Goal: Task Accomplishment & Management: Use online tool/utility

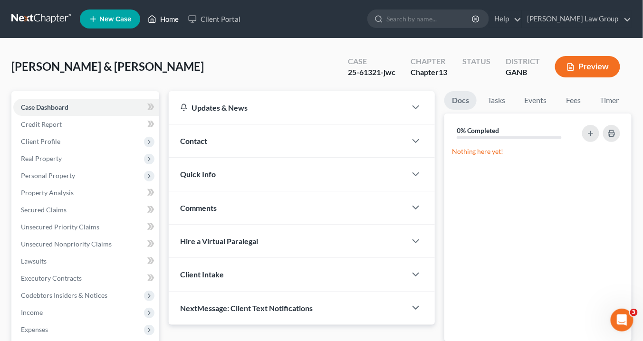
drag, startPoint x: 169, startPoint y: 17, endPoint x: 316, endPoint y: 53, distance: 150.8
click at [170, 17] on link "Home" at bounding box center [163, 18] width 40 height 17
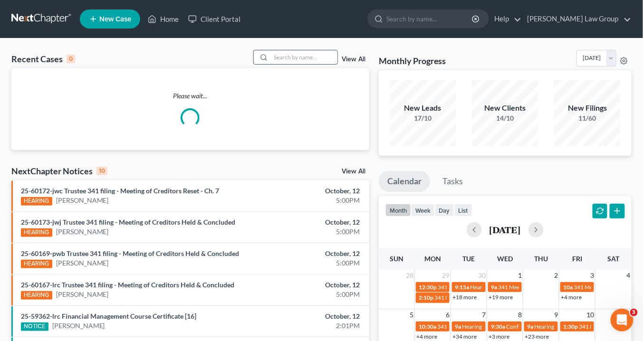
drag, startPoint x: 303, startPoint y: 58, endPoint x: 308, endPoint y: 60, distance: 5.3
click at [304, 58] on input "search" at bounding box center [304, 57] width 67 height 14
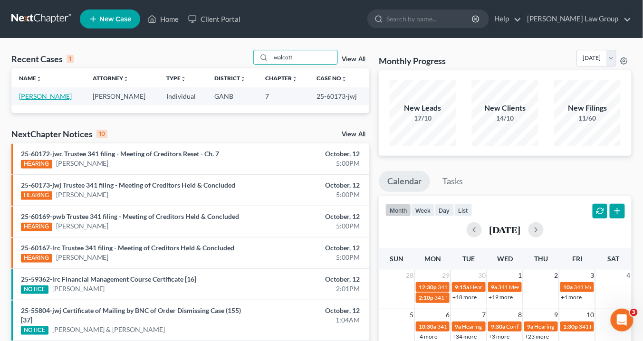
type input "walcott"
click at [48, 96] on link "Walcott, Derrick" at bounding box center [45, 96] width 53 height 8
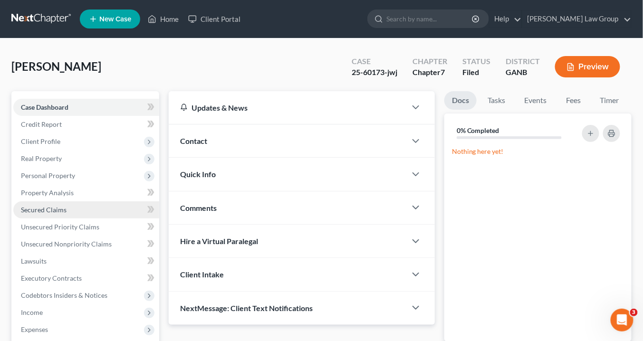
click at [36, 212] on span "Secured Claims" at bounding box center [44, 210] width 46 height 8
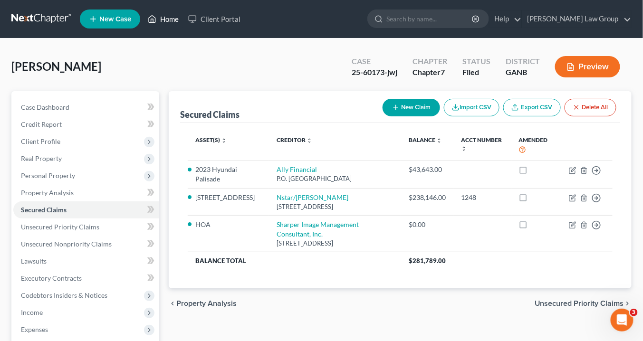
click at [169, 19] on link "Home" at bounding box center [163, 18] width 40 height 17
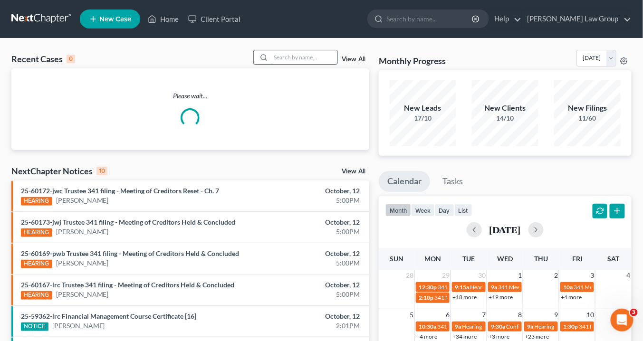
click at [290, 59] on input "search" at bounding box center [304, 57] width 67 height 14
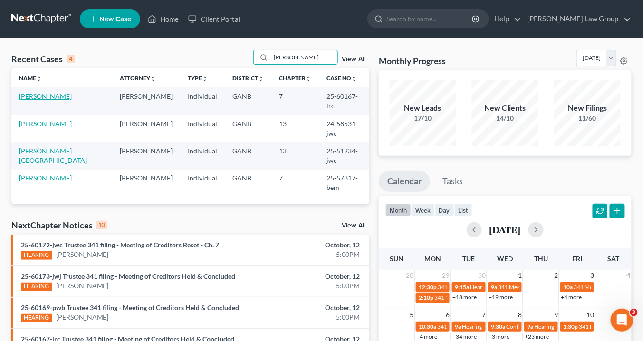
type input "Mcdaniel"
click at [35, 94] on link "[PERSON_NAME]" at bounding box center [45, 96] width 53 height 8
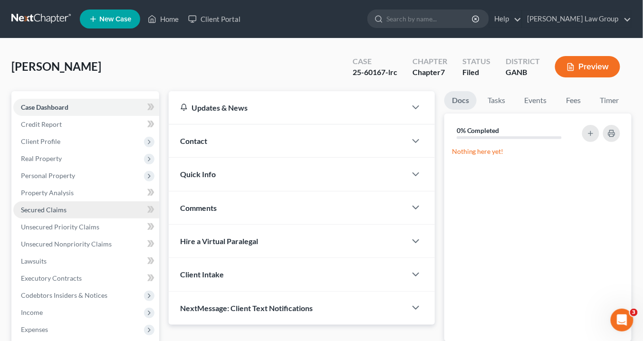
click at [44, 208] on span "Secured Claims" at bounding box center [44, 210] width 46 height 8
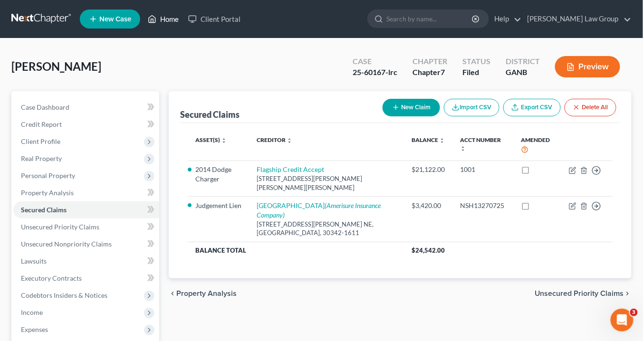
click at [173, 20] on link "Home" at bounding box center [163, 18] width 40 height 17
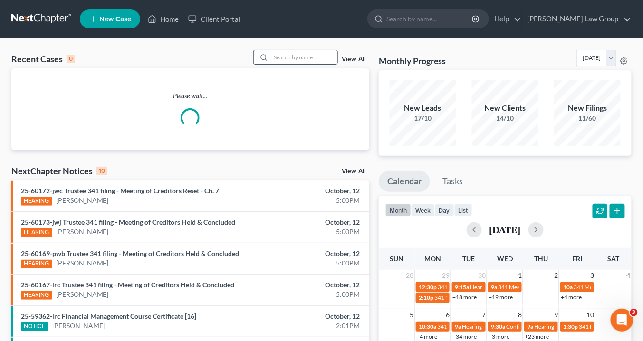
click at [305, 59] on input "search" at bounding box center [304, 57] width 67 height 14
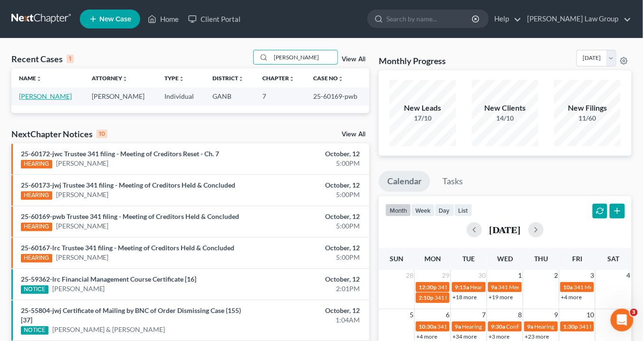
type input "nickell"
click at [44, 96] on link "Nickell, Julian" at bounding box center [45, 96] width 53 height 8
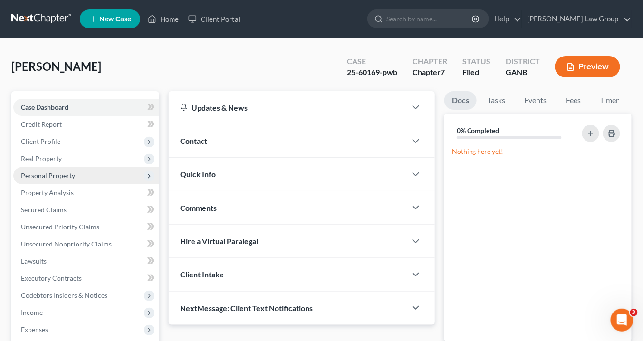
click at [45, 174] on span "Personal Property" at bounding box center [48, 176] width 54 height 8
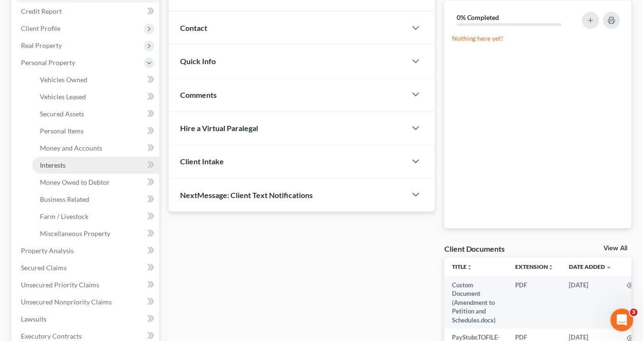
scroll to position [114, 0]
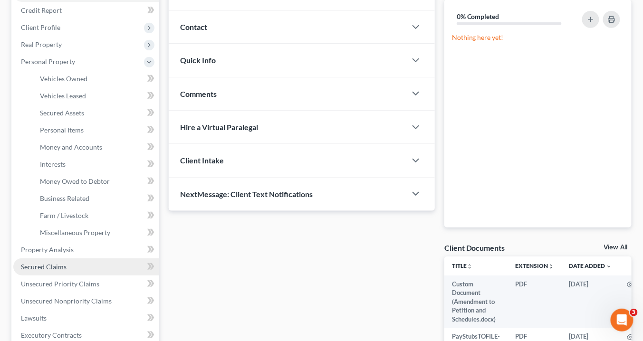
click at [63, 264] on span "Secured Claims" at bounding box center [44, 267] width 46 height 8
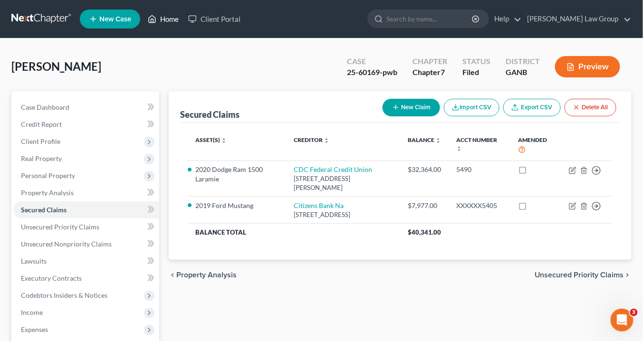
drag, startPoint x: 171, startPoint y: 19, endPoint x: 270, endPoint y: 61, distance: 106.9
click at [172, 19] on link "Home" at bounding box center [163, 18] width 40 height 17
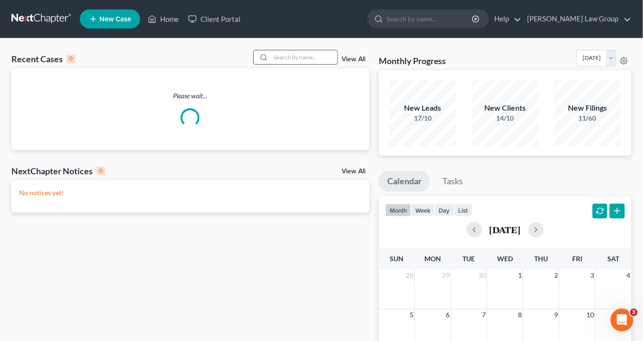
click at [293, 59] on input "search" at bounding box center [304, 57] width 67 height 14
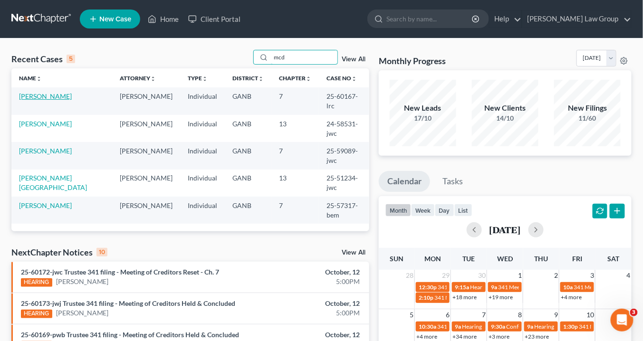
type input "mcd"
click at [61, 93] on link "[PERSON_NAME]" at bounding box center [45, 96] width 53 height 8
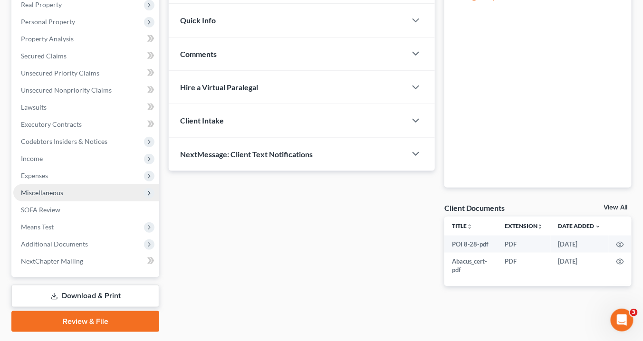
scroll to position [180, 0]
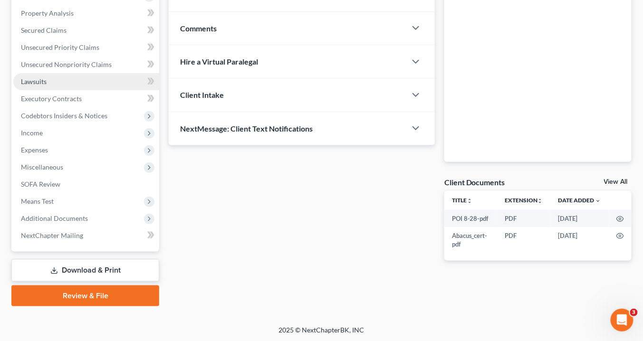
click at [35, 80] on span "Lawsuits" at bounding box center [34, 81] width 26 height 8
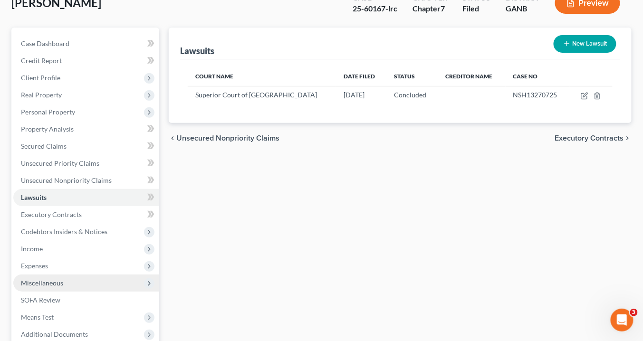
scroll to position [114, 0]
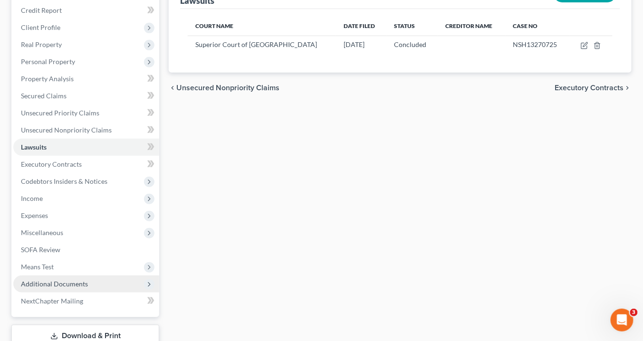
click at [56, 281] on span "Additional Documents" at bounding box center [54, 284] width 67 height 8
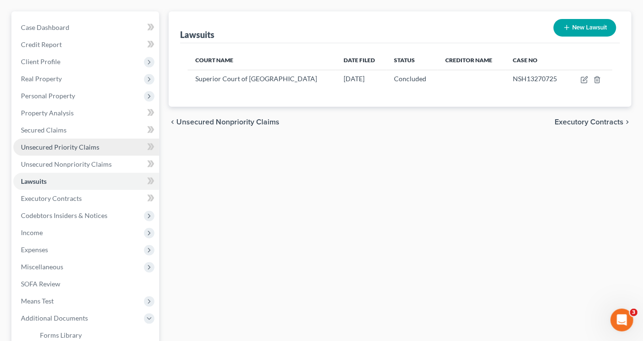
scroll to position [76, 0]
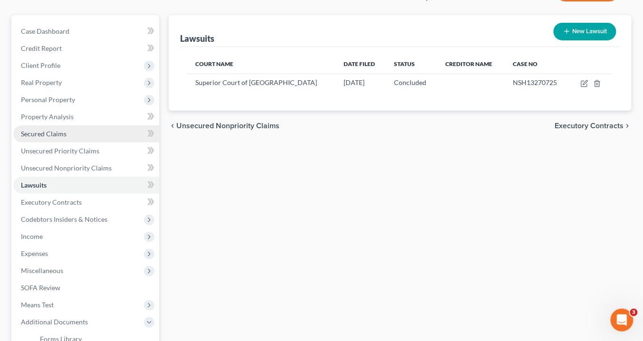
click at [60, 132] on span "Secured Claims" at bounding box center [44, 134] width 46 height 8
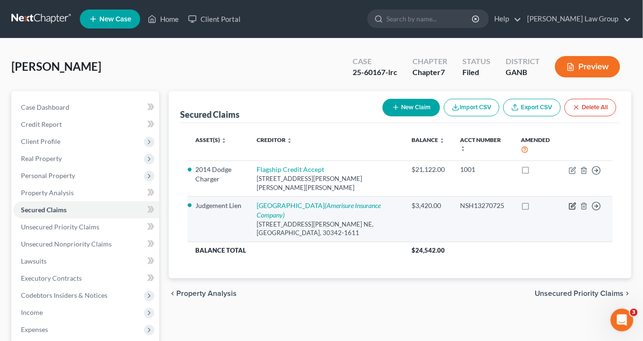
click at [573, 203] on icon "button" at bounding box center [573, 205] width 4 height 4
select select "0"
select select "3"
select select "0"
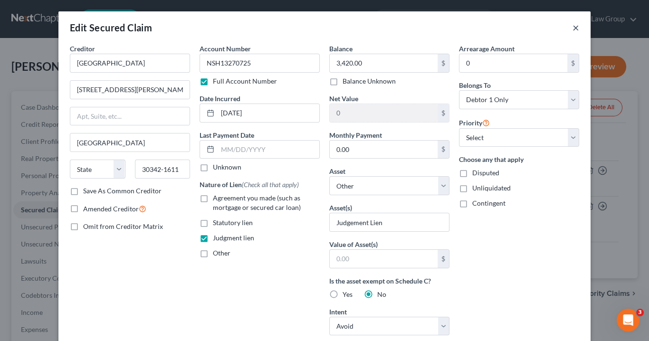
click at [575, 28] on button "×" at bounding box center [576, 27] width 7 height 11
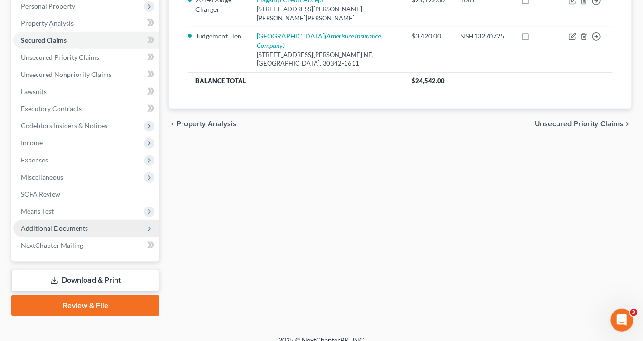
scroll to position [180, 0]
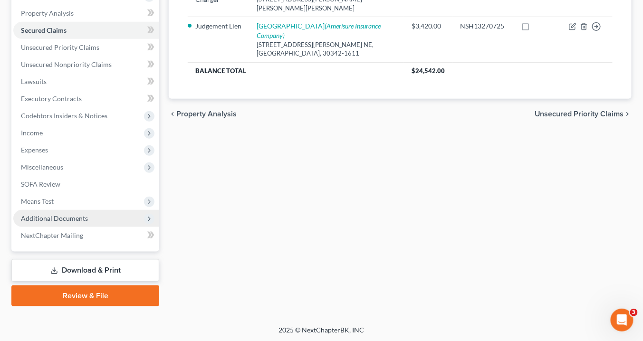
click at [76, 220] on span "Additional Documents" at bounding box center [54, 218] width 67 height 8
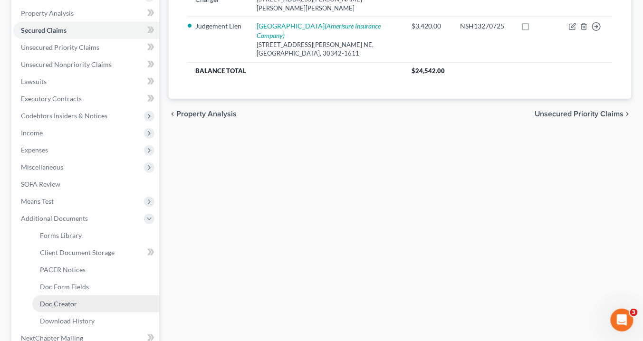
click at [88, 302] on link "Doc Creator" at bounding box center [95, 304] width 127 height 17
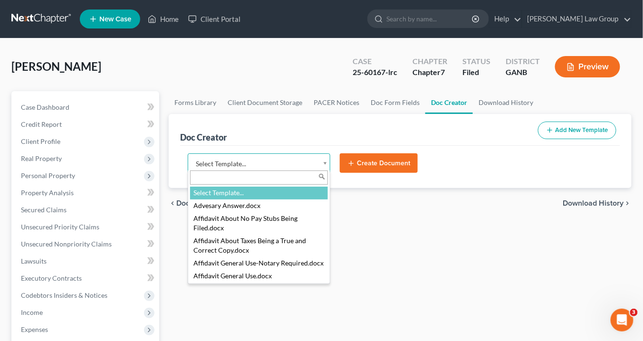
click at [322, 163] on body "Home New Case Client Portal Saedi Law Group info@saedilawgroup.com My Account S…" at bounding box center [321, 312] width 643 height 625
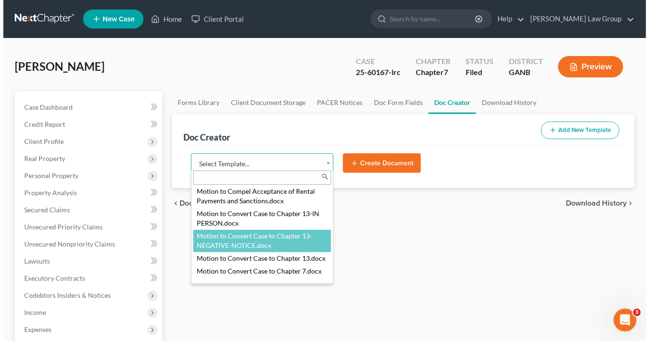
scroll to position [1217, 0]
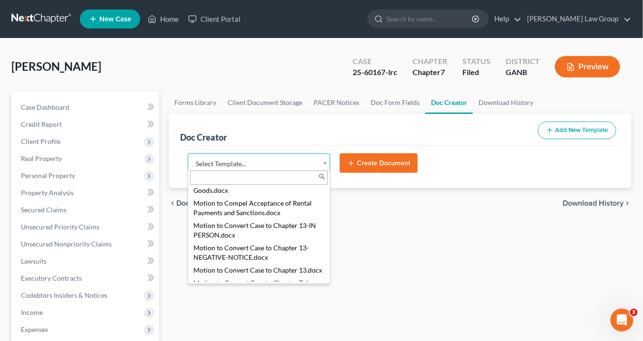
select select "111636"
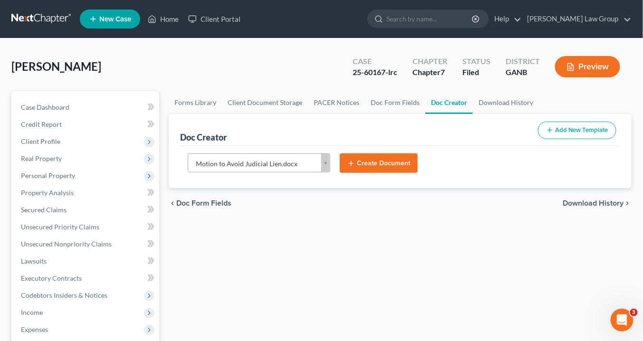
click at [372, 159] on button "Create Document" at bounding box center [379, 164] width 78 height 20
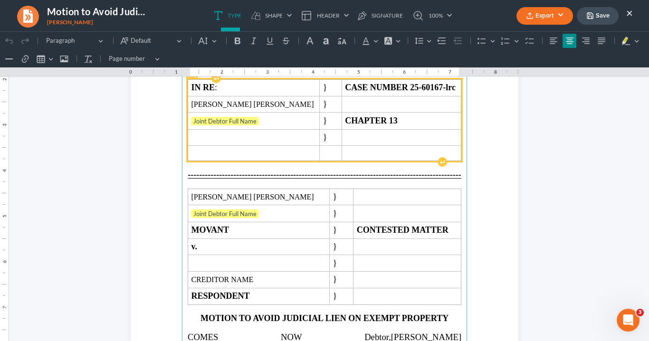
scroll to position [114, 0]
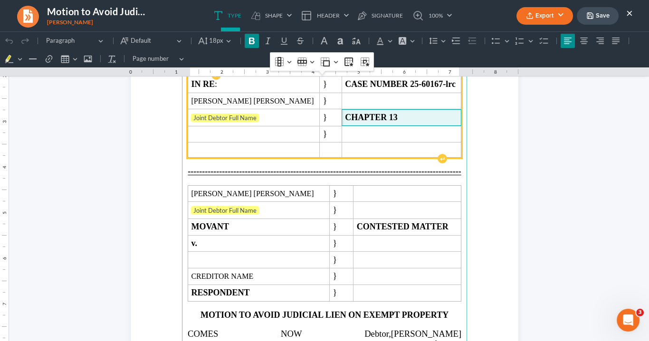
click at [390, 113] on strong "CHAPTER 13" at bounding box center [371, 118] width 53 height 10
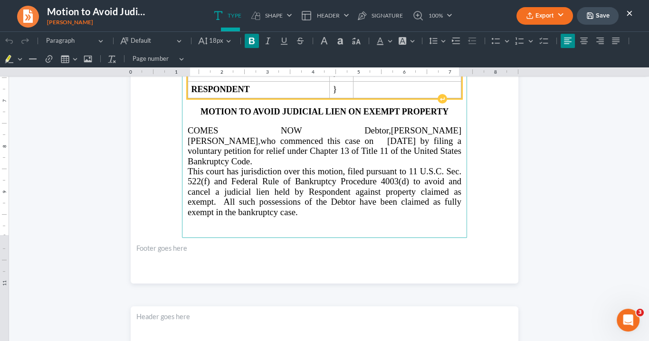
scroll to position [266, 0]
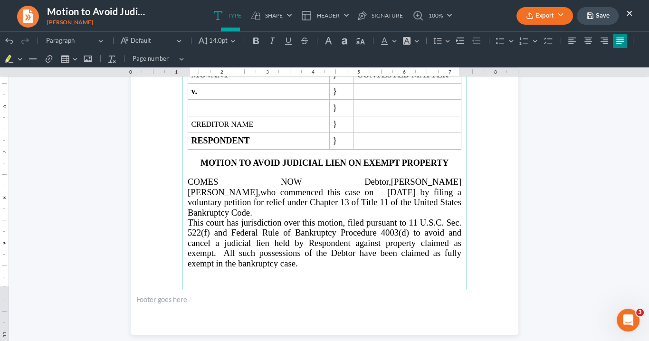
click at [356, 193] on span "COMES NOW Debtor,Deandria Shakayla Branay McDaniel" at bounding box center [325, 187] width 274 height 20
drag, startPoint x: 327, startPoint y: 215, endPoint x: 334, endPoint y: 208, distance: 10.1
click at [327, 214] on span "who commenced this case on 09/03/2025 by filing a voluntary petition for relief…" at bounding box center [325, 202] width 274 height 30
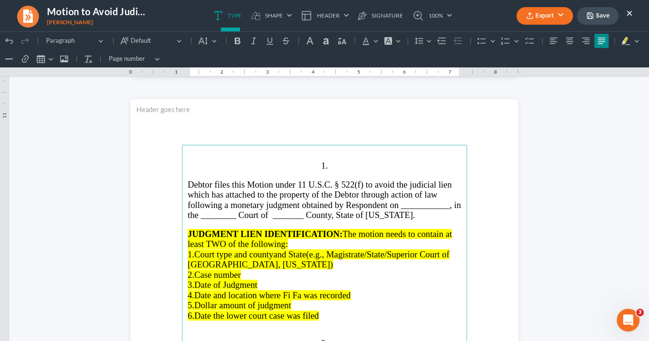
scroll to position [570, 0]
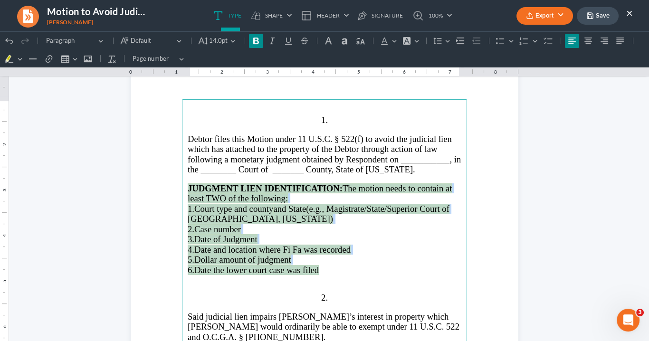
drag, startPoint x: 321, startPoint y: 271, endPoint x: 183, endPoint y: 187, distance: 162.1
click at [183, 187] on main "1. Debtor files this Motion under 11 U.S.C. § 522(f) to avoid the judicial lien…" at bounding box center [324, 304] width 285 height 411
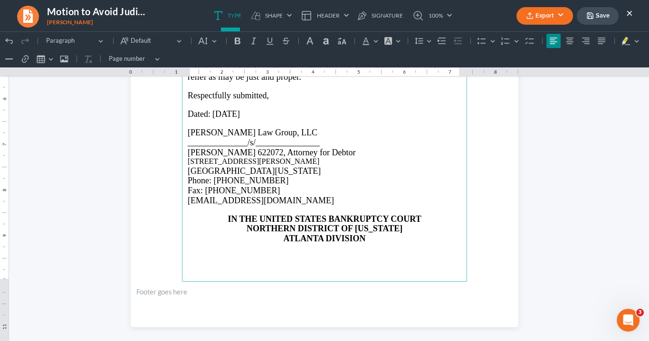
scroll to position [837, 0]
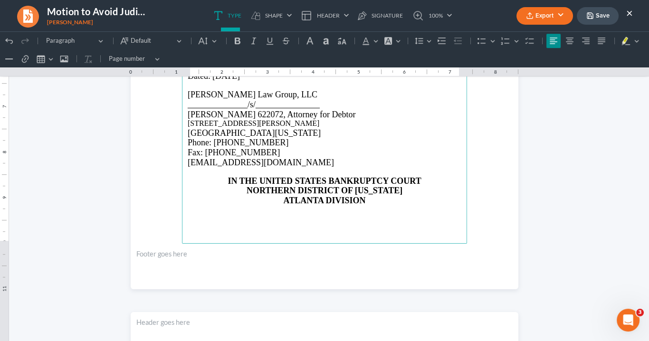
drag, startPoint x: 226, startPoint y: 179, endPoint x: 238, endPoint y: 177, distance: 12.0
click at [228, 179] on strong "IN THE UNITED STATES BANKRUPTCY COURT" at bounding box center [324, 181] width 193 height 10
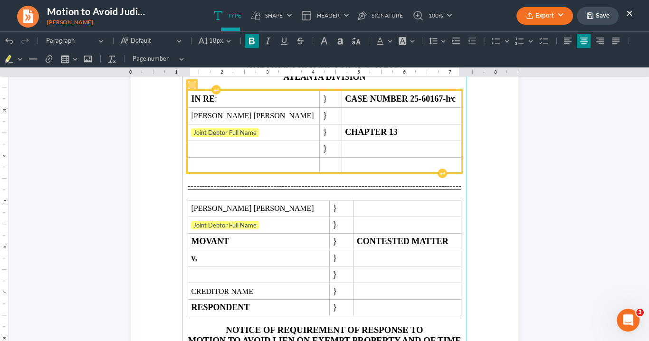
scroll to position [1147, 0]
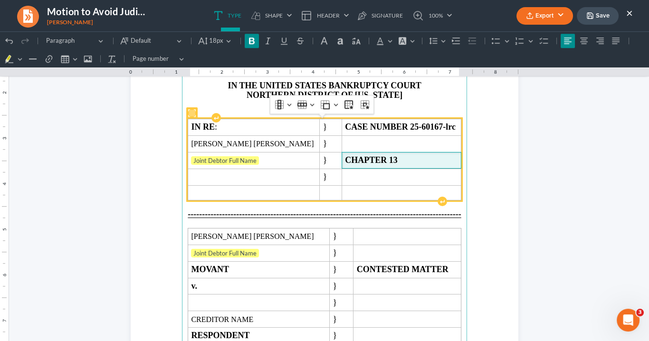
drag, startPoint x: 392, startPoint y: 156, endPoint x: 401, endPoint y: 157, distance: 9.6
click at [392, 155] on span "CHAPTER 13" at bounding box center [401, 160] width 113 height 10
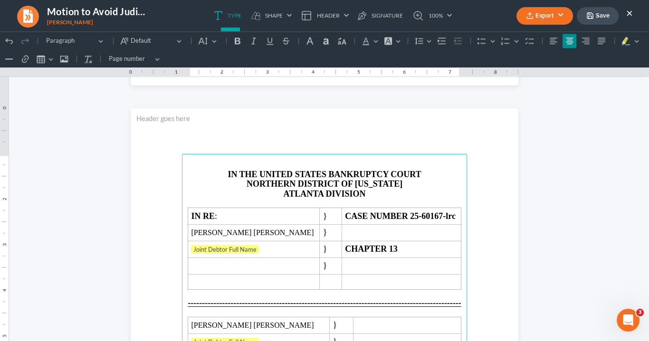
scroll to position [2174, 0]
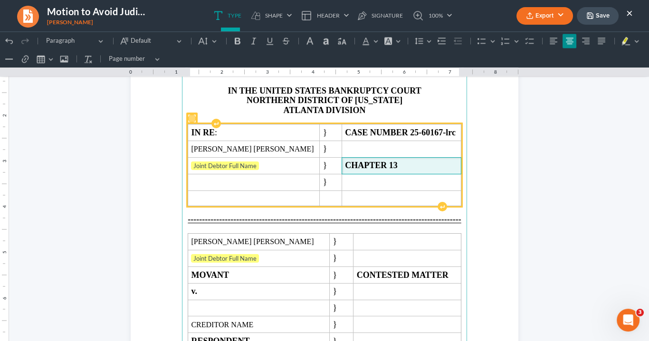
drag, startPoint x: 392, startPoint y: 162, endPoint x: 402, endPoint y: 164, distance: 10.2
click at [394, 161] on span "CHAPTER 13" at bounding box center [401, 166] width 113 height 10
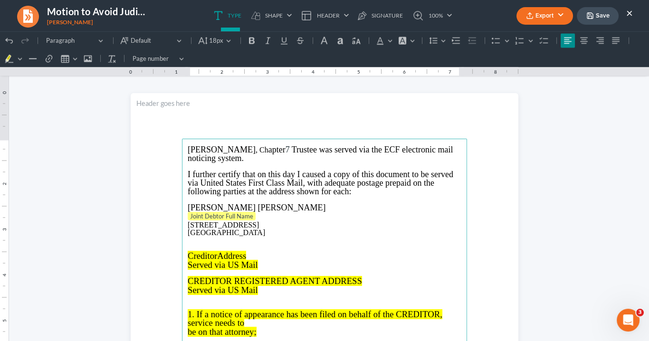
scroll to position [2706, 0]
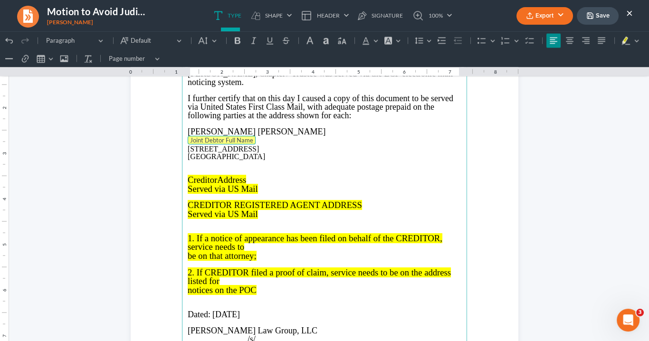
drag, startPoint x: 252, startPoint y: 140, endPoint x: 192, endPoint y: 136, distance: 60.5
click at [184, 137] on main "Neil C. Gordon , Ch apter 7 Trustee was served via the ECF electronic mail noti…" at bounding box center [324, 268] width 285 height 411
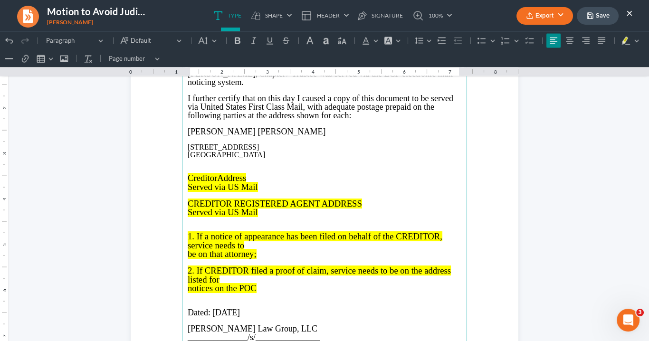
click at [188, 145] on p "2108 Peachtree Landing Circle Fairburn, GA 30213" at bounding box center [325, 151] width 274 height 15
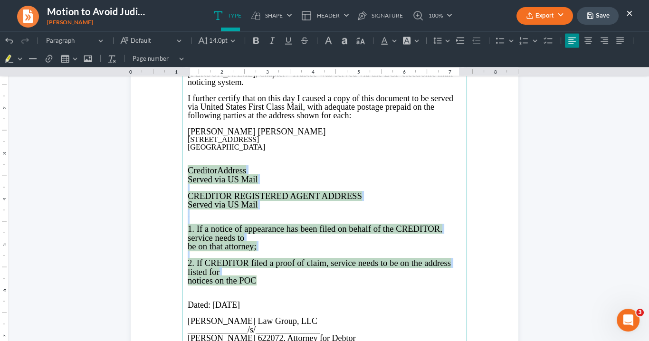
drag, startPoint x: 251, startPoint y: 271, endPoint x: 183, endPoint y: 167, distance: 123.9
click at [183, 167] on main "Neil C. Gordon , Ch apter 7 Trustee was served via the ECF electronic mail noti…" at bounding box center [324, 268] width 285 height 411
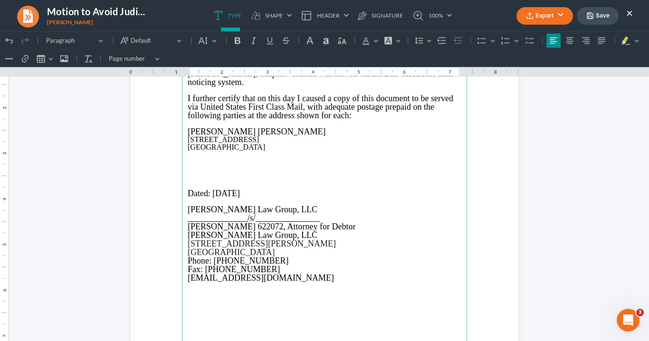
drag, startPoint x: 196, startPoint y: 172, endPoint x: 202, endPoint y: 178, distance: 8.4
click at [196, 173] on main "Neil C. Gordon , Ch apter 7 Trustee was served via the ECF electronic mail noti…" at bounding box center [324, 268] width 285 height 411
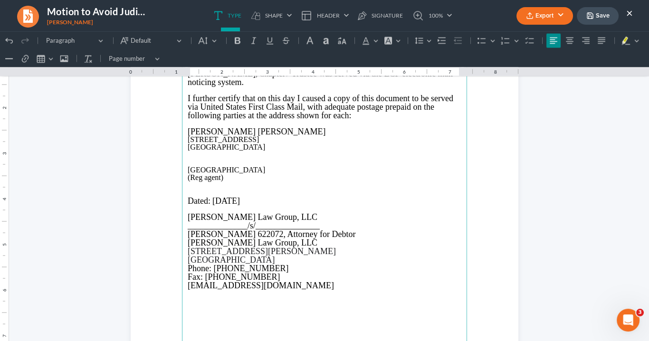
click at [201, 171] on p "Nortgside Hospital" at bounding box center [325, 170] width 274 height 8
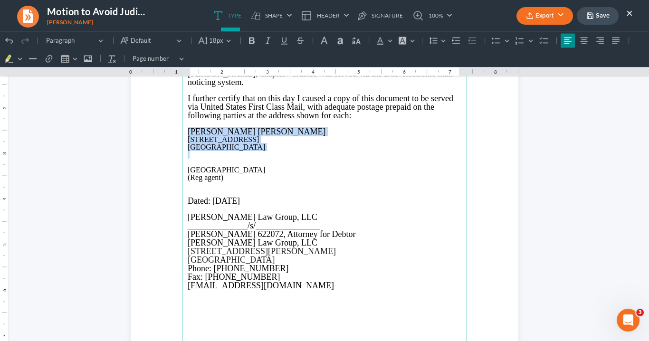
drag, startPoint x: 257, startPoint y: 153, endPoint x: 205, endPoint y: 125, distance: 58.5
click at [183, 129] on main "Neil C. Gordon , Ch apter 7 Trustee was served via the ECF electronic mail noti…" at bounding box center [324, 268] width 285 height 411
click at [226, 39] on button "18px 18px" at bounding box center [214, 41] width 39 height 14
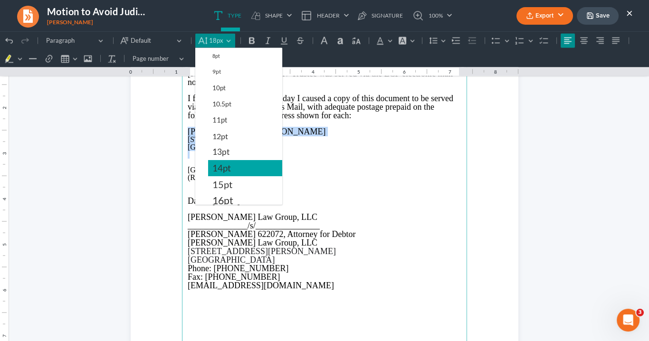
click at [219, 165] on span "14pt" at bounding box center [221, 168] width 19 height 11
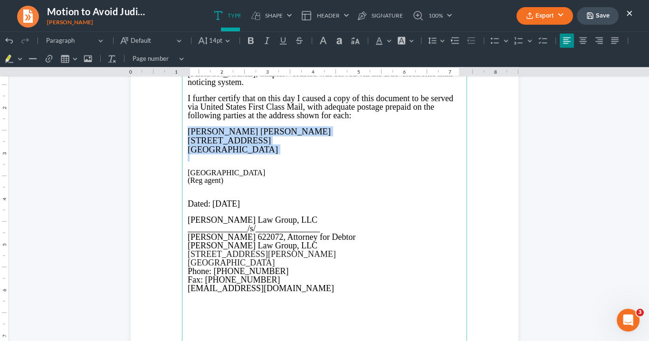
click at [188, 154] on p "Rich Text Editor, page-5-main" at bounding box center [325, 158] width 274 height 8
click at [188, 158] on p "Rich Text Editor, page-5-main" at bounding box center [325, 158] width 274 height 8
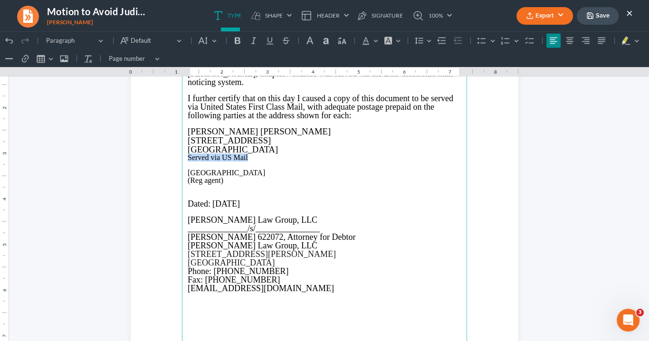
drag, startPoint x: 246, startPoint y: 157, endPoint x: 184, endPoint y: 87, distance: 92.6
click at [182, 157] on main "Neil C. Gordon , Ch apter 7 Trustee was served via the ECF electronic mail noti…" at bounding box center [324, 268] width 285 height 411
click at [250, 41] on icon "Editor toolbar" at bounding box center [254, 41] width 10 height 10
drag, startPoint x: 237, startPoint y: 41, endPoint x: 271, endPoint y: 63, distance: 41.0
click at [238, 41] on icon "Editor toolbar" at bounding box center [238, 41] width 10 height 10
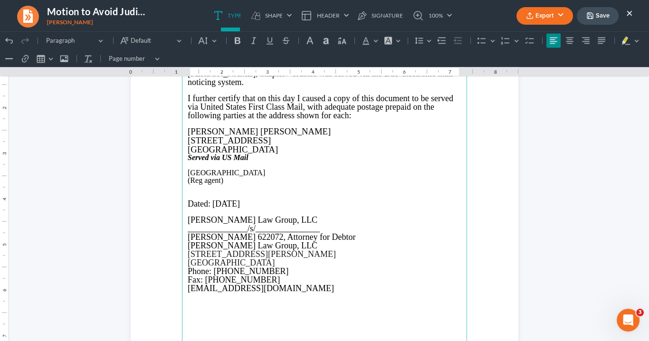
drag, startPoint x: 350, startPoint y: 199, endPoint x: 281, endPoint y: 178, distance: 71.4
click at [350, 197] on p "Rich Text Editor, page-5-main" at bounding box center [325, 196] width 274 height 8
click at [227, 182] on p "(Reg agent)" at bounding box center [325, 181] width 274 height 8
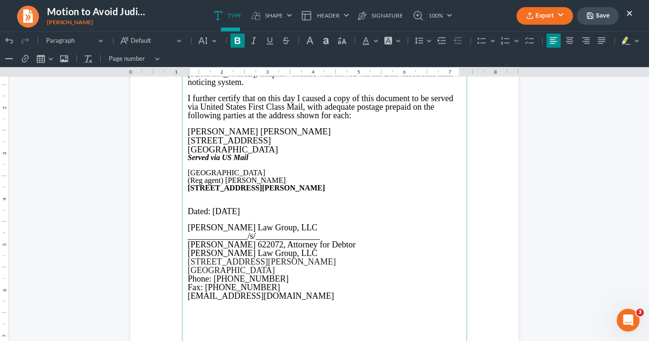
click at [269, 187] on p "980 Johnson Ferry Road, Suite 70, Atlanta, GA, 30342" at bounding box center [325, 188] width 274 height 8
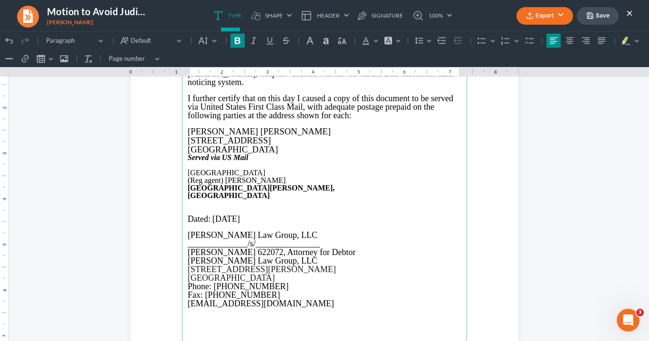
drag, startPoint x: 216, startPoint y: 196, endPoint x: 234, endPoint y: 197, distance: 18.6
click at [216, 196] on strong "Suite 70, Atlanta, GA, 30342" at bounding box center [229, 196] width 82 height 8
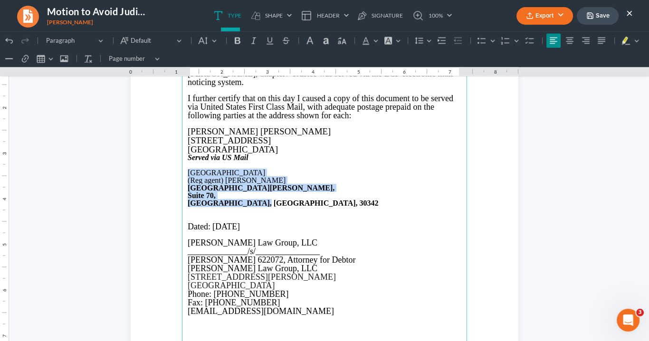
drag, startPoint x: 255, startPoint y: 202, endPoint x: 196, endPoint y: 171, distance: 65.9
click at [185, 171] on main "Neil C. Gordon , Ch apter 7 Trustee was served via the ECF electronic mail noti…" at bounding box center [324, 268] width 285 height 411
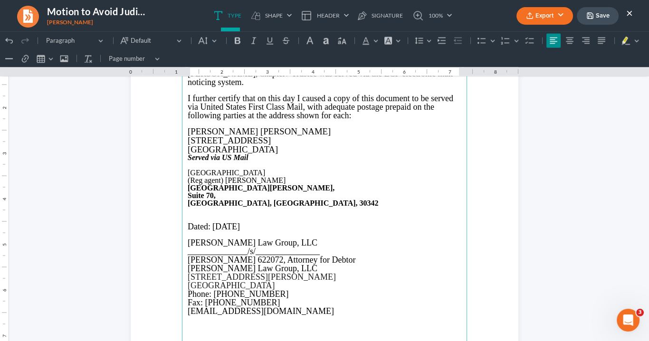
click at [188, 217] on p "Rich Text Editor, page-5-main" at bounding box center [325, 219] width 274 height 8
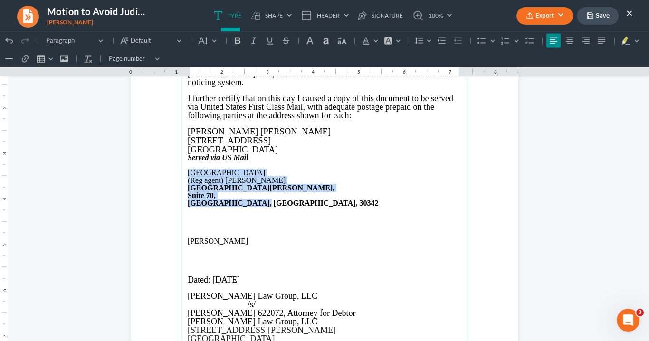
drag, startPoint x: 252, startPoint y: 203, endPoint x: 190, endPoint y: 166, distance: 72.5
click at [184, 169] on main "Neil C. Gordon , Ch apter 7 Trustee was served via the ECF electronic mail noti…" at bounding box center [324, 268] width 285 height 411
click at [237, 42] on icon "Editor toolbar" at bounding box center [238, 41] width 10 height 10
click at [236, 41] on icon "Editor toolbar" at bounding box center [238, 41] width 10 height 10
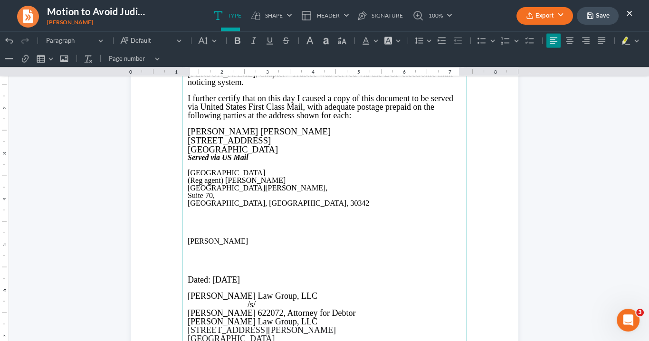
click at [269, 121] on p "Rich Text Editor, page-5-main" at bounding box center [325, 124] width 274 height 8
click at [223, 205] on p "Atlanta, GA, 30342" at bounding box center [325, 204] width 274 height 8
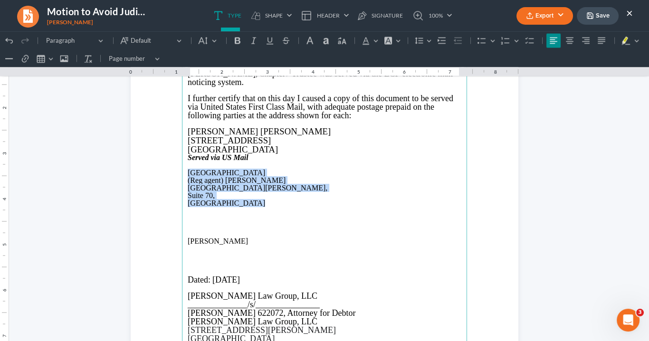
drag, startPoint x: 248, startPoint y: 203, endPoint x: 195, endPoint y: 164, distance: 66.0
click at [185, 170] on main "Neil C. Gordon , Ch apter 7 Trustee was served via the ECF electronic mail noti…" at bounding box center [324, 268] width 285 height 411
click at [235, 41] on icon "Editor toolbar" at bounding box center [238, 41] width 10 height 10
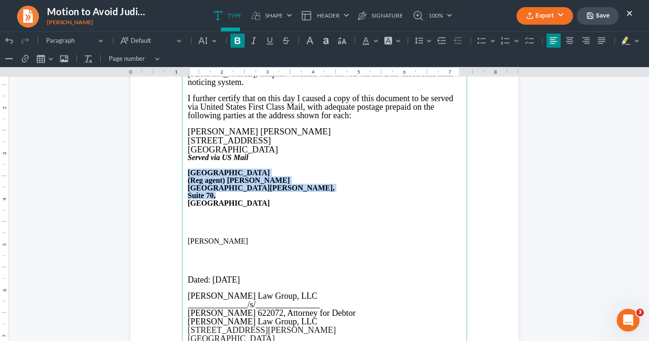
drag, startPoint x: 356, startPoint y: 186, endPoint x: 227, endPoint y: 78, distance: 168.4
click at [356, 185] on p "980 Johnson Ferry Road," at bounding box center [325, 188] width 274 height 8
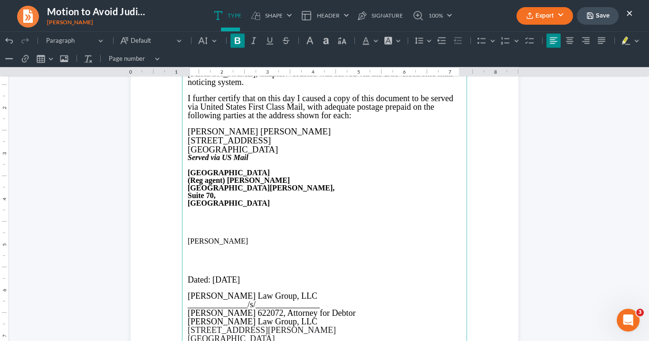
click at [283, 210] on p "Rich Text Editor, page-5-main" at bounding box center [325, 211] width 274 height 8
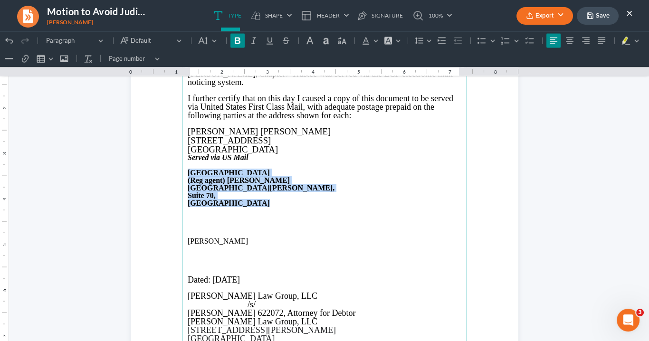
drag, startPoint x: 246, startPoint y: 204, endPoint x: 180, endPoint y: 174, distance: 72.5
click at [182, 174] on main "Neil C. Gordon , Ch apter 7 Trustee was served via the ECF electronic mail noti…" at bounding box center [324, 268] width 285 height 411
drag, startPoint x: 237, startPoint y: 42, endPoint x: 271, endPoint y: 82, distance: 52.9
click at [237, 42] on icon "Editor toolbar" at bounding box center [238, 41] width 10 height 10
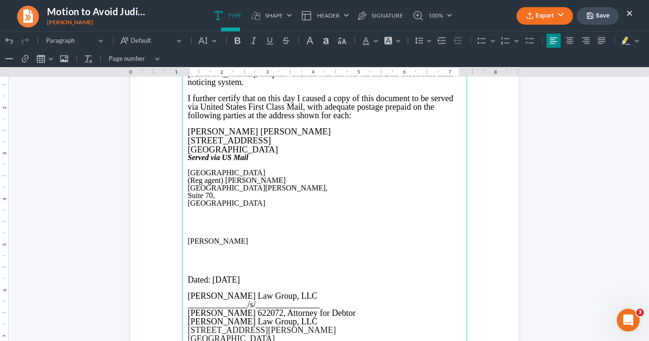
click at [271, 144] on span "2108 Peachtree Landing Circle" at bounding box center [229, 140] width 83 height 10
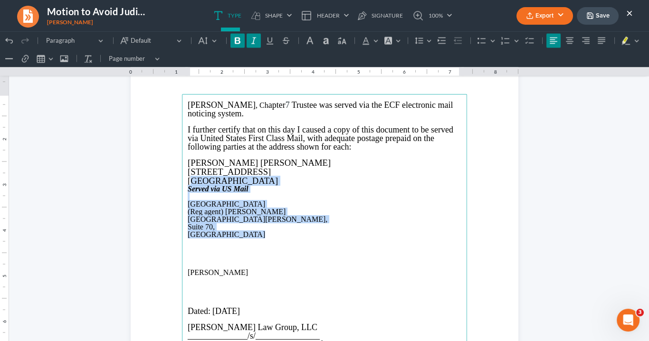
scroll to position [2668, 0]
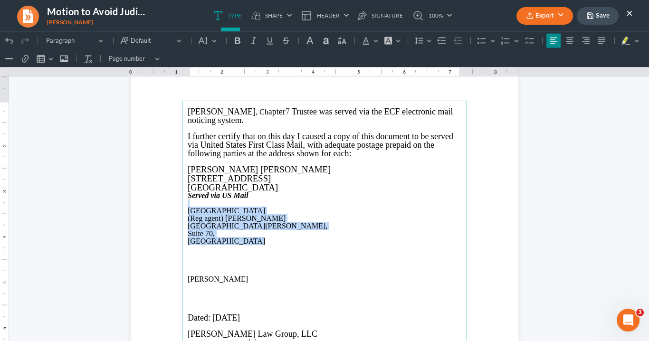
drag, startPoint x: 247, startPoint y: 205, endPoint x: 190, endPoint y: 198, distance: 57.5
click at [185, 201] on main "Neil C. Gordon , Ch apter 7 Trustee was served via the ECF electronic mail noti…" at bounding box center [324, 306] width 285 height 411
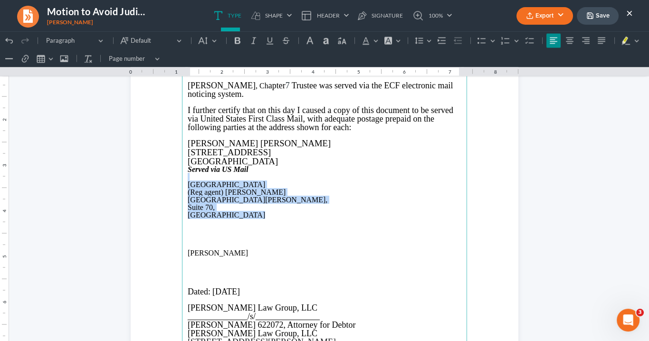
scroll to position [2706, 0]
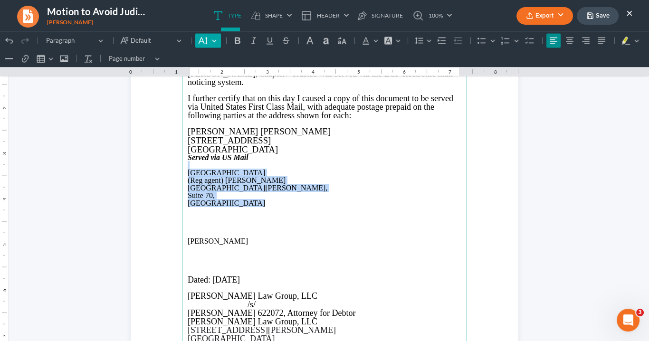
click at [209, 39] on button "Default" at bounding box center [207, 41] width 25 height 14
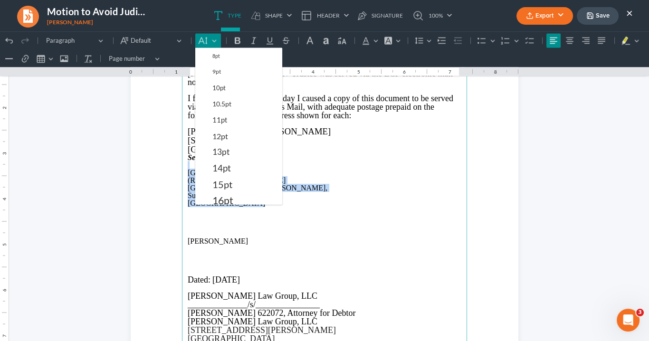
drag, startPoint x: 228, startPoint y: 162, endPoint x: 241, endPoint y: 155, distance: 14.9
click at [230, 161] on button "14pt" at bounding box center [245, 168] width 74 height 16
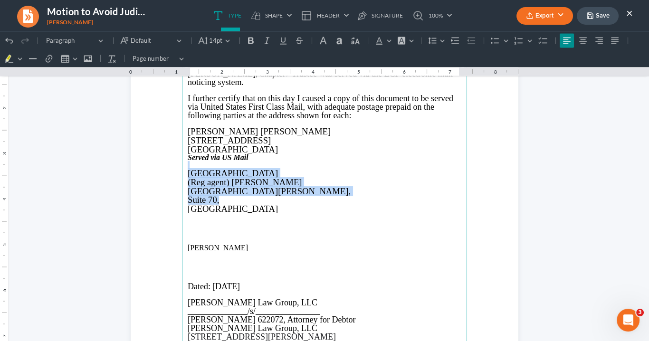
click at [264, 163] on p "Rich Text Editor, page-5-main" at bounding box center [325, 166] width 274 height 8
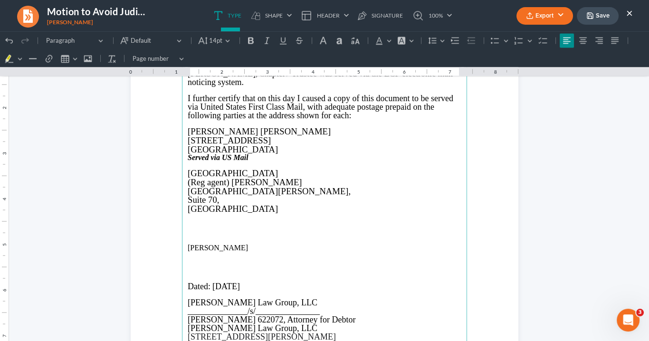
click at [249, 161] on p "Served via US Mail" at bounding box center [325, 158] width 274 height 8
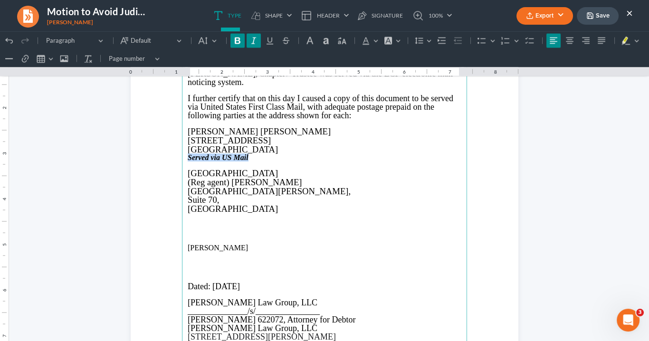
drag, startPoint x: 258, startPoint y: 159, endPoint x: 187, endPoint y: 160, distance: 70.8
click at [188, 160] on p "Served via US Mail" at bounding box center [325, 158] width 274 height 8
copy strong "Served via US Mail"
click at [189, 220] on p "Rich Text Editor, page-5-main" at bounding box center [325, 218] width 274 height 8
click at [188, 247] on p "Robert Quatt" at bounding box center [325, 248] width 274 height 8
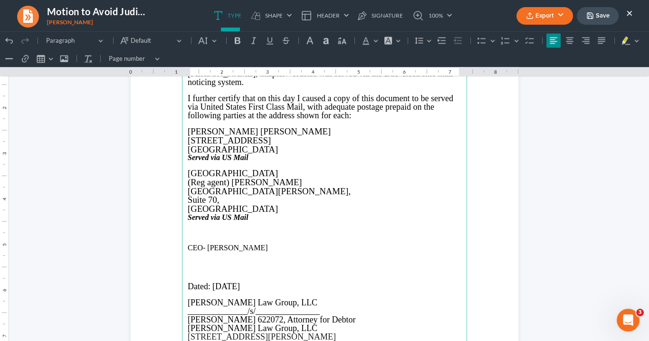
click at [188, 246] on p "CEO- Robert Quatt" at bounding box center [325, 248] width 274 height 8
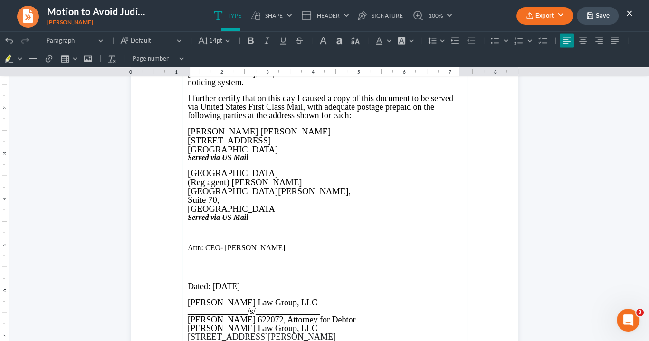
drag, startPoint x: 251, startPoint y: 172, endPoint x: 187, endPoint y: 167, distance: 64.3
click at [188, 168] on span "Northside Hospital" at bounding box center [233, 173] width 90 height 10
copy span "Northside Hospital"
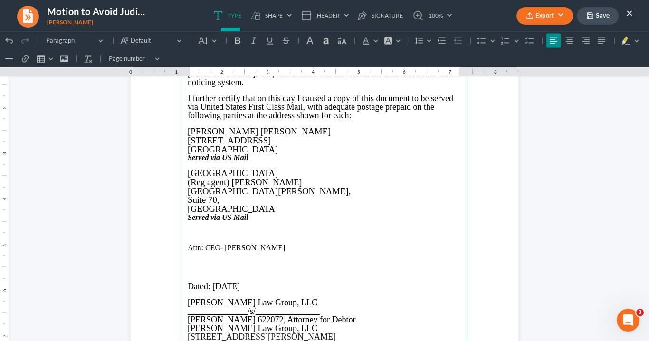
click at [188, 239] on p "Rich Text Editor, page-5-main" at bounding box center [325, 241] width 274 height 8
click at [188, 247] on p "Attn: CEO- Robert Quatt" at bounding box center [325, 249] width 274 height 8
drag, startPoint x: 190, startPoint y: 259, endPoint x: 196, endPoint y: 262, distance: 7.0
click at [190, 259] on p "Rich Text Editor, page-5-main" at bounding box center [325, 257] width 274 height 8
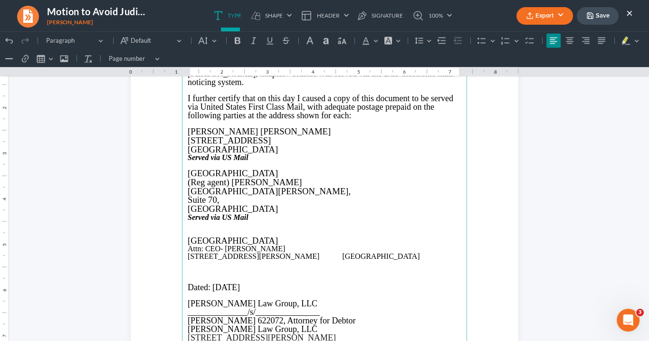
click at [294, 257] on p "1000 Johnson Ferry Rd NE ⁠⁠⁠⁠⁠⁠⁠Atlanta, GA 30342" at bounding box center [325, 257] width 274 height 8
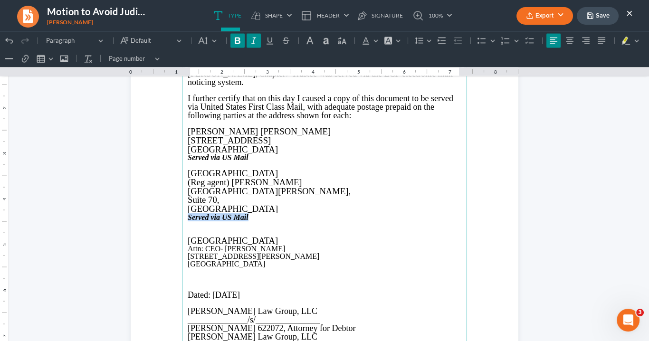
drag, startPoint x: 255, startPoint y: 216, endPoint x: 184, endPoint y: 216, distance: 70.3
click at [184, 216] on main "Neil C. Gordon , Ch apter 7 Trustee was served via the ECF electronic mail noti…" at bounding box center [324, 268] width 285 height 411
copy strong "Served via US Mail"
click at [188, 272] on p "Rich Text Editor, page-5-main" at bounding box center [325, 272] width 274 height 8
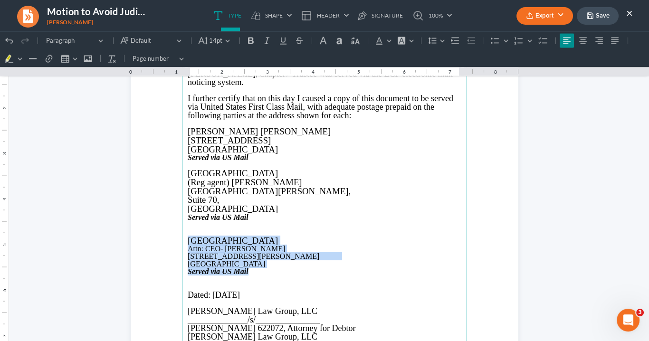
drag, startPoint x: 251, startPoint y: 275, endPoint x: 186, endPoint y: 227, distance: 80.5
click at [186, 238] on main "Neil C. Gordon , Ch apter 7 Trustee was served via the ECF electronic mail noti…" at bounding box center [324, 268] width 285 height 411
drag, startPoint x: 208, startPoint y: 39, endPoint x: 213, endPoint y: 56, distance: 17.9
click at [209, 39] on span "14pt" at bounding box center [215, 41] width 13 height 10
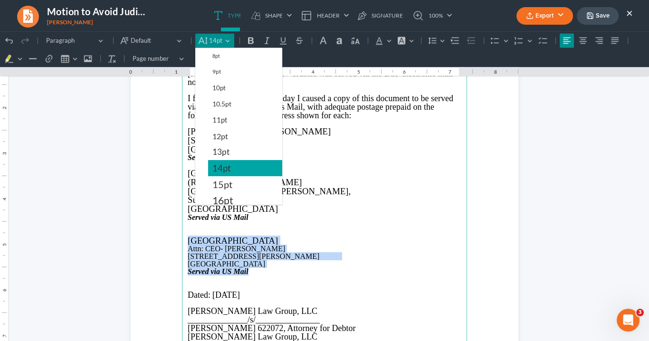
click at [231, 166] on button "14pt" at bounding box center [245, 168] width 74 height 16
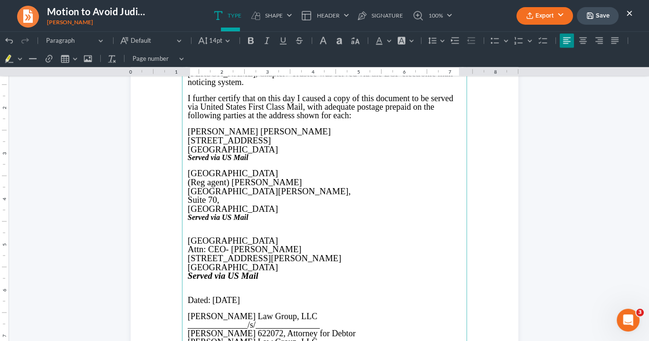
click at [265, 220] on p "Served via US Mail" at bounding box center [325, 218] width 274 height 8
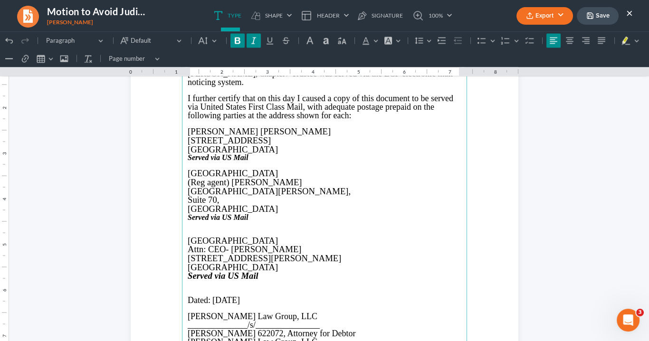
drag, startPoint x: 255, startPoint y: 172, endPoint x: 270, endPoint y: 183, distance: 18.3
click at [256, 172] on p "Northside Hospital" at bounding box center [325, 173] width 274 height 9
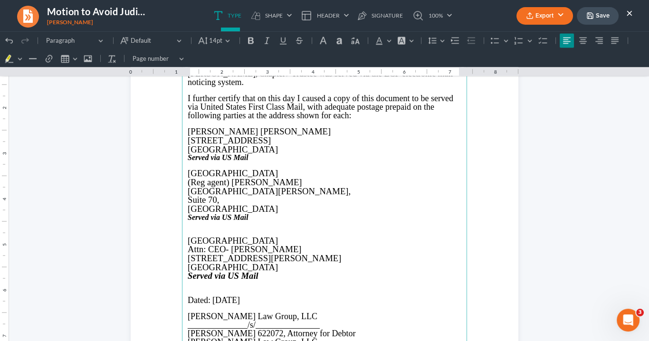
drag, startPoint x: 256, startPoint y: 173, endPoint x: 188, endPoint y: 171, distance: 68.0
click at [184, 171] on main "Neil C. Gordon , Ch apter 7 Trustee was served via the ECF electronic mail noti…" at bounding box center [324, 268] width 285 height 411
copy span "Northside Hospital"
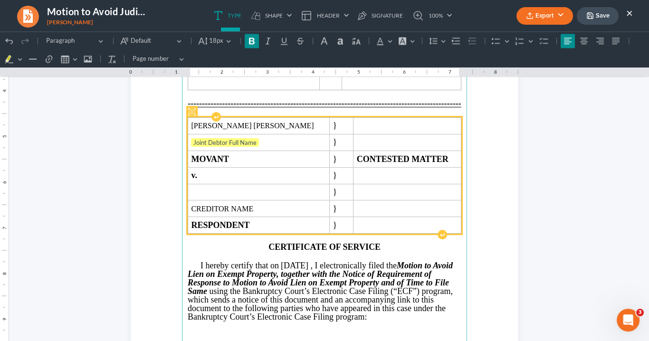
scroll to position [2288, 0]
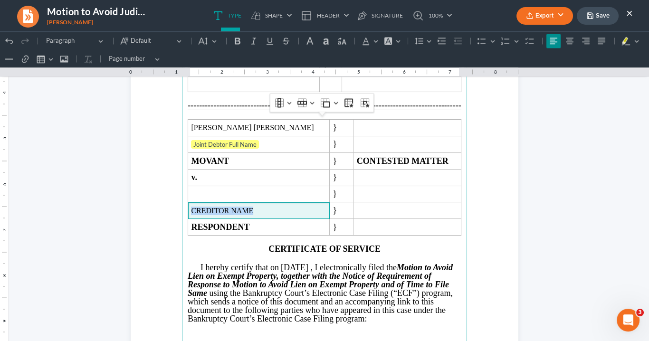
drag, startPoint x: 251, startPoint y: 222, endPoint x: 182, endPoint y: 219, distance: 69.5
click at [182, 219] on main "IN THE UNITED STATES BANKRUPTCY COURT NORTHERN DISTRICT OF GEORGIA ATLANTA DIVI…" at bounding box center [324, 161] width 285 height 411
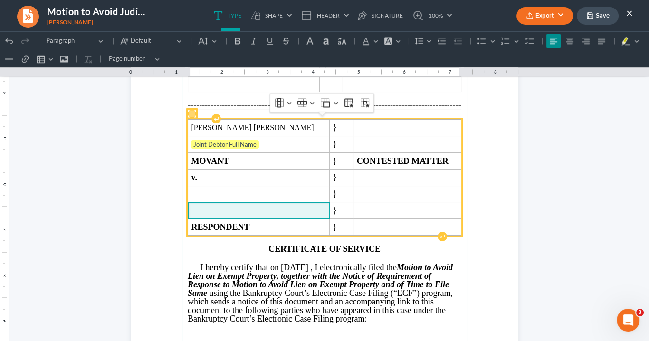
click at [202, 215] on span "Rich Text Editor, page-4-main" at bounding box center [258, 211] width 135 height 9
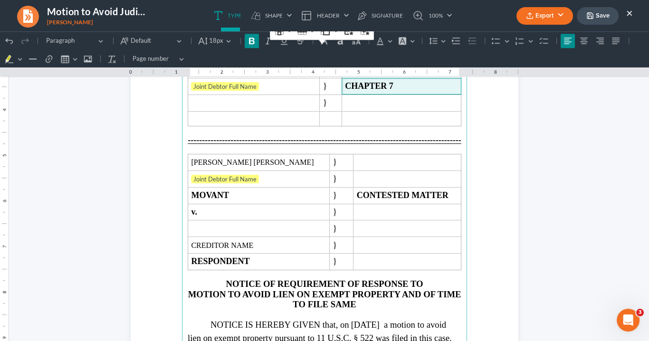
scroll to position [1261, 0]
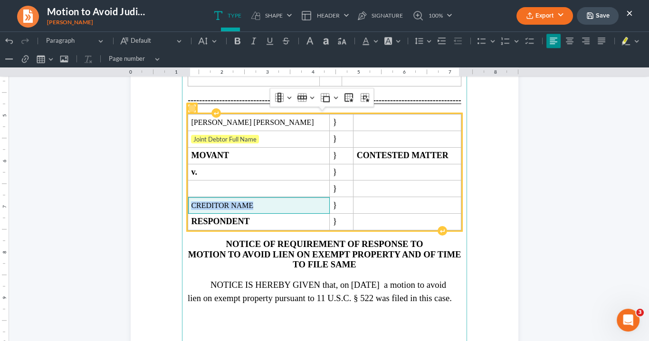
drag, startPoint x: 252, startPoint y: 218, endPoint x: 193, endPoint y: 212, distance: 58.7
click at [177, 212] on section "IN THE UNITED STATES BANKRUPTCY COURT NORTHERN DISTRICT OF GEORGIA ATLANTA DIVI…" at bounding box center [325, 139] width 388 height 502
click at [198, 210] on span "Rich Text Editor, page-2-main" at bounding box center [258, 206] width 135 height 9
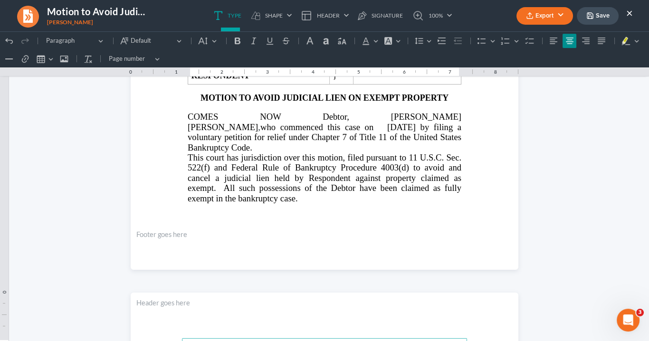
scroll to position [234, 0]
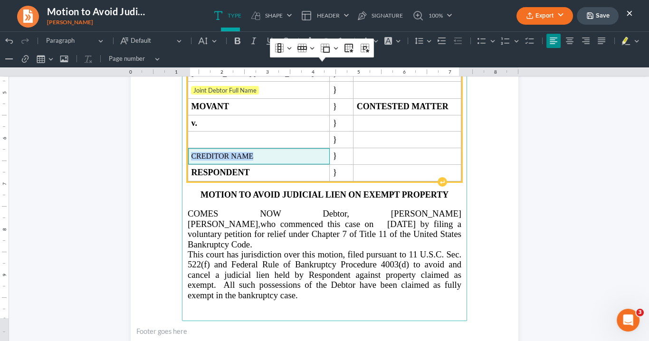
drag, startPoint x: 249, startPoint y: 168, endPoint x: 195, endPoint y: 164, distance: 53.9
click at [188, 165] on td "CREDITOR NAME" at bounding box center [259, 156] width 142 height 17
click at [199, 161] on span "Rich Text Editor, page-0-main" at bounding box center [258, 156] width 135 height 9
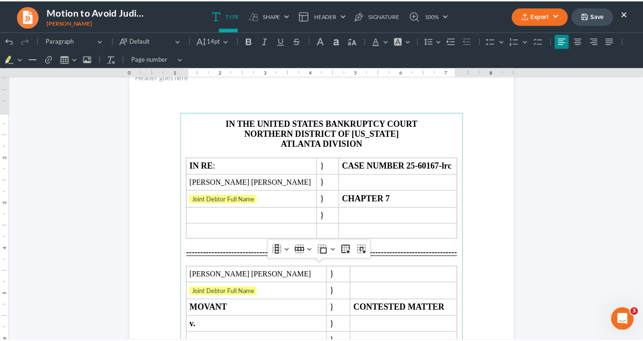
scroll to position [0, 0]
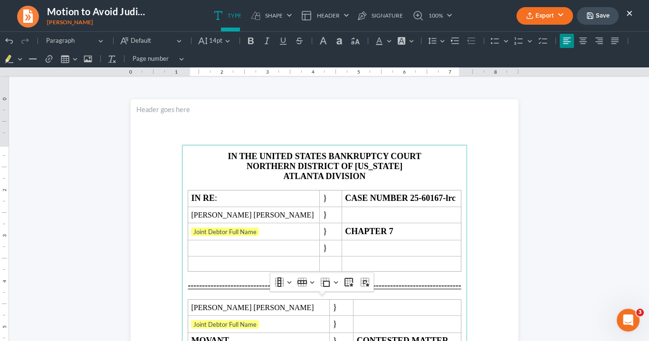
click at [546, 12] on button "Export" at bounding box center [545, 16] width 57 height 18
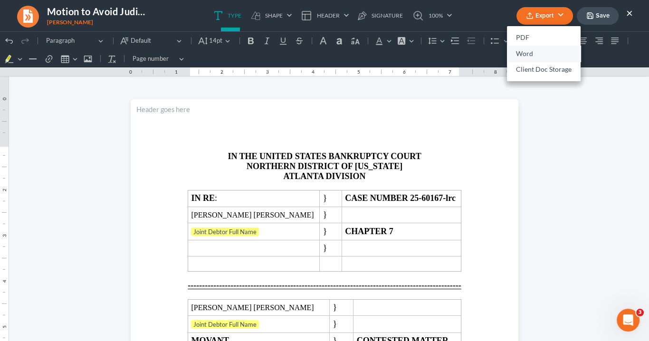
click at [537, 54] on link "Word" at bounding box center [544, 54] width 74 height 16
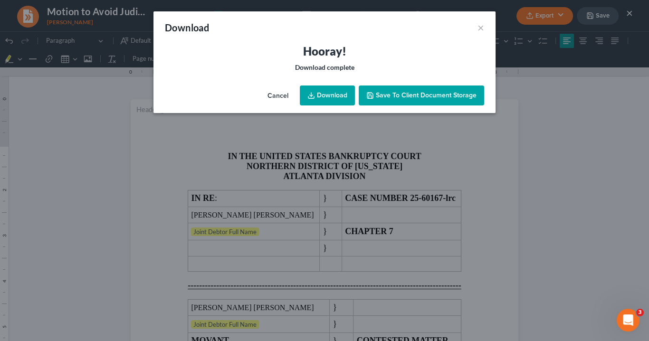
click at [324, 96] on link "Download" at bounding box center [327, 96] width 55 height 20
drag, startPoint x: 481, startPoint y: 28, endPoint x: 297, endPoint y: 44, distance: 184.7
click at [482, 28] on button "×" at bounding box center [481, 27] width 7 height 11
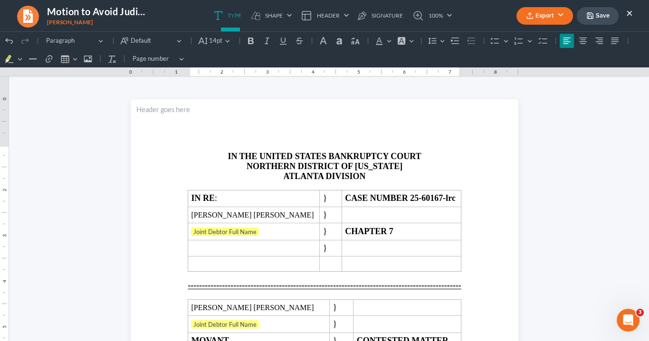
click at [634, 14] on div "Export PDF Word Client Doc Storage Save ×" at bounding box center [574, 16] width 135 height 20
click at [629, 12] on button "×" at bounding box center [629, 12] width 7 height 11
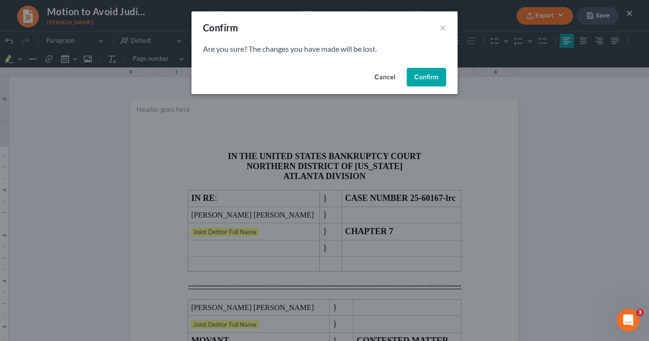
click at [424, 78] on button "Confirm" at bounding box center [426, 77] width 39 height 19
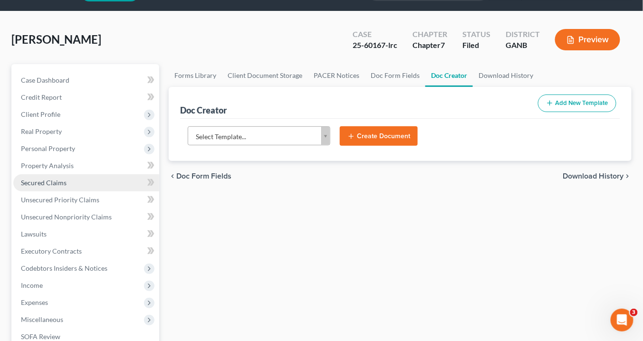
click at [56, 181] on span "Secured Claims" at bounding box center [44, 183] width 46 height 8
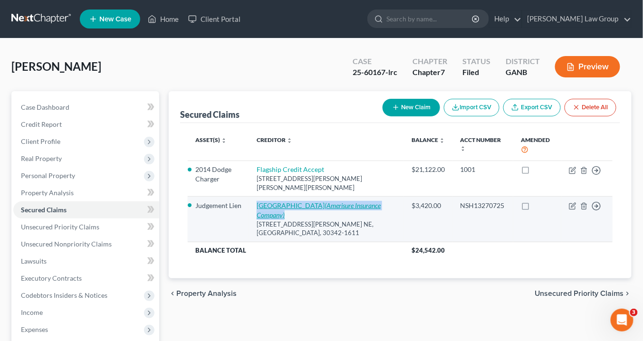
drag, startPoint x: 302, startPoint y: 204, endPoint x: 268, endPoint y: 199, distance: 34.7
click at [264, 198] on td "Northside Hospital (Amerisure Insurance Company) 1000 Johnson Ferry Rd. NE, Atl…" at bounding box center [326, 220] width 155 height 46
copy link "Northside Hospital (Amerisure Insurance Company)"
click at [573, 202] on icon "button" at bounding box center [573, 206] width 8 height 8
select select "0"
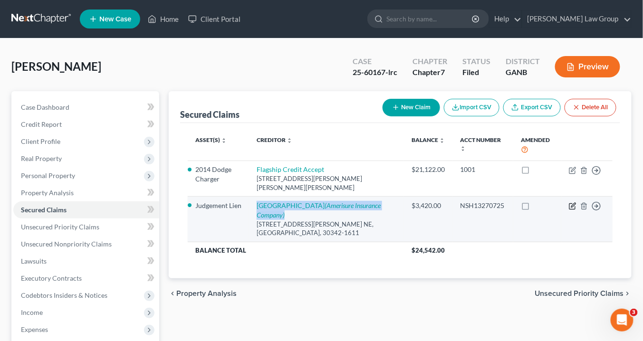
select select "3"
select select "0"
select select "23"
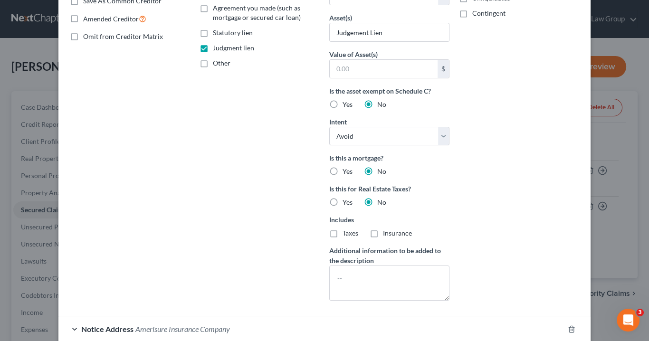
scroll to position [267, 0]
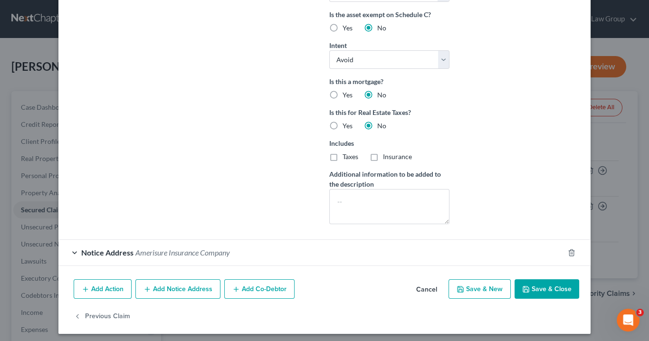
click at [135, 248] on span "Amerisure Insurance Company" at bounding box center [182, 252] width 95 height 9
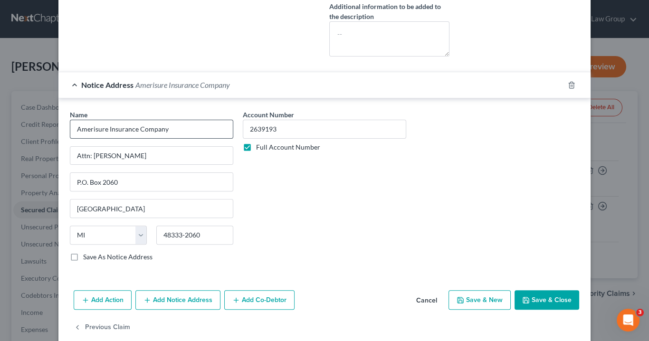
scroll to position [443, 0]
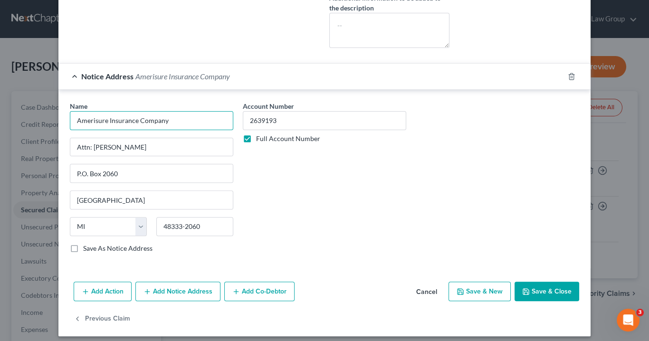
drag, startPoint x: 149, startPoint y: 121, endPoint x: 84, endPoint y: 117, distance: 64.8
click at [51, 118] on div "Edit Secured Claim × Creditor * Northside Hospital 1000 Johnson Ferry Rd. NE At…" at bounding box center [324, 170] width 649 height 341
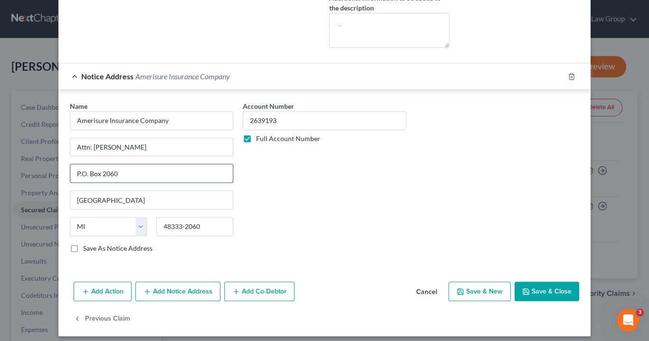
drag, startPoint x: 136, startPoint y: 169, endPoint x: 75, endPoint y: 168, distance: 61.3
click at [65, 168] on div "Name * Amerisure Insurance Company Attn: Don Fletcher P.O. Box 2060 Farmington …" at bounding box center [151, 181] width 173 height 160
drag, startPoint x: 202, startPoint y: 221, endPoint x: 160, endPoint y: 218, distance: 42.0
click at [157, 217] on input "48333-2060" at bounding box center [194, 226] width 77 height 19
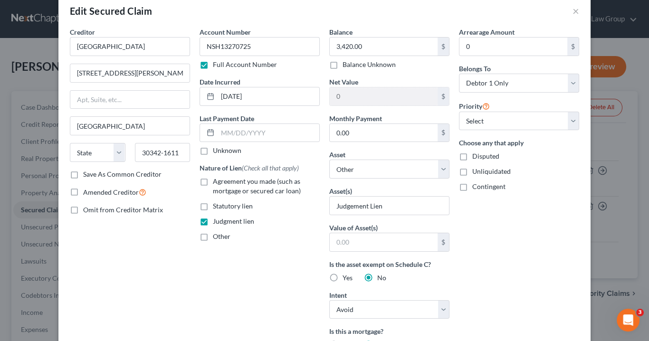
scroll to position [0, 0]
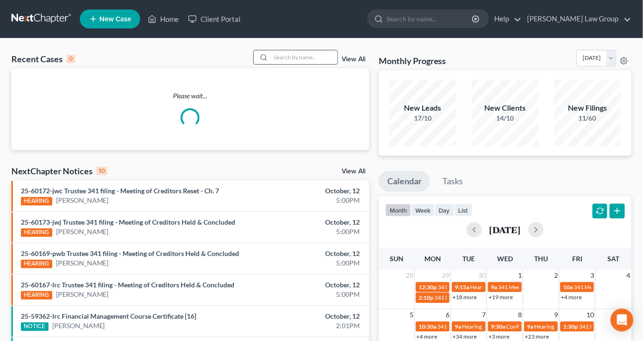
click at [301, 55] on input "search" at bounding box center [304, 57] width 67 height 14
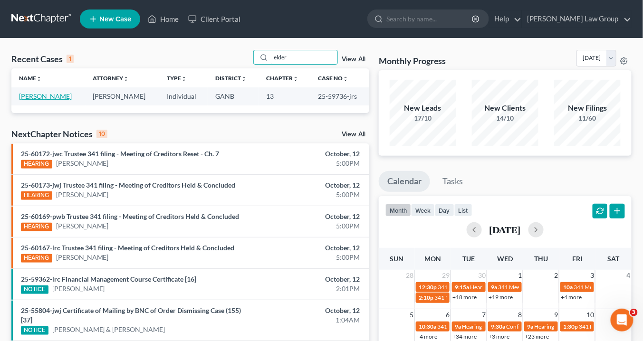
type input "elder"
click at [51, 95] on link "[PERSON_NAME]" at bounding box center [45, 96] width 53 height 8
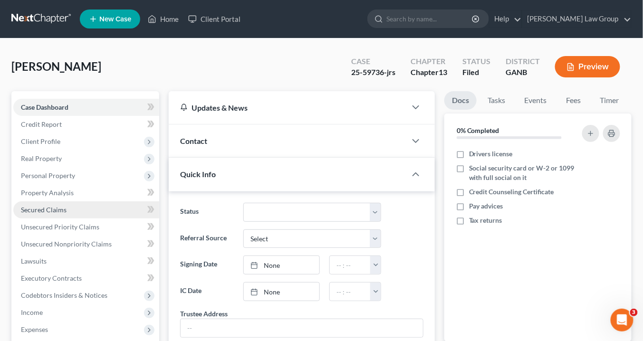
click at [50, 206] on span "Secured Claims" at bounding box center [44, 210] width 46 height 8
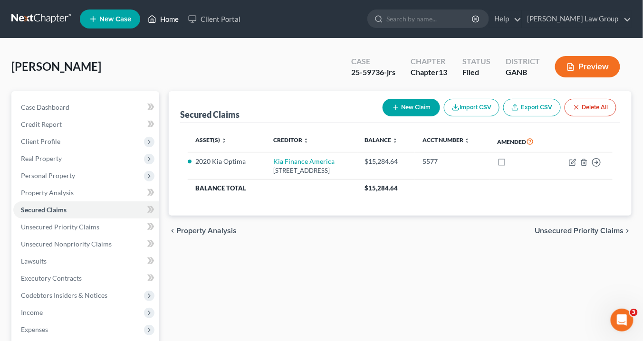
click at [169, 21] on link "Home" at bounding box center [163, 18] width 40 height 17
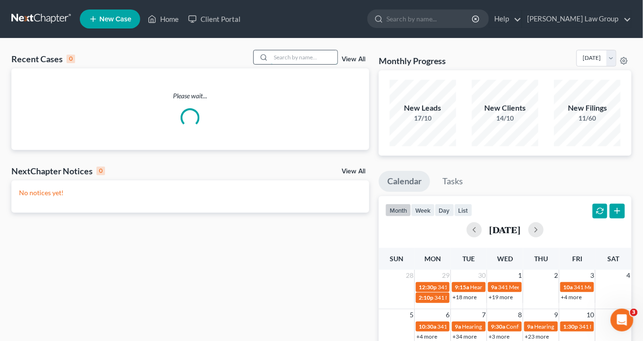
click at [299, 60] on input "search" at bounding box center [304, 57] width 67 height 14
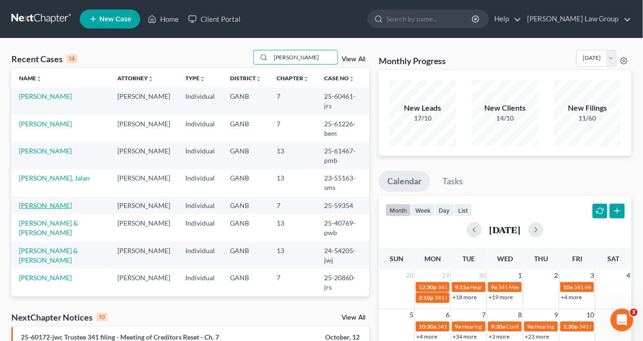
type input "thomas"
click at [45, 206] on link "[PERSON_NAME]" at bounding box center [45, 206] width 53 height 8
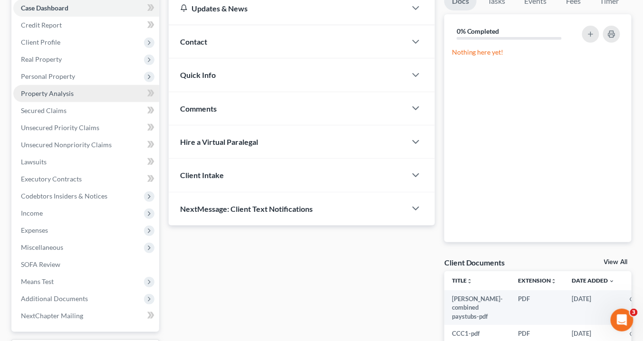
scroll to position [66, 0]
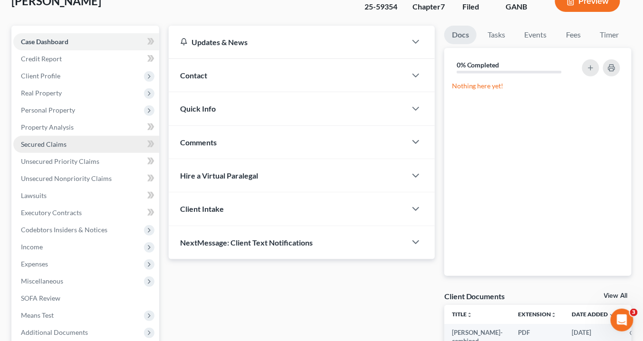
click at [59, 145] on span "Secured Claims" at bounding box center [44, 144] width 46 height 8
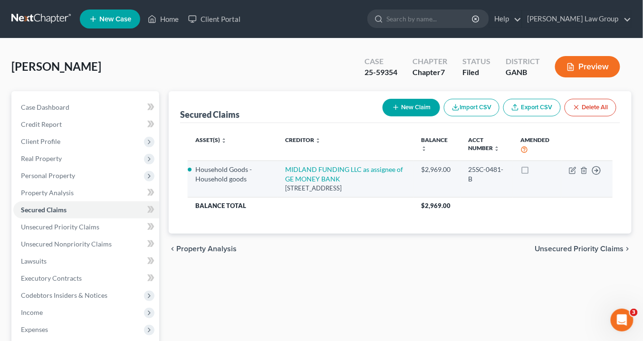
drag, startPoint x: 335, startPoint y: 197, endPoint x: 287, endPoint y: 168, distance: 55.8
click at [287, 168] on td "MIDLAND FUNDING LLC as assignee of GE MONEY BANK 350 Camino de la Reina, Suite …" at bounding box center [346, 179] width 136 height 37
copy td "MIDLAND FUNDING LLC as assignee of GE MONEY BANK 350 Camino de la Reina, Suite …"
click at [571, 168] on icon "button" at bounding box center [573, 171] width 8 height 8
select select "4"
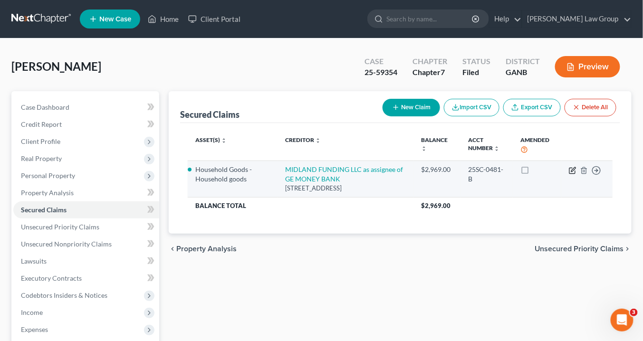
select select "3"
select select "0"
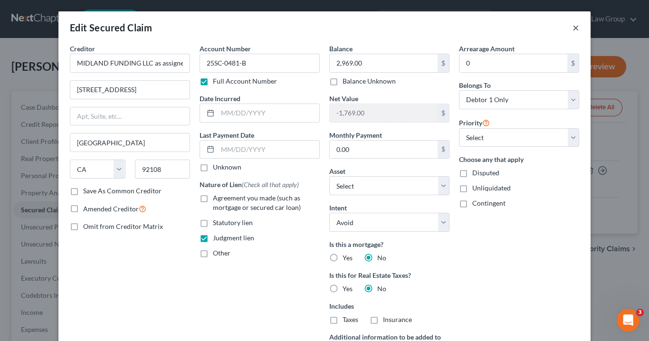
click at [575, 29] on button "×" at bounding box center [576, 27] width 7 height 11
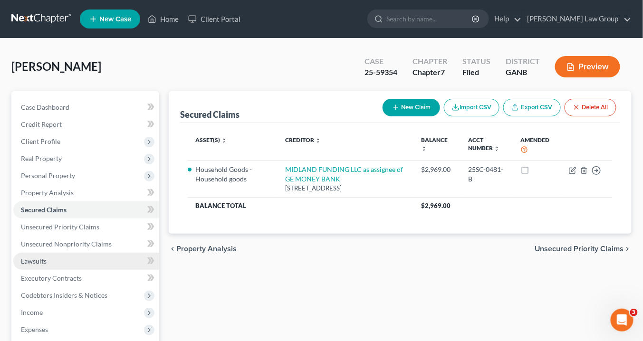
click at [36, 262] on span "Lawsuits" at bounding box center [34, 261] width 26 height 8
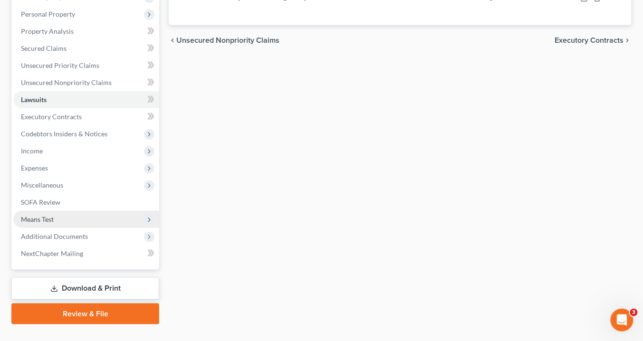
scroll to position [180, 0]
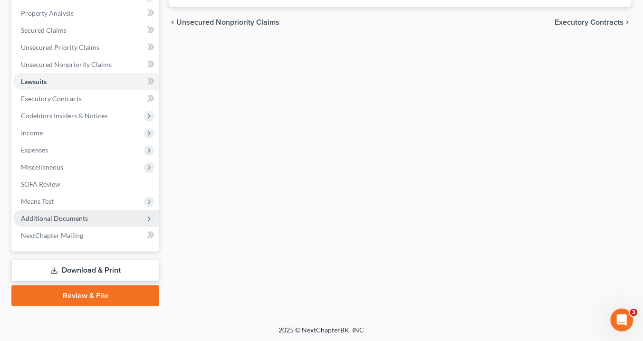
click at [59, 220] on span "Additional Documents" at bounding box center [54, 218] width 67 height 8
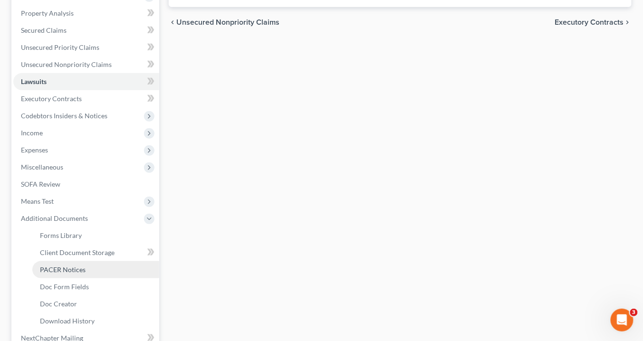
click at [91, 269] on link "PACER Notices" at bounding box center [95, 269] width 127 height 17
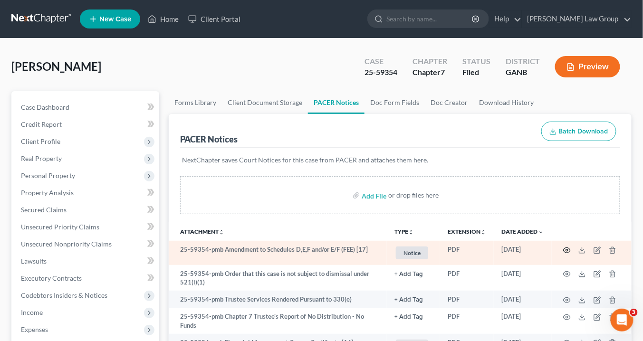
click at [567, 247] on icon "button" at bounding box center [567, 251] width 8 height 8
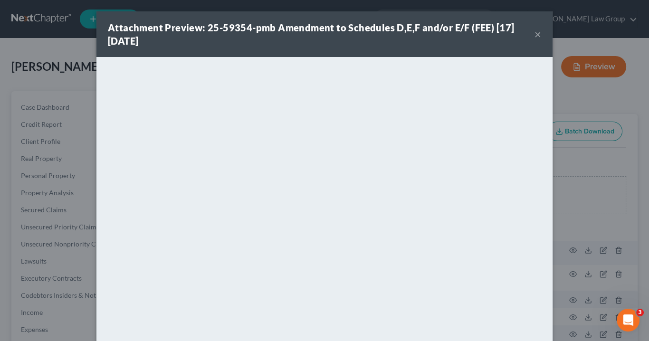
click at [535, 33] on button "×" at bounding box center [538, 34] width 7 height 11
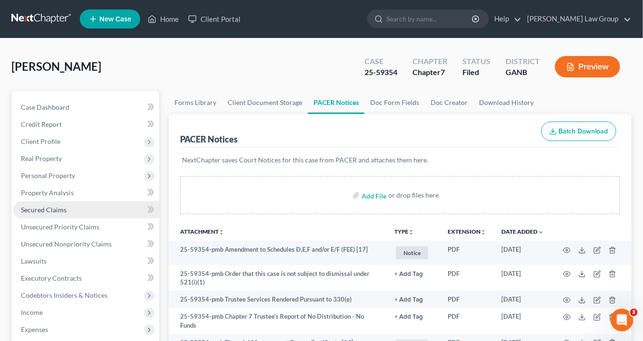
click at [38, 206] on span "Secured Claims" at bounding box center [44, 210] width 46 height 8
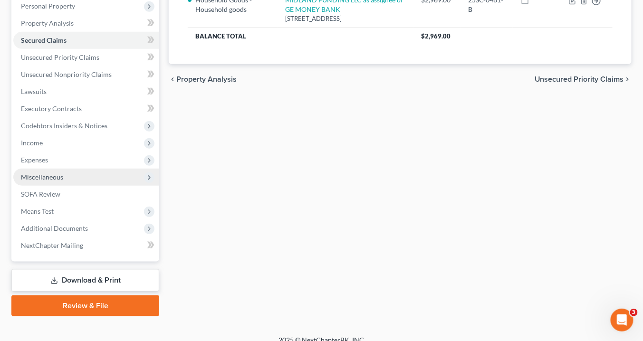
scroll to position [180, 0]
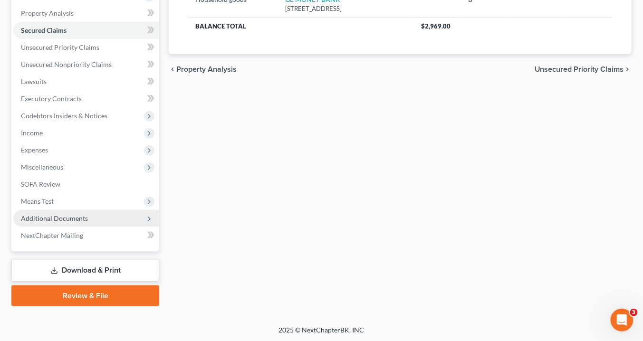
click at [87, 218] on span "Additional Documents" at bounding box center [86, 218] width 146 height 17
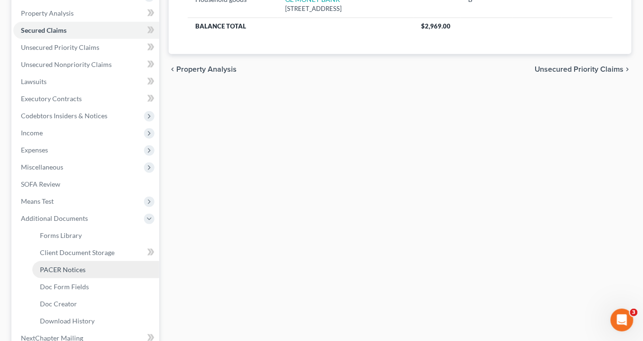
click at [73, 268] on span "PACER Notices" at bounding box center [63, 270] width 46 height 8
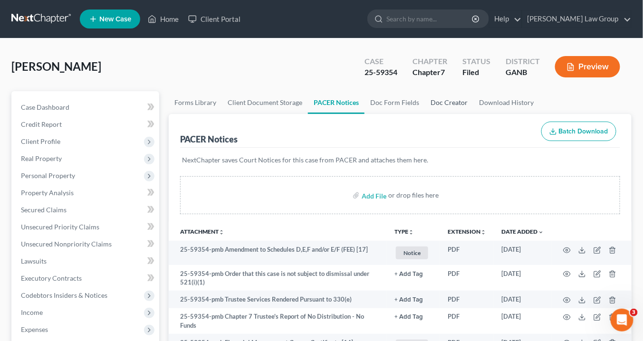
click at [445, 102] on link "Doc Creator" at bounding box center [449, 102] width 48 height 23
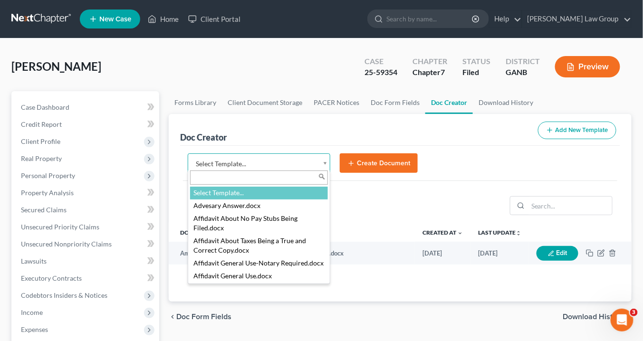
click at [327, 162] on body "Home New Case Client Portal Saedi Law Group info@saedilawgroup.com My Account S…" at bounding box center [321, 312] width 643 height 625
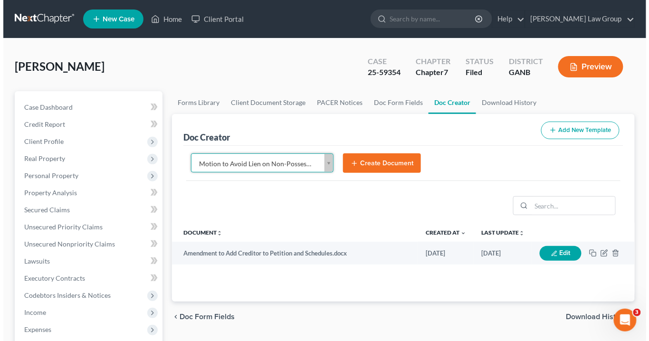
scroll to position [1157, 0]
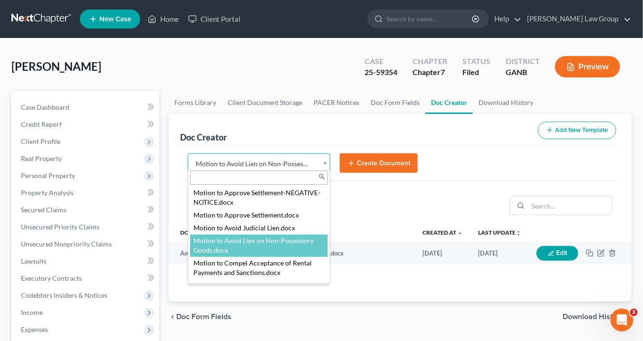
click at [325, 166] on body "Home New Case Client Portal Saedi Law Group info@saedilawgroup.com My Account S…" at bounding box center [321, 312] width 643 height 625
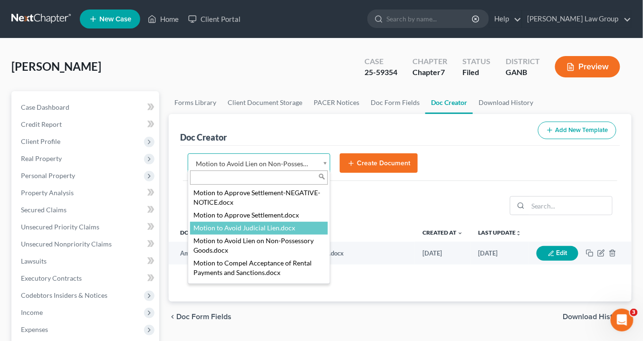
select select "111636"
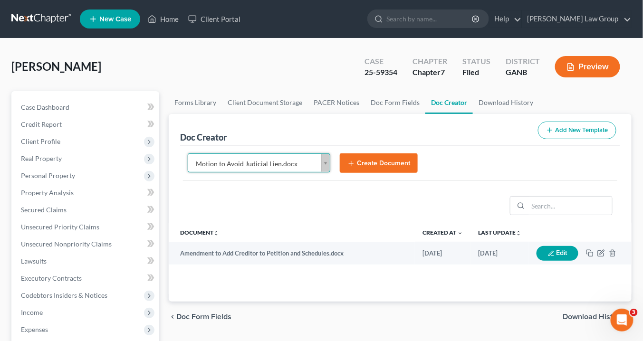
click at [359, 163] on button "Create Document" at bounding box center [379, 164] width 78 height 20
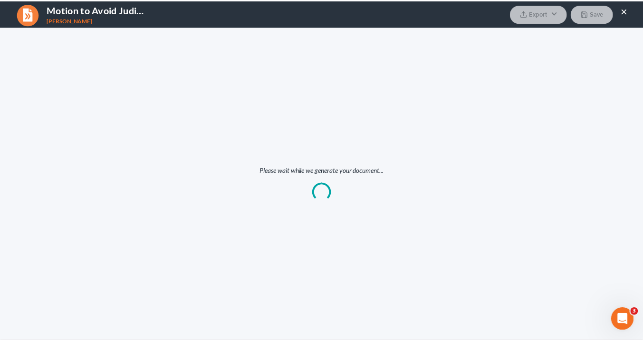
scroll to position [0, 0]
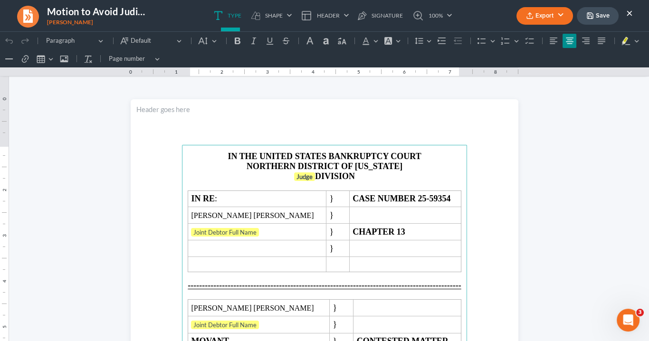
click at [629, 11] on button "×" at bounding box center [629, 12] width 7 height 11
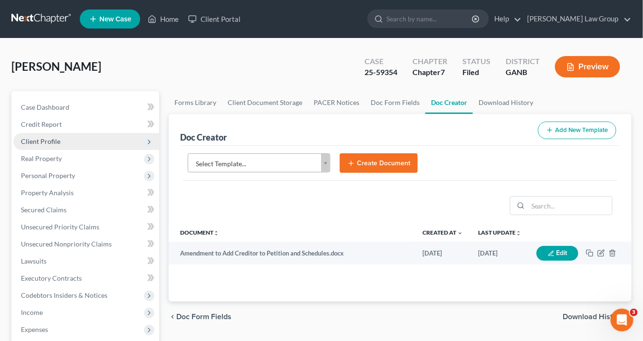
click at [58, 138] on span "Client Profile" at bounding box center [40, 141] width 39 height 8
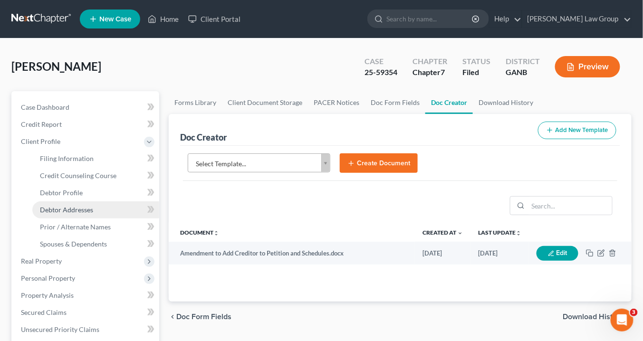
click at [74, 210] on span "Debtor Addresses" at bounding box center [66, 210] width 53 height 8
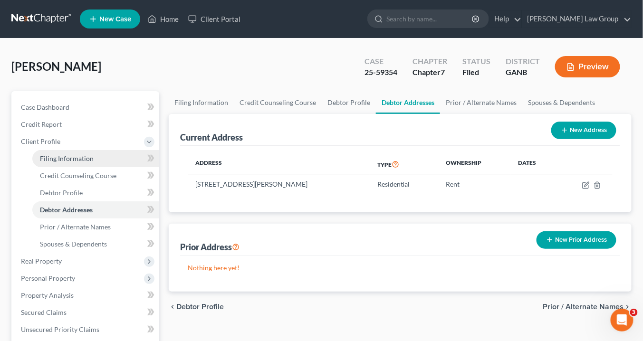
click at [61, 157] on span "Filing Information" at bounding box center [67, 158] width 54 height 8
select select "1"
select select "0"
select select "10"
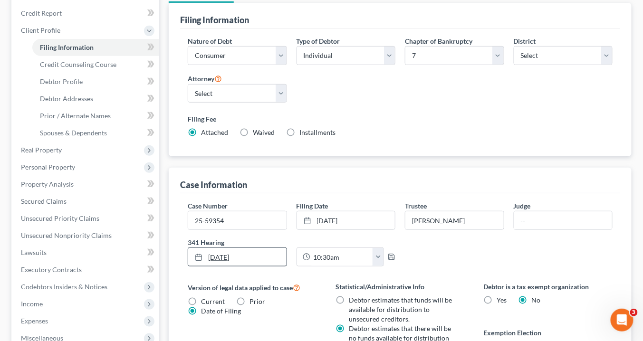
scroll to position [114, 0]
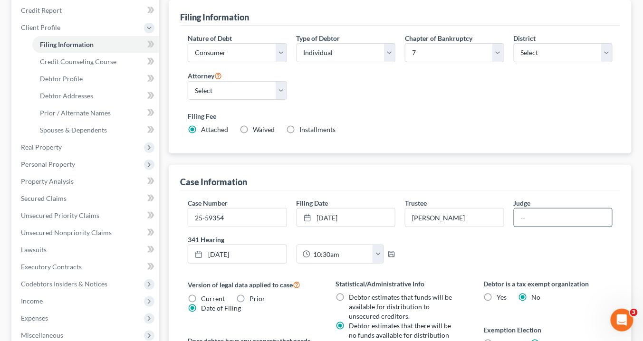
click at [536, 221] on input "text" at bounding box center [563, 218] width 98 height 18
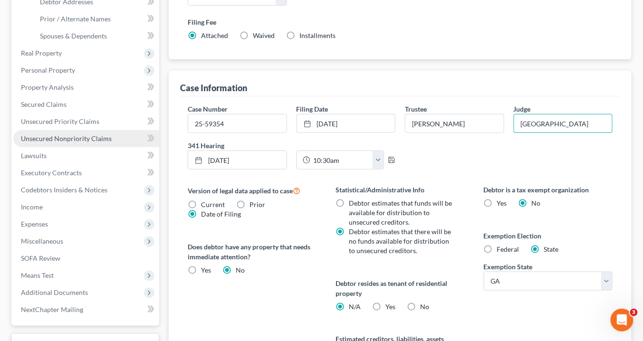
scroll to position [266, 0]
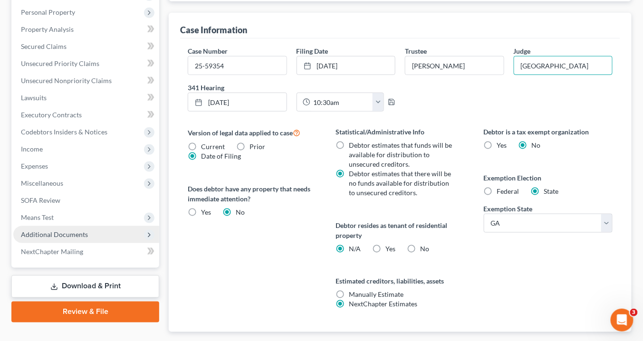
type input "ATLANTA"
click at [90, 231] on span "Additional Documents" at bounding box center [86, 234] width 146 height 17
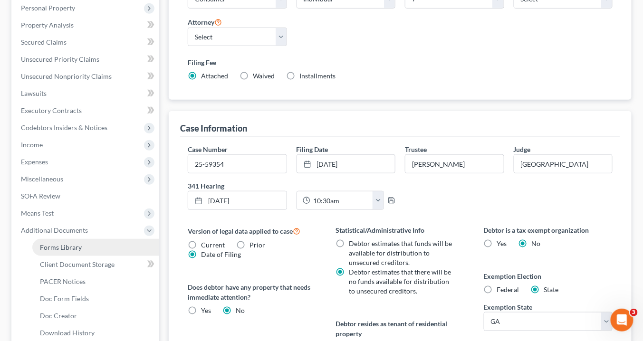
scroll to position [164, 0]
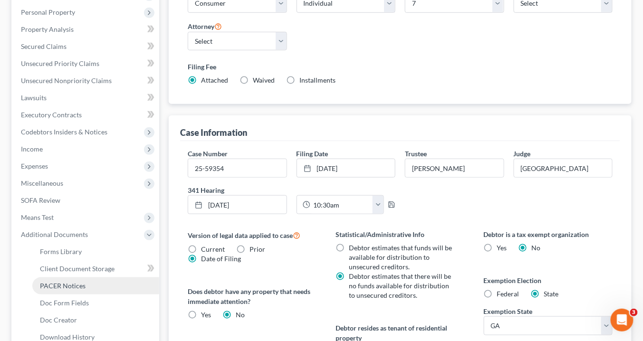
click at [67, 287] on span "PACER Notices" at bounding box center [63, 286] width 46 height 8
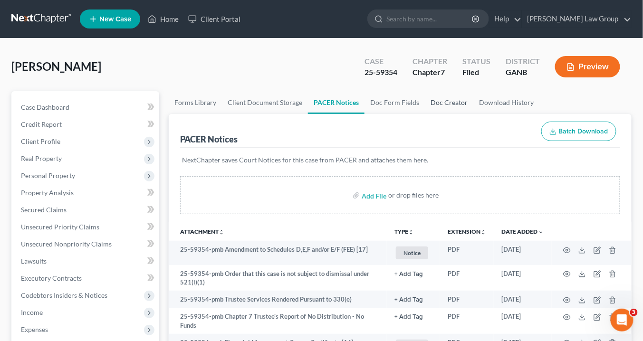
click at [442, 97] on link "Doc Creator" at bounding box center [449, 102] width 48 height 23
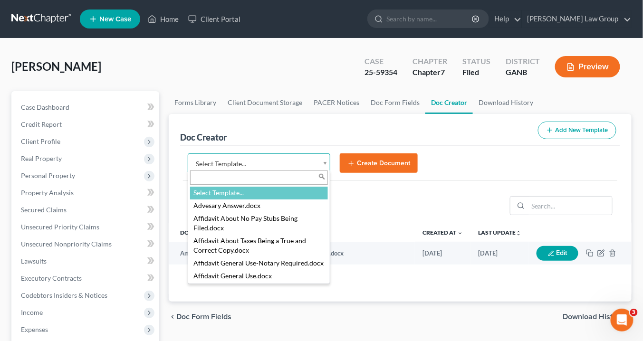
click at [328, 159] on body "Home New Case Client Portal Saedi Law Group info@saedilawgroup.com My Account S…" at bounding box center [321, 312] width 643 height 625
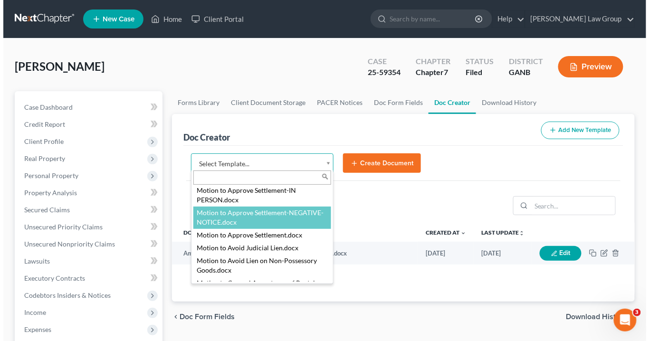
scroll to position [1213, 0]
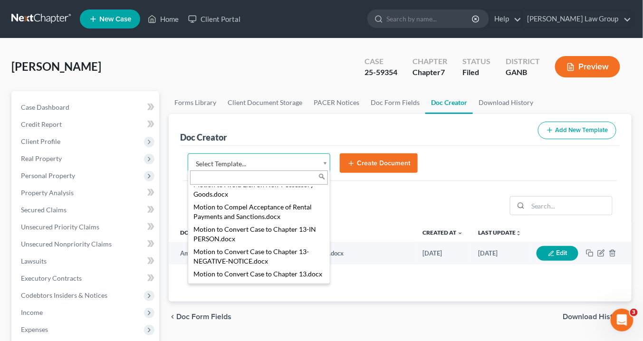
select select "111636"
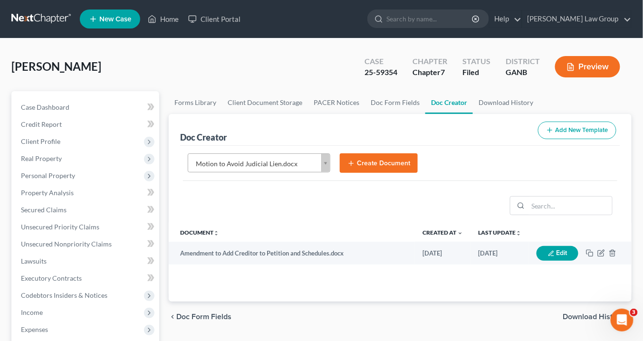
click at [365, 163] on button "Create Document" at bounding box center [379, 164] width 78 height 20
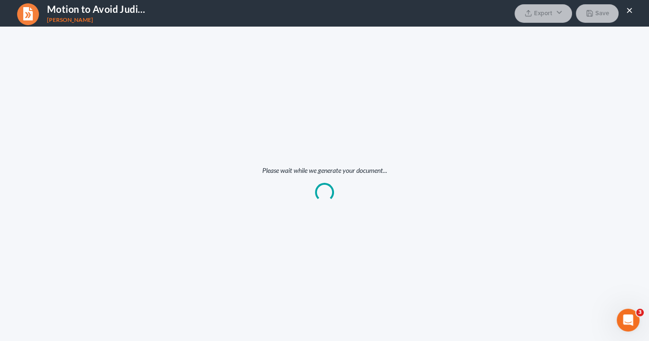
scroll to position [0, 0]
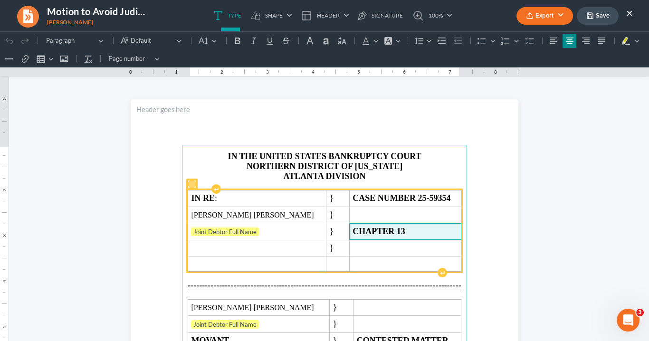
drag, startPoint x: 392, startPoint y: 229, endPoint x: 403, endPoint y: 223, distance: 12.3
click at [391, 230] on span "CHAPTER 13" at bounding box center [405, 232] width 105 height 10
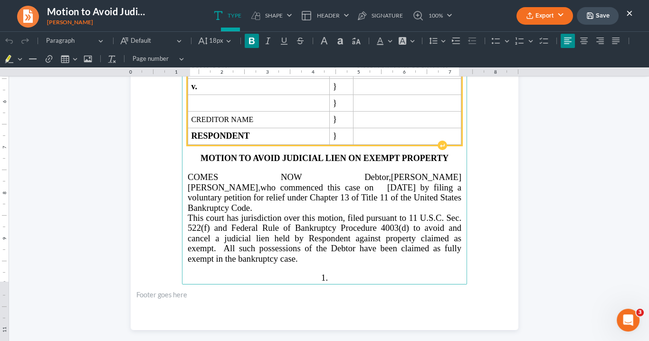
scroll to position [304, 0]
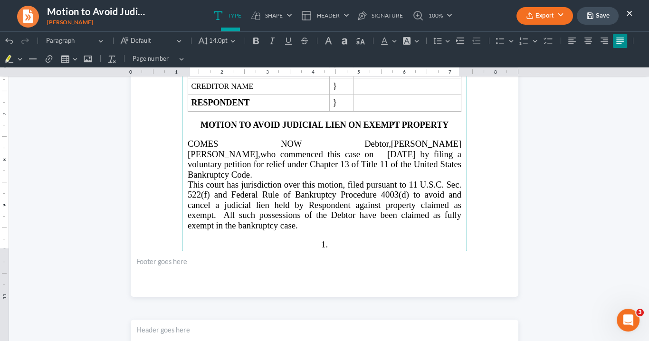
click at [221, 149] on span "who commenced this case on 08/17/2025 by filing a voluntary petition for relief…" at bounding box center [325, 164] width 274 height 30
click at [457, 149] on span "who commenced this case on 08/17/2025 by filing a voluntary petition for relief…" at bounding box center [325, 164] width 274 height 30
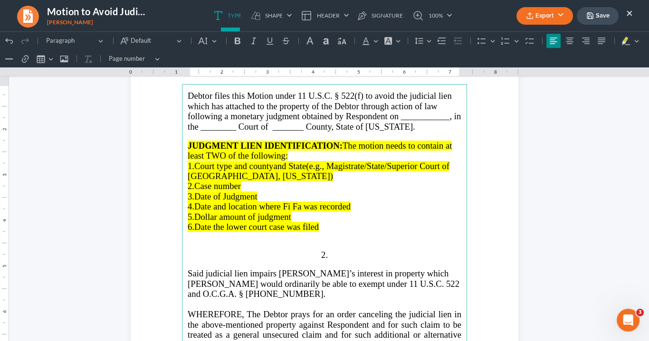
scroll to position [608, 0]
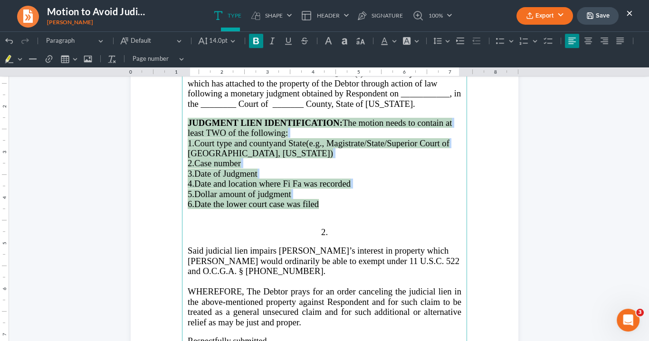
drag, startPoint x: 301, startPoint y: 201, endPoint x: 186, endPoint y: 122, distance: 139.4
click at [186, 122] on main "⁠⁠⁠⁠⁠⁠⁠ Debtor files this Motion under 11 U.S.C. § 522(f) to avoid the judicial…" at bounding box center [324, 266] width 285 height 411
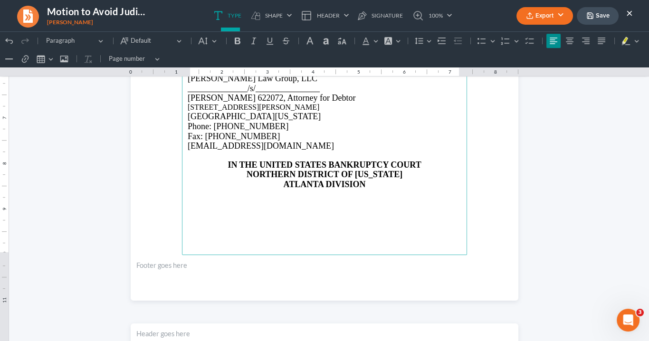
scroll to position [799, 0]
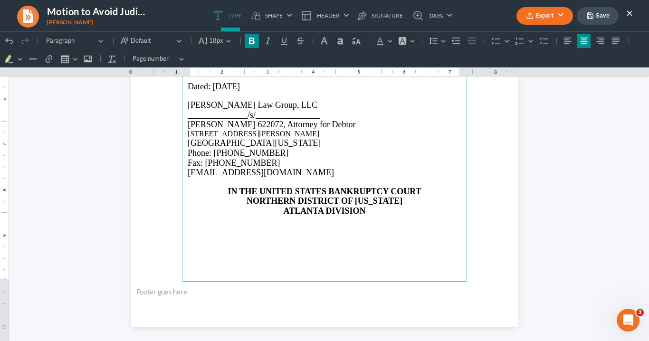
click at [221, 190] on p "IN THE UNITED STATES BANKRUPTCY COURT" at bounding box center [325, 192] width 274 height 10
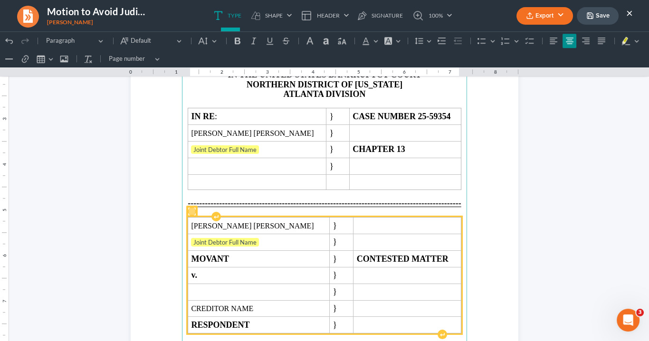
scroll to position [1223, 0]
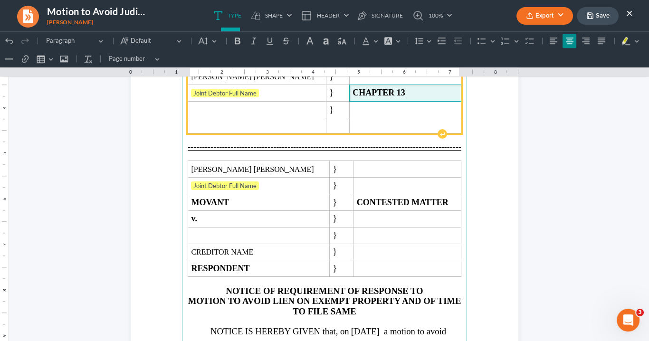
click at [390, 90] on strong "CHAPTER 13" at bounding box center [379, 93] width 53 height 10
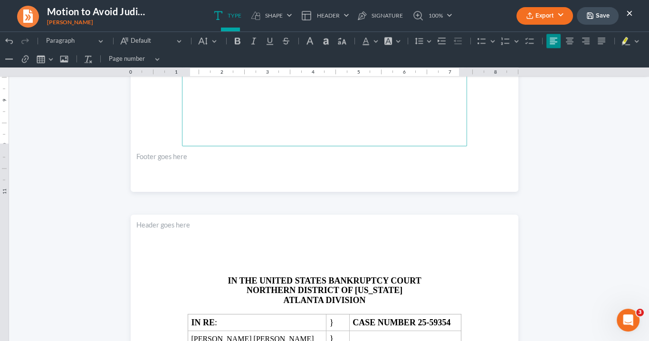
scroll to position [2136, 0]
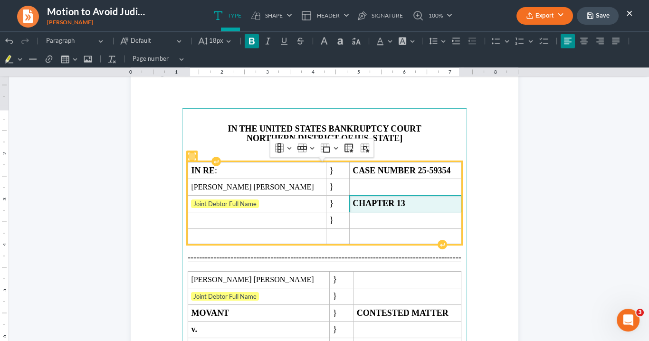
drag, startPoint x: 390, startPoint y: 200, endPoint x: 404, endPoint y: 197, distance: 13.6
click at [393, 199] on span "CHAPTER 13" at bounding box center [405, 204] width 105 height 10
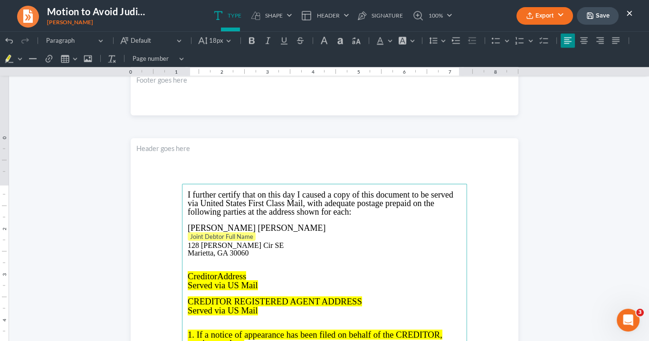
scroll to position [2630, 0]
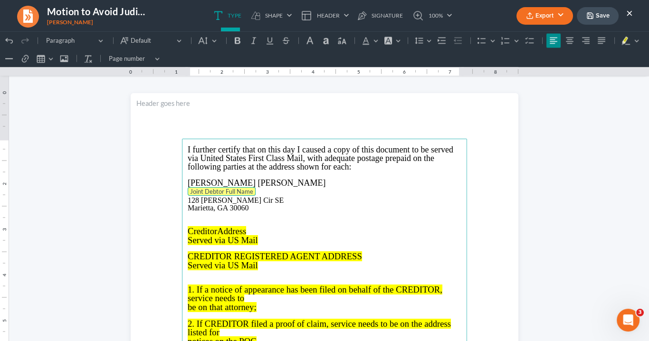
drag, startPoint x: 259, startPoint y: 193, endPoint x: 210, endPoint y: 185, distance: 49.0
click at [182, 193] on main "I further certify that on this day I caused a copy of this document to be serve…" at bounding box center [324, 344] width 285 height 411
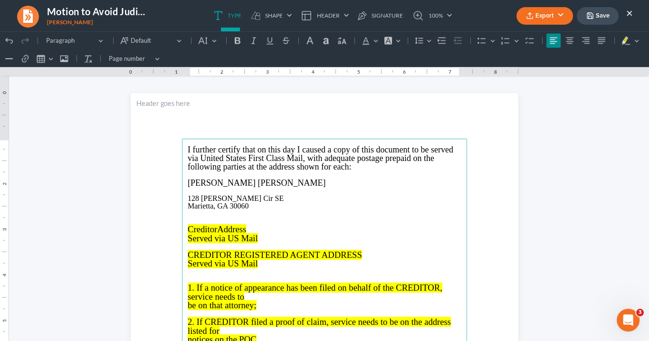
click at [188, 198] on p "128 LaRose Cir SE Marietta, GA 30060" at bounding box center [325, 202] width 274 height 15
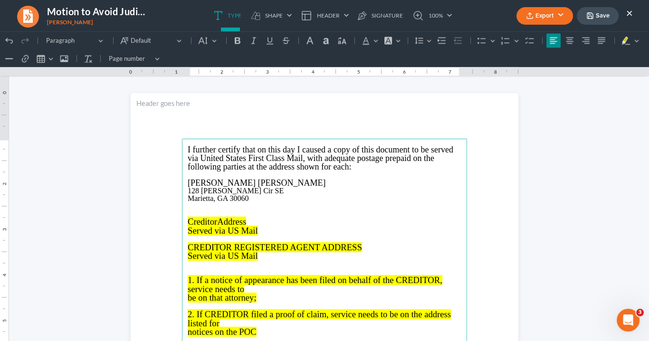
scroll to position [2706, 0]
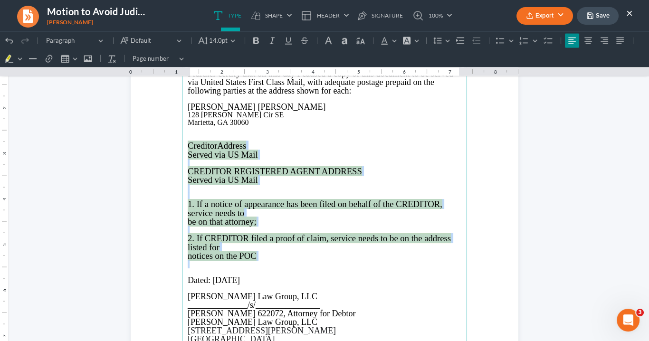
drag, startPoint x: 266, startPoint y: 262, endPoint x: 180, endPoint y: 155, distance: 137.6
click at [182, 144] on main "I further certify that on this day I caused a copy of this document to be serve…" at bounding box center [324, 268] width 285 height 411
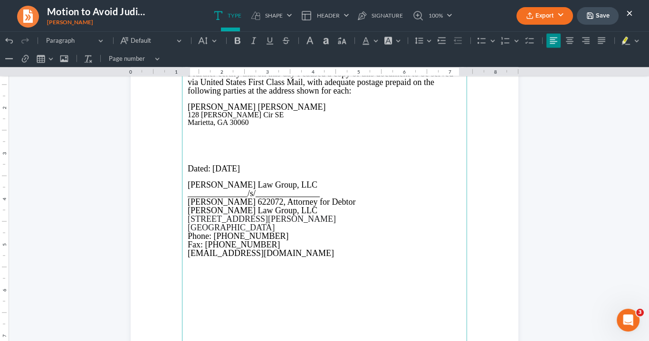
click at [188, 149] on p "Rich Text Editor, page-5-main" at bounding box center [325, 153] width 274 height 8
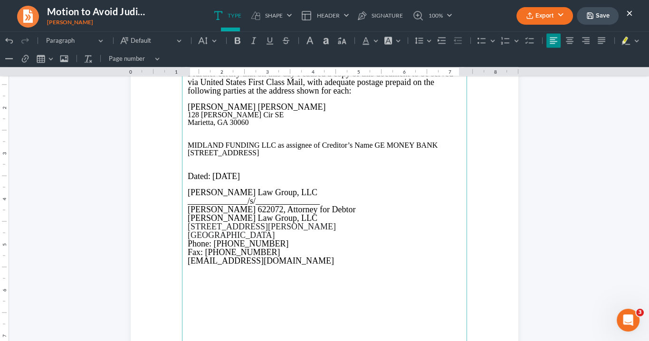
click at [276, 145] on p "MIDLAND FUNDING LLC as assignee of Creditor’s Name GE MONEY BANK 350 Camino de …" at bounding box center [325, 149] width 274 height 15
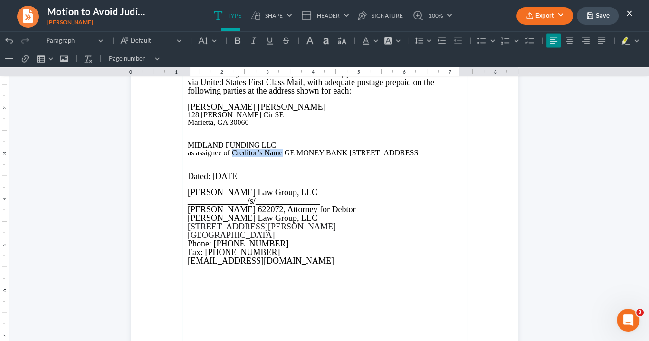
drag, startPoint x: 279, startPoint y: 151, endPoint x: 230, endPoint y: 153, distance: 49.5
click at [230, 153] on p "as assignee of Creditor’s Name GE MONEY BANK 350 Camino de la Reina, Suite 100 …" at bounding box center [325, 153] width 274 height 8
click at [231, 153] on p "as assignee of GE MONEY BANK 350 Camino de la Reina, Suite 100 Number Street Sa…" at bounding box center [325, 153] width 274 height 8
click at [291, 151] on p "as assignee of GE MONEY BANK 350 Camino de la Reina, Suite 100 Number Street Sa…" at bounding box center [325, 153] width 274 height 8
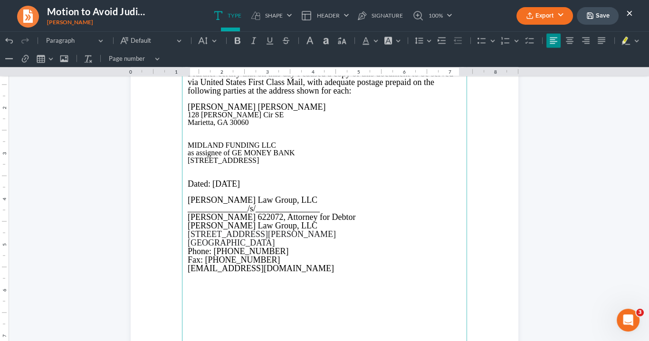
click at [264, 159] on p "350 Camino de la Reina, Suite 100 Number Street San Diego CA" at bounding box center [325, 161] width 274 height 8
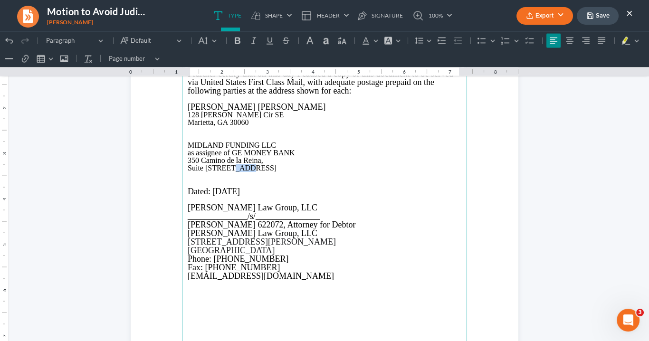
drag, startPoint x: 241, startPoint y: 167, endPoint x: 257, endPoint y: 166, distance: 15.2
click at [230, 168] on p "Suite 100 Number Street San Diego CA" at bounding box center [325, 168] width 274 height 8
drag, startPoint x: 260, startPoint y: 169, endPoint x: 216, endPoint y: 170, distance: 44.7
click at [216, 170] on p "Suite 100 Number Street San Diego CA" at bounding box center [325, 168] width 274 height 8
click at [218, 168] on p "Suite 100 San Diego CA" at bounding box center [325, 168] width 274 height 8
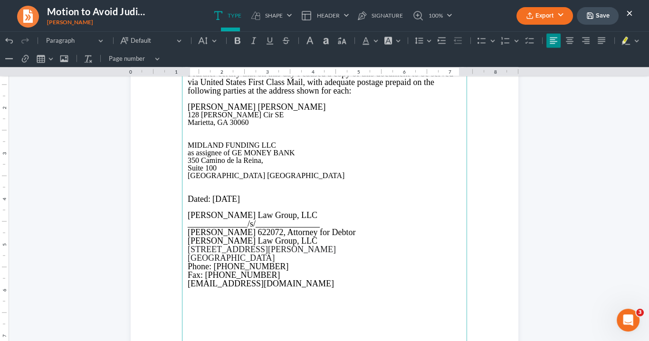
click at [188, 158] on p "350 Camino de la Reina," at bounding box center [325, 161] width 274 height 8
click at [556, 12] on button "Export" at bounding box center [545, 16] width 57 height 18
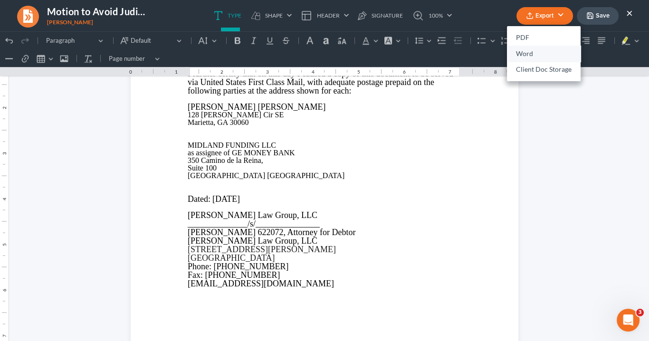
click at [534, 54] on link "Word" at bounding box center [544, 54] width 74 height 16
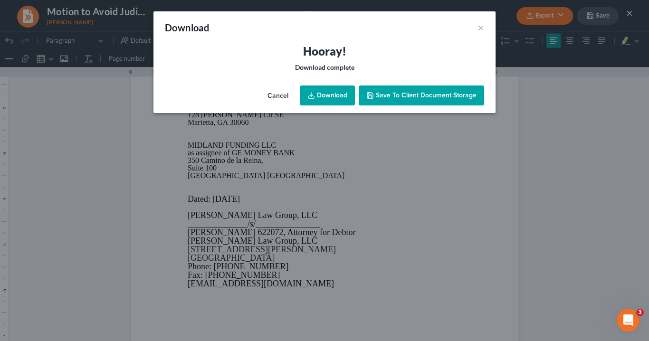
click at [333, 94] on link "Download" at bounding box center [327, 96] width 55 height 20
click at [340, 96] on link "Download" at bounding box center [327, 96] width 55 height 20
click at [480, 24] on button "×" at bounding box center [481, 27] width 7 height 11
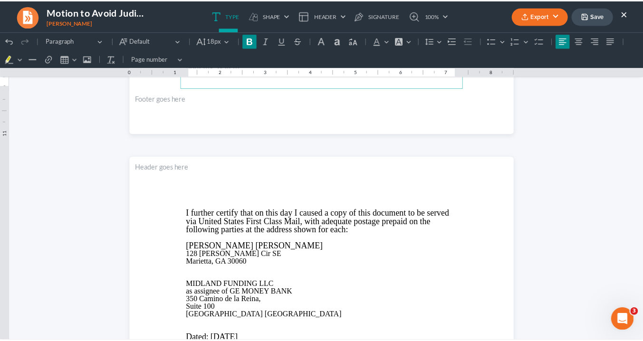
scroll to position [2668, 0]
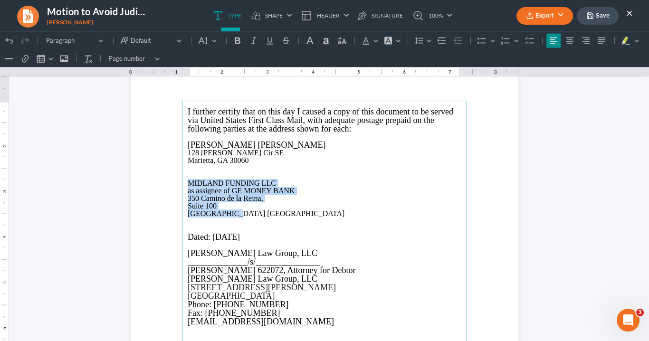
drag, startPoint x: 221, startPoint y: 207, endPoint x: 272, endPoint y: 179, distance: 57.7
click at [189, 180] on main "I further certify that on this day I caused a copy of this document to be serve…" at bounding box center [324, 306] width 285 height 411
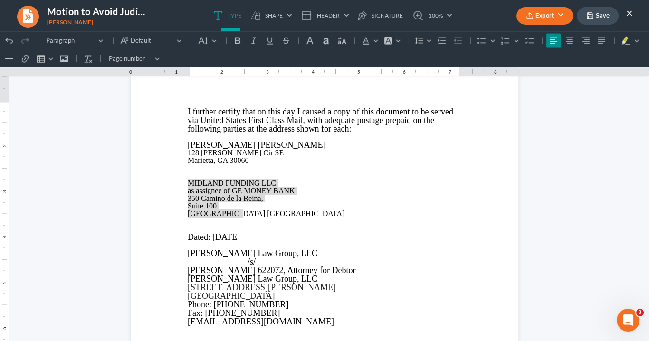
click at [630, 11] on button "×" at bounding box center [629, 12] width 7 height 11
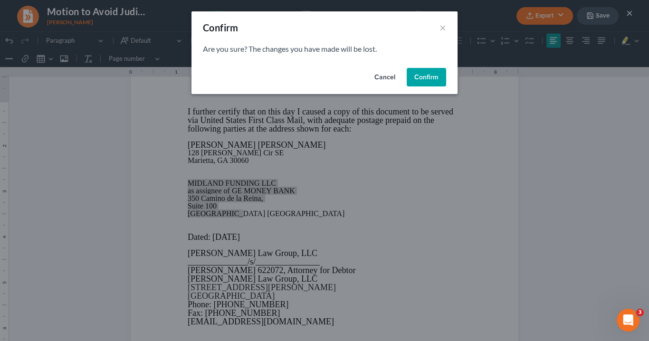
click at [430, 77] on button "Confirm" at bounding box center [426, 77] width 39 height 19
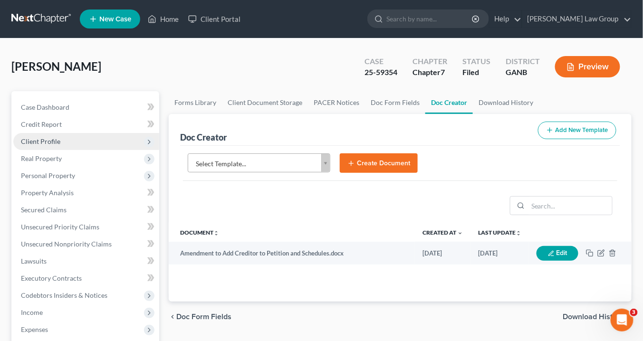
click at [47, 142] on span "Client Profile" at bounding box center [40, 141] width 39 height 8
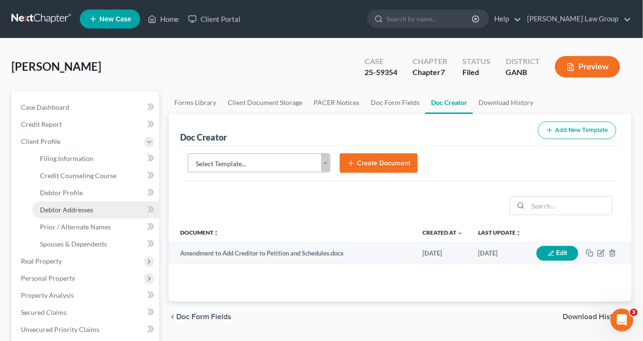
click at [74, 209] on span "Debtor Addresses" at bounding box center [66, 210] width 53 height 8
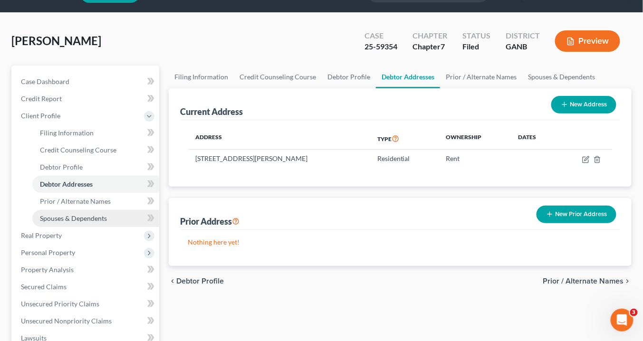
scroll to position [38, 0]
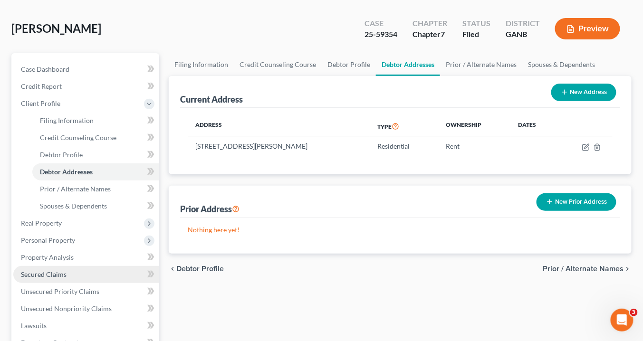
click at [55, 272] on span "Secured Claims" at bounding box center [44, 274] width 46 height 8
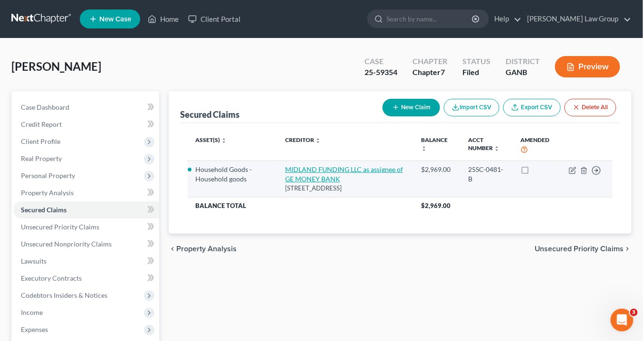
drag, startPoint x: 333, startPoint y: 195, endPoint x: 289, endPoint y: 165, distance: 53.0
click at [289, 165] on td "MIDLAND FUNDING LLC as assignee of GE MONEY BANK 350 Camino de la Reina, Suite …" at bounding box center [346, 179] width 136 height 37
copy td "MIDLAND FUNDING LLC as assignee of GE MONEY BANK 350 Camino de la Reina, Suite …"
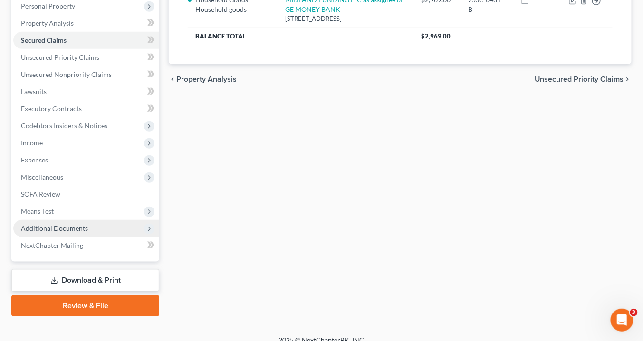
scroll to position [180, 0]
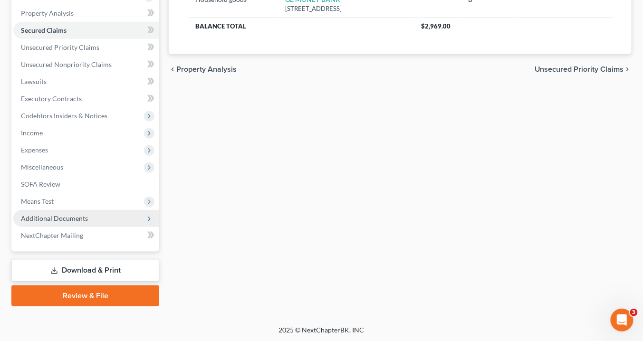
click at [98, 216] on span "Additional Documents" at bounding box center [86, 218] width 146 height 17
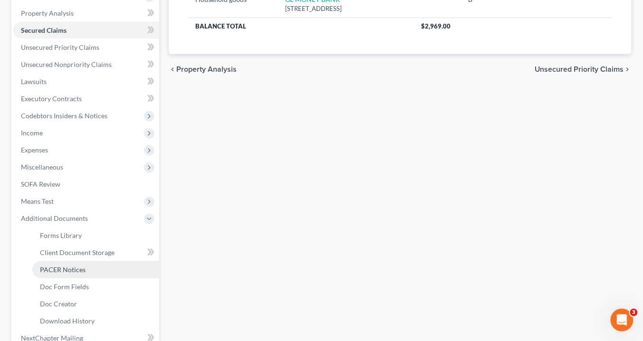
click at [90, 270] on link "PACER Notices" at bounding box center [95, 269] width 127 height 17
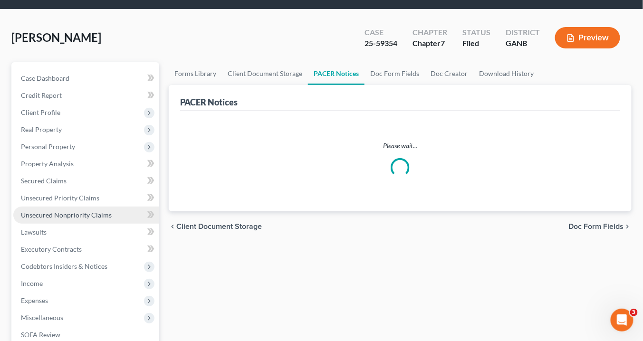
scroll to position [41, 0]
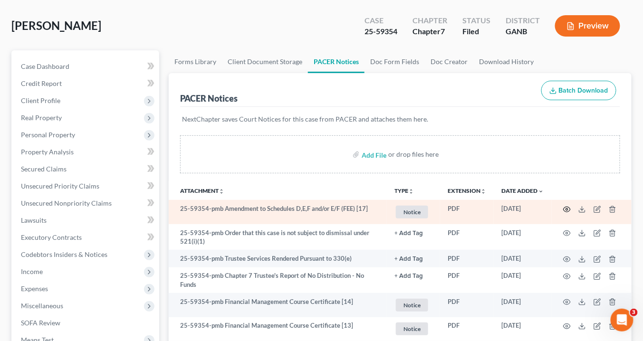
click at [568, 207] on icon "button" at bounding box center [567, 209] width 7 height 5
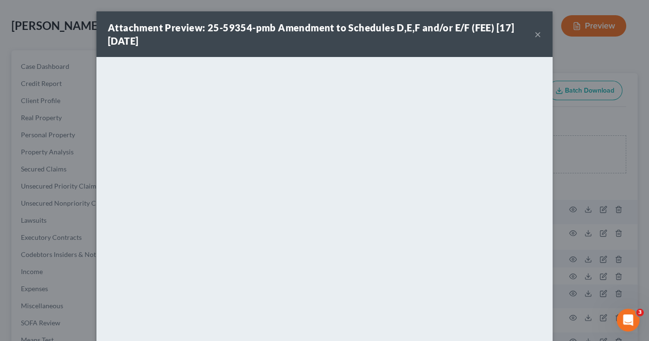
click at [535, 35] on button "×" at bounding box center [538, 34] width 7 height 11
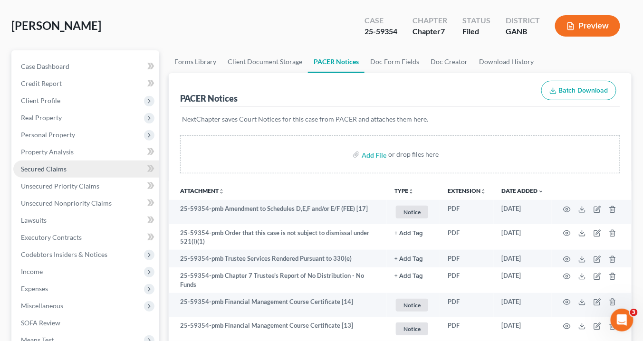
click at [43, 166] on span "Secured Claims" at bounding box center [44, 169] width 46 height 8
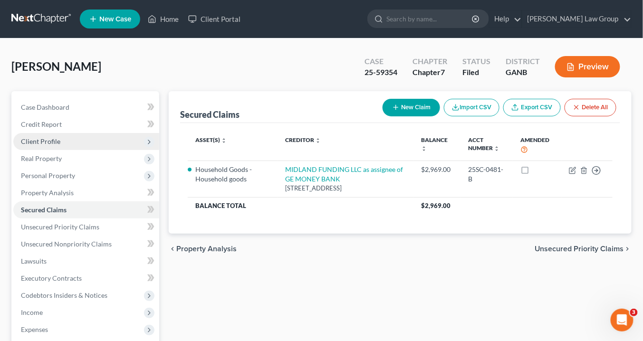
click at [56, 140] on span "Client Profile" at bounding box center [40, 141] width 39 height 8
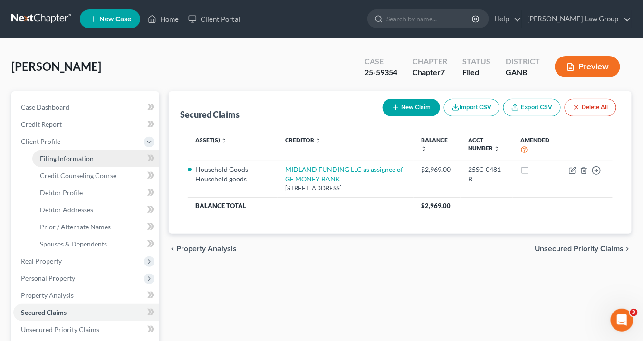
click at [60, 155] on span "Filing Information" at bounding box center [67, 158] width 54 height 8
select select "1"
select select "0"
select select "19"
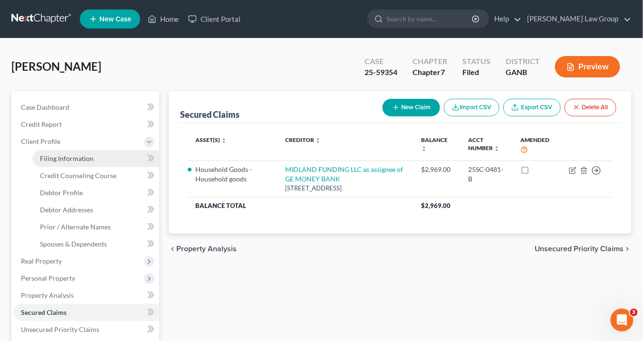
select select "0"
select select "10"
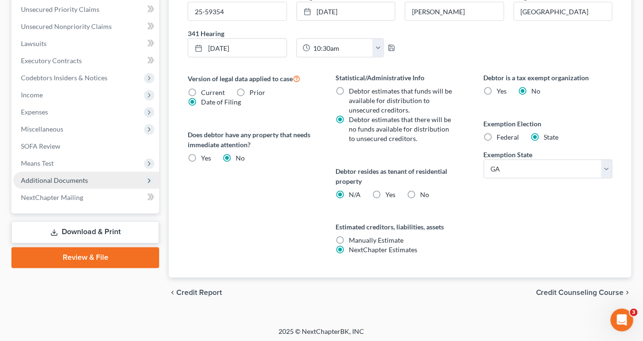
click at [72, 181] on span "Additional Documents" at bounding box center [54, 180] width 67 height 8
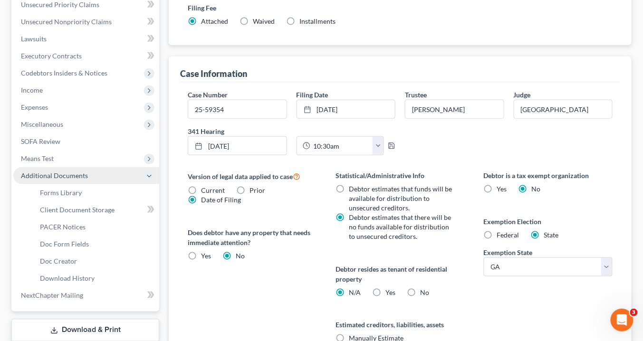
scroll to position [218, 0]
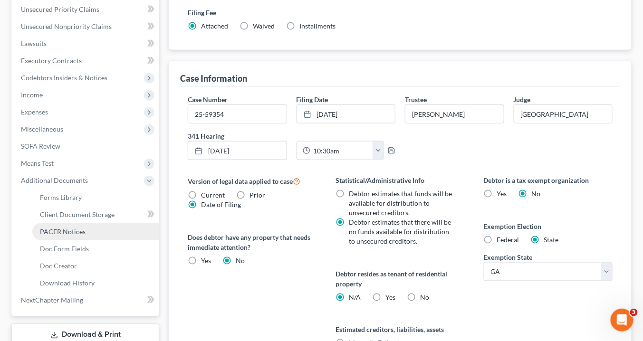
click at [81, 233] on span "PACER Notices" at bounding box center [63, 232] width 46 height 8
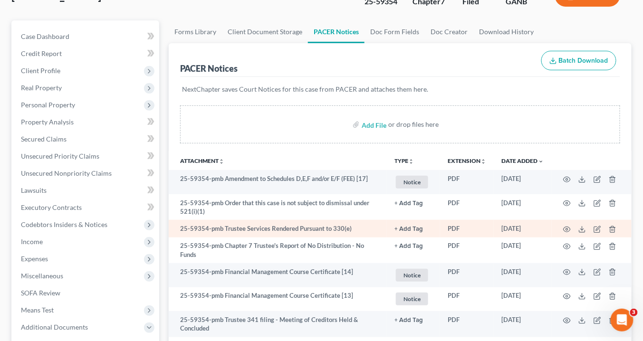
scroll to position [76, 0]
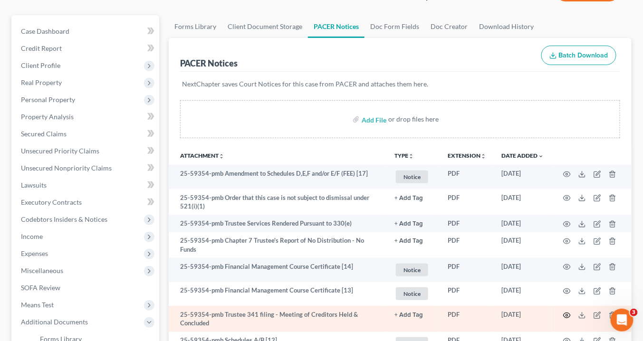
click at [567, 313] on icon "button" at bounding box center [567, 315] width 7 height 5
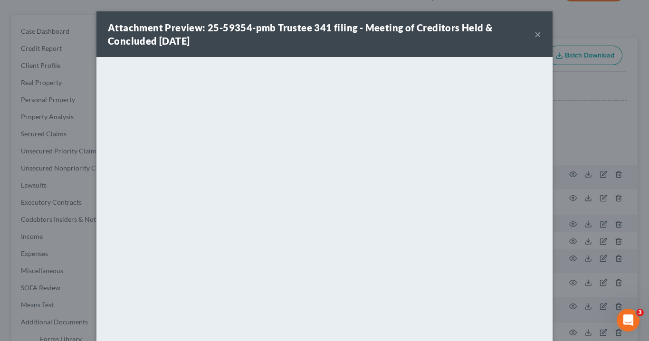
drag, startPoint x: 535, startPoint y: 34, endPoint x: 481, endPoint y: 31, distance: 53.8
click at [537, 34] on button "×" at bounding box center [538, 34] width 7 height 11
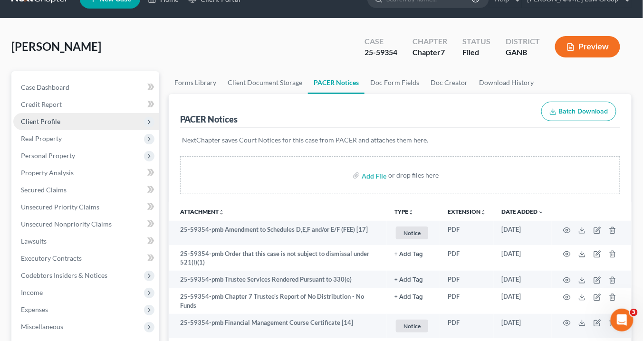
scroll to position [0, 0]
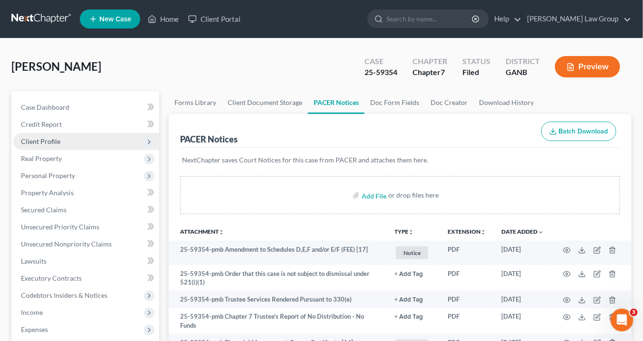
drag, startPoint x: 56, startPoint y: 141, endPoint x: 61, endPoint y: 141, distance: 5.3
click at [56, 141] on span "Client Profile" at bounding box center [40, 141] width 39 height 8
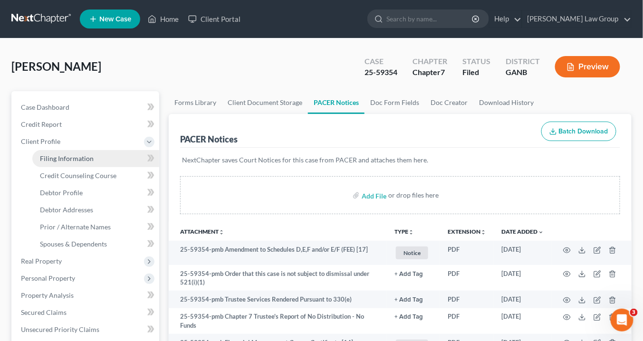
click at [84, 159] on span "Filing Information" at bounding box center [67, 158] width 54 height 8
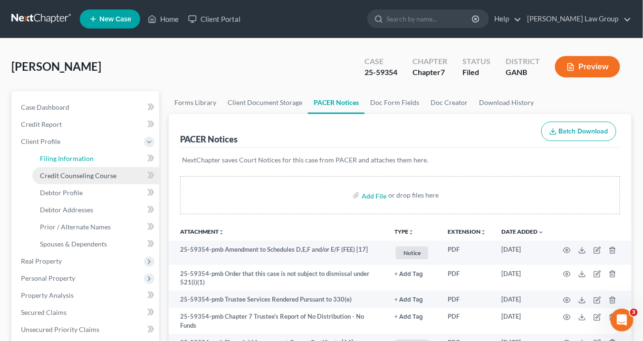
select select "1"
select select "0"
select select "19"
select select "0"
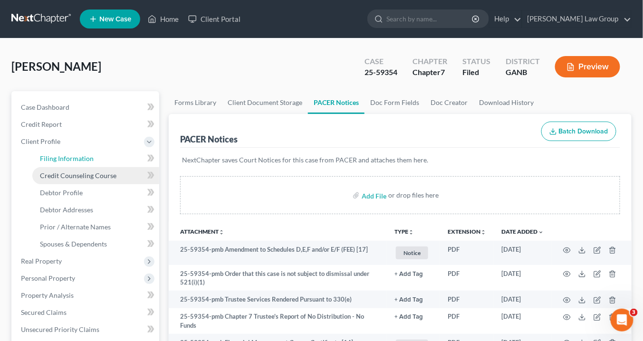
select select "10"
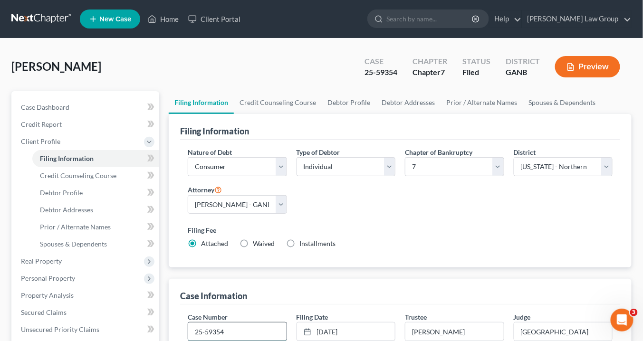
click at [226, 327] on input "25-59354" at bounding box center [237, 332] width 98 height 18
type input "25-59354-pmb"
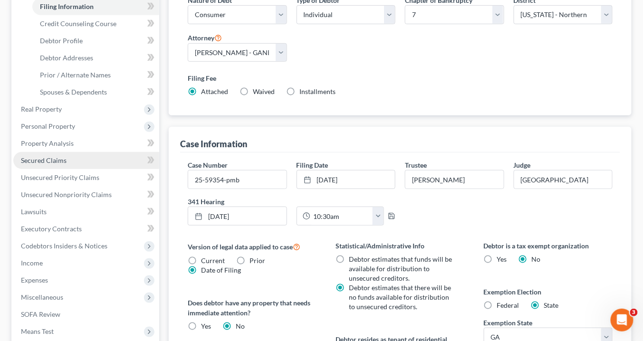
click at [48, 158] on span "Secured Claims" at bounding box center [44, 160] width 46 height 8
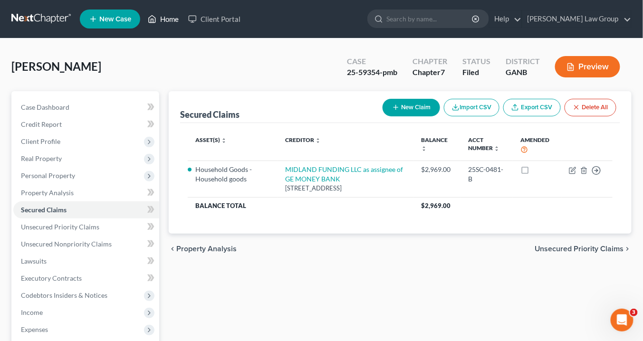
click at [168, 19] on link "Home" at bounding box center [163, 18] width 40 height 17
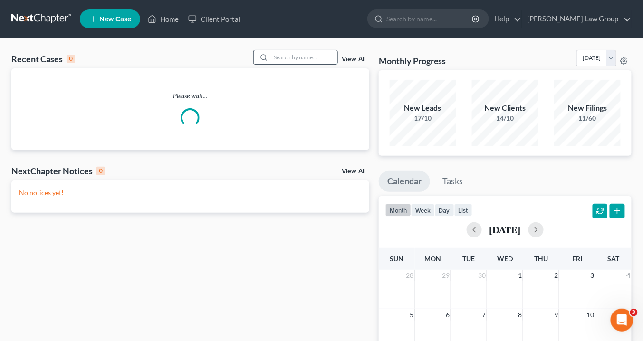
click at [307, 57] on input "search" at bounding box center [304, 57] width 67 height 14
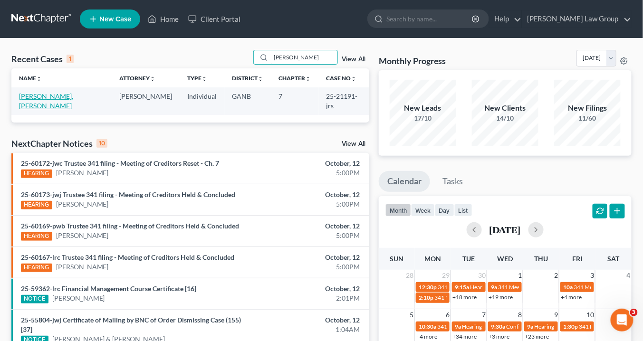
type input "ellen"
click at [39, 95] on link "[PERSON_NAME], [PERSON_NAME]" at bounding box center [46, 101] width 54 height 18
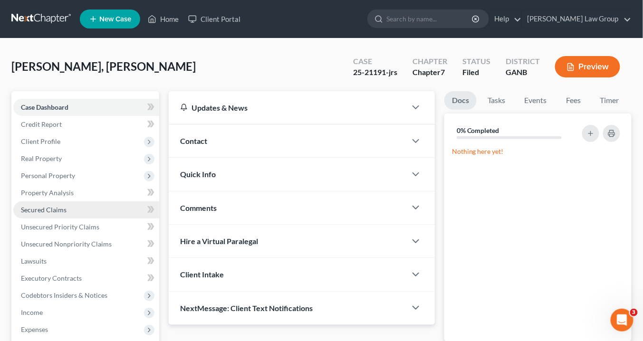
click at [52, 208] on span "Secured Claims" at bounding box center [44, 210] width 46 height 8
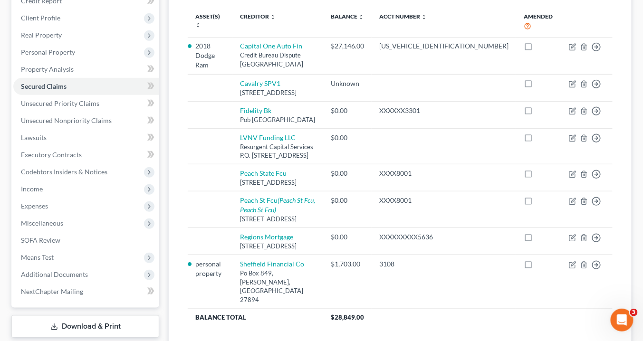
scroll to position [67, 0]
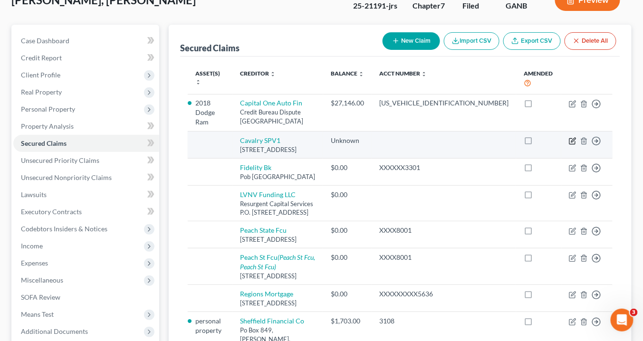
click at [574, 138] on icon "button" at bounding box center [573, 140] width 4 height 4
select select "35"
select select "0"
select select "3"
select select "0"
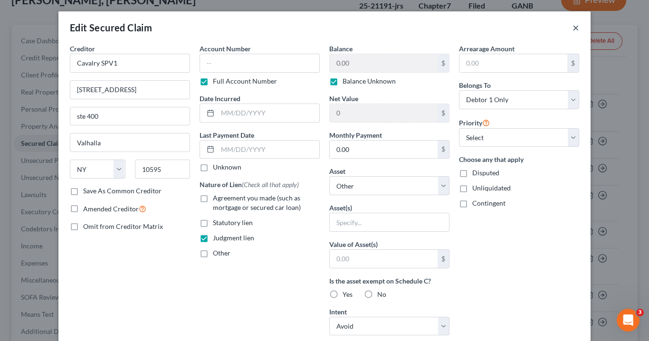
click at [575, 26] on button "×" at bounding box center [576, 27] width 7 height 11
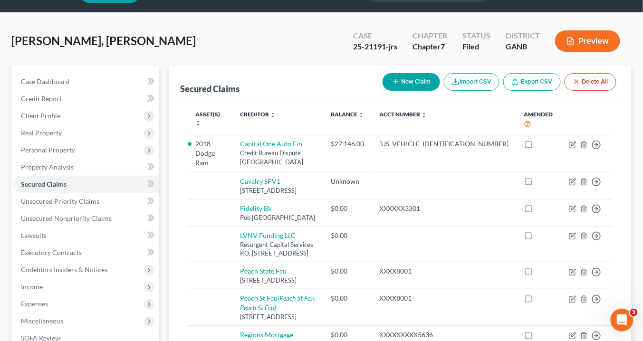
scroll to position [38, 0]
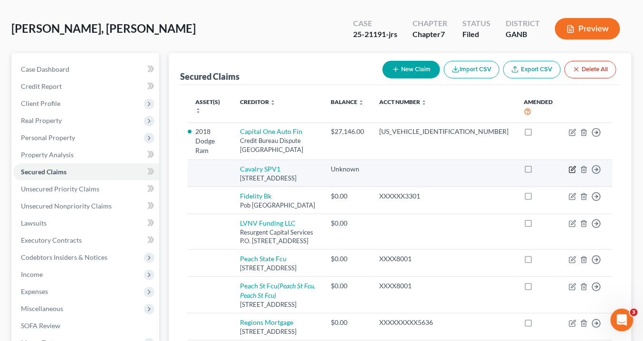
click at [572, 166] on icon "button" at bounding box center [573, 170] width 8 height 8
select select "35"
select select "0"
select select "3"
select select "0"
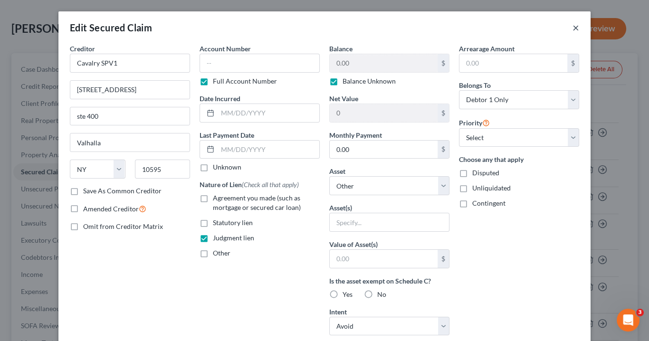
click at [573, 26] on button "×" at bounding box center [576, 27] width 7 height 11
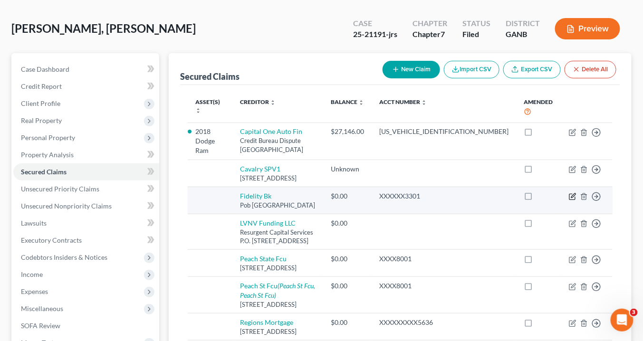
click at [573, 201] on icon "button" at bounding box center [573, 197] width 8 height 8
select select "10"
select select "0"
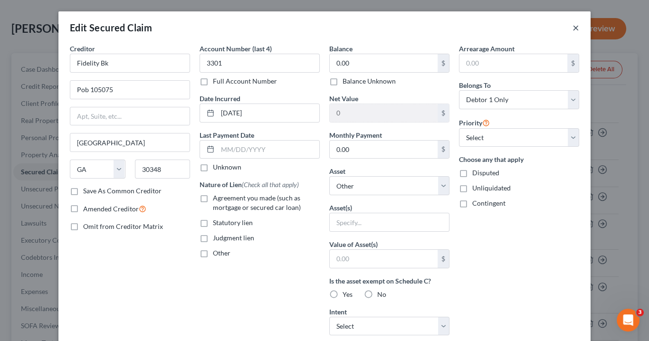
click at [573, 27] on button "×" at bounding box center [576, 27] width 7 height 11
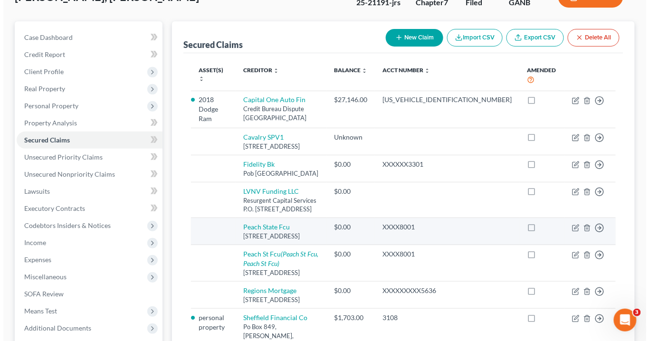
scroll to position [114, 0]
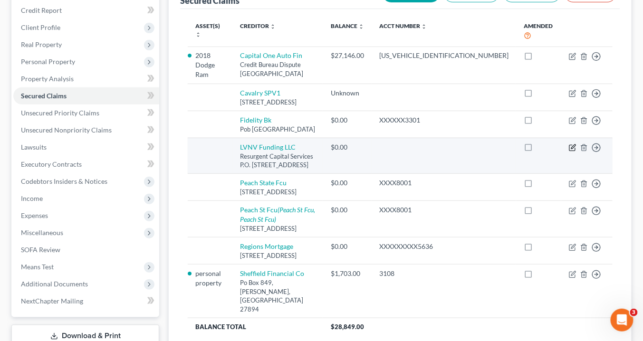
click at [573, 149] on icon "button" at bounding box center [573, 146] width 4 height 4
select select "42"
select select "0"
select select "3"
select select "0"
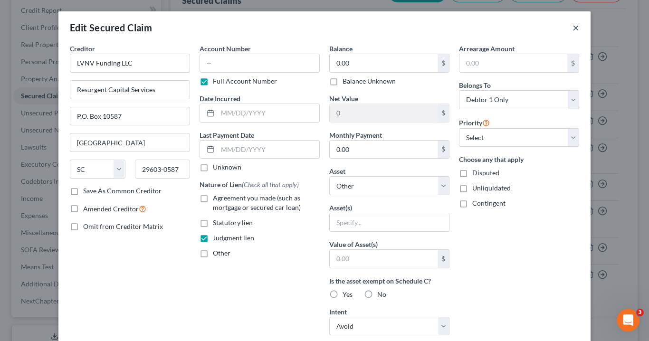
click at [573, 27] on button "×" at bounding box center [576, 27] width 7 height 11
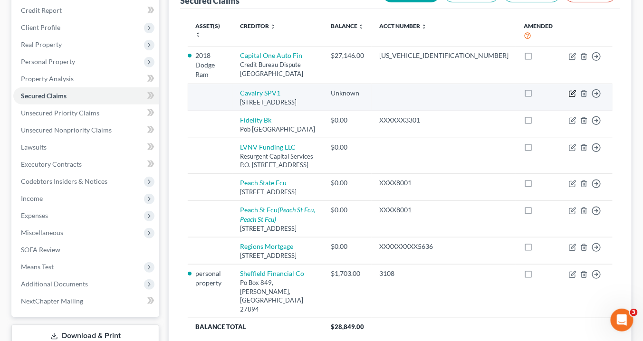
click at [575, 90] on icon "button" at bounding box center [573, 94] width 8 height 8
select select "35"
select select "0"
select select "3"
select select "0"
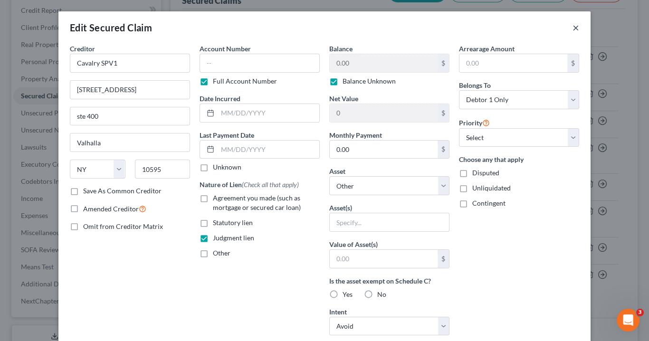
click at [573, 27] on button "×" at bounding box center [576, 27] width 7 height 11
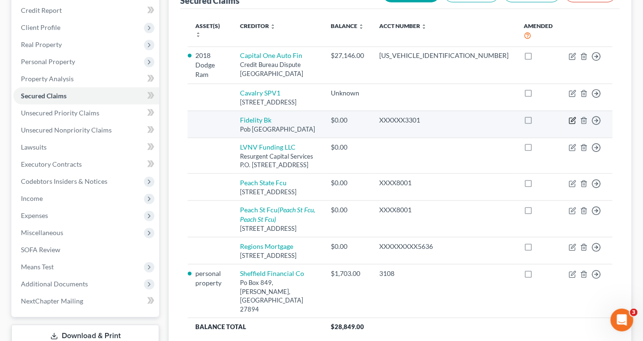
click at [572, 125] on icon "button" at bounding box center [573, 121] width 8 height 8
select select "10"
select select "0"
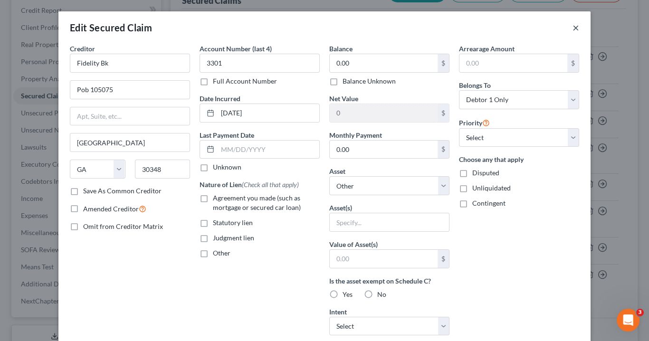
click at [573, 26] on button "×" at bounding box center [576, 27] width 7 height 11
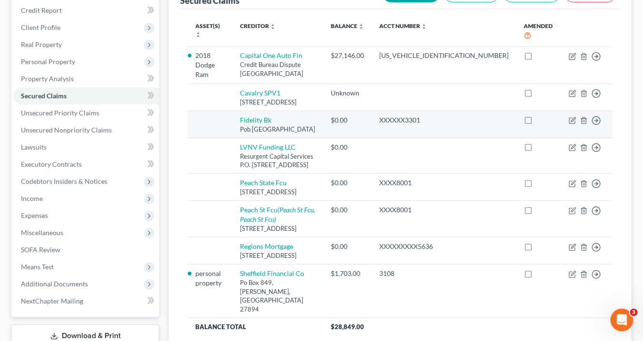
click at [299, 134] on div "Pob 105075, Atlanta, GA 30348" at bounding box center [278, 129] width 76 height 9
click at [573, 122] on icon "button" at bounding box center [573, 119] width 4 height 4
select select "10"
select select "0"
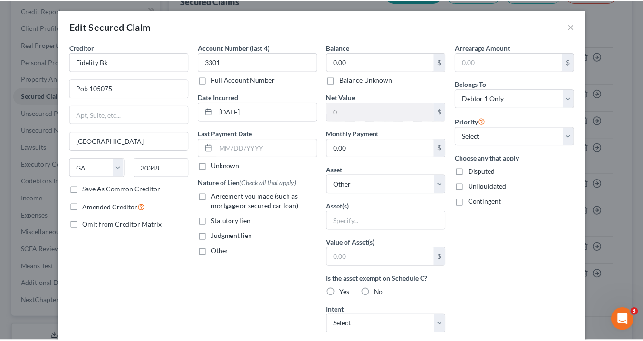
scroll to position [0, 0]
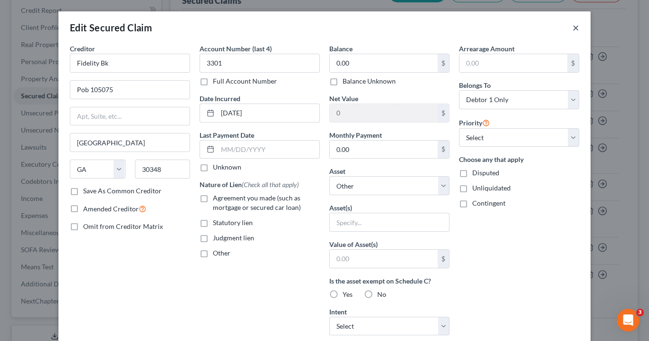
click at [574, 28] on button "×" at bounding box center [576, 27] width 7 height 11
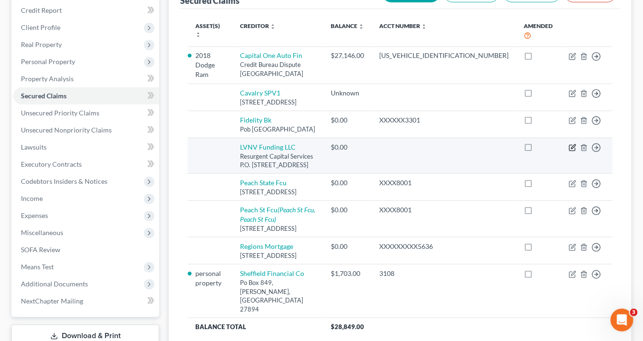
click at [574, 149] on icon "button" at bounding box center [573, 146] width 4 height 4
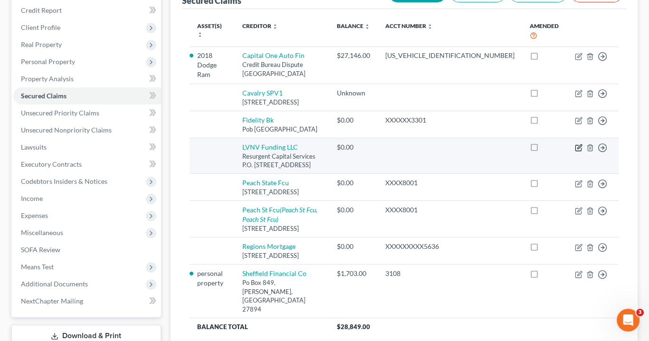
select select "42"
select select "0"
select select "3"
select select "0"
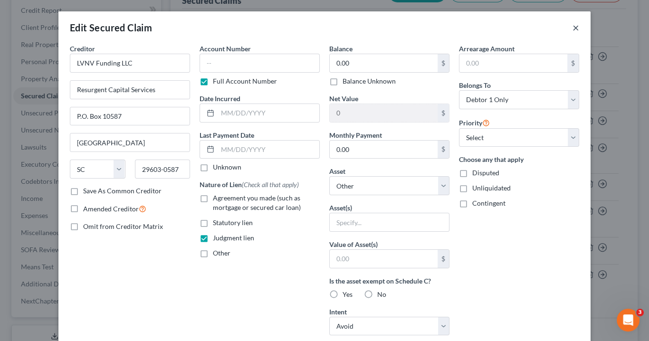
click at [573, 28] on button "×" at bounding box center [576, 27] width 7 height 11
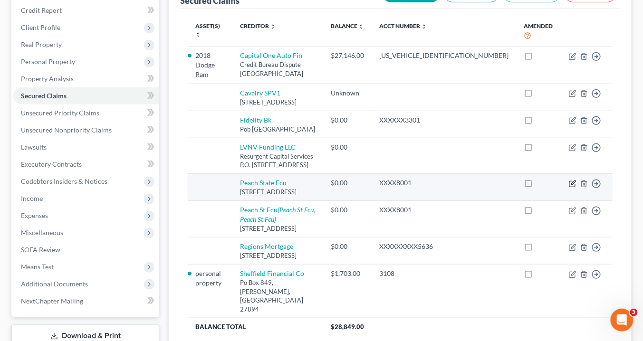
click at [571, 187] on icon "button" at bounding box center [573, 184] width 8 height 8
select select "10"
select select "0"
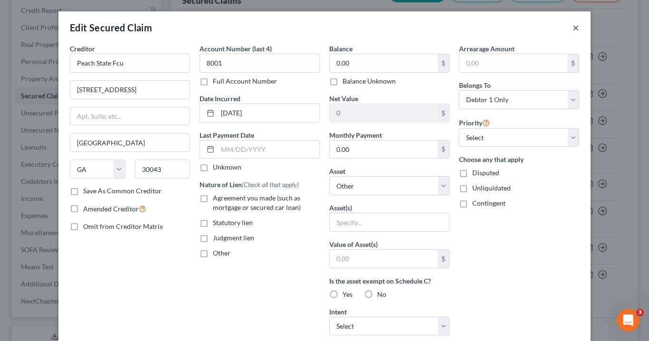
click at [573, 28] on button "×" at bounding box center [576, 27] width 7 height 11
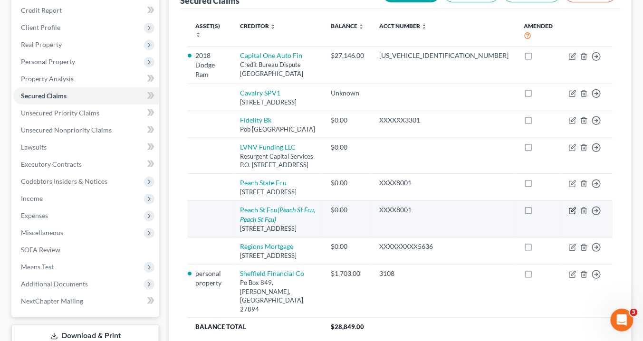
click at [572, 215] on icon "button" at bounding box center [573, 211] width 8 height 8
select select "10"
select select "0"
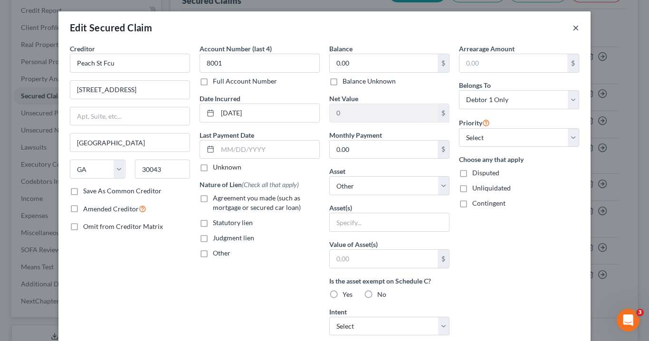
drag, startPoint x: 571, startPoint y: 29, endPoint x: 294, endPoint y: 97, distance: 285.3
click at [573, 29] on button "×" at bounding box center [576, 27] width 7 height 11
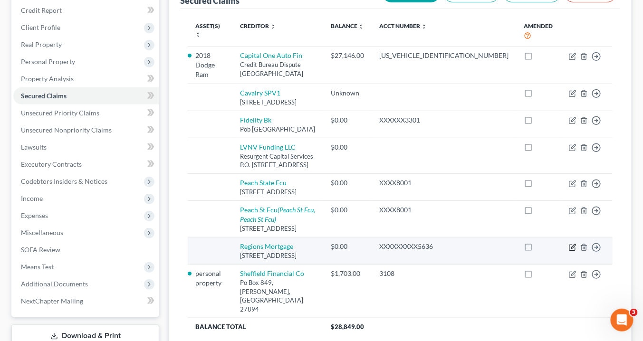
click at [575, 251] on icon "button" at bounding box center [573, 248] width 8 height 8
select select "25"
select select "0"
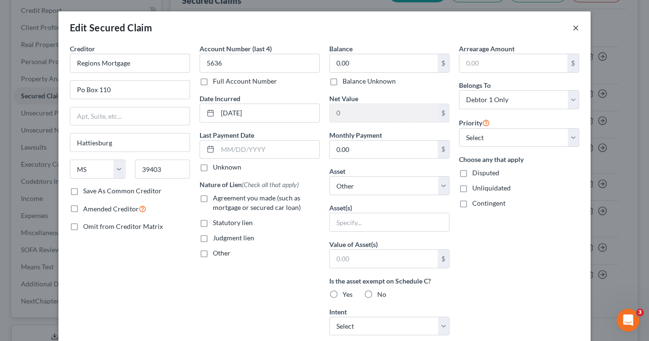
click at [575, 25] on button "×" at bounding box center [576, 27] width 7 height 11
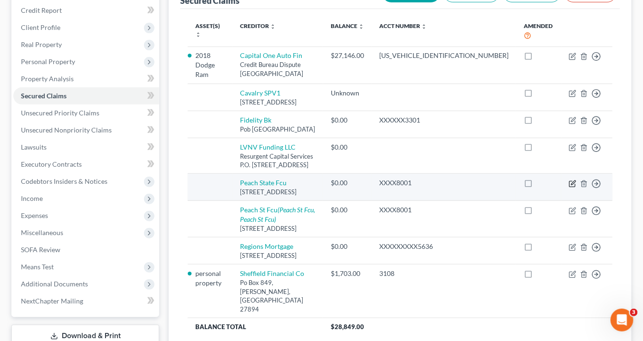
click at [574, 185] on icon "button" at bounding box center [573, 183] width 4 height 4
select select "10"
select select "0"
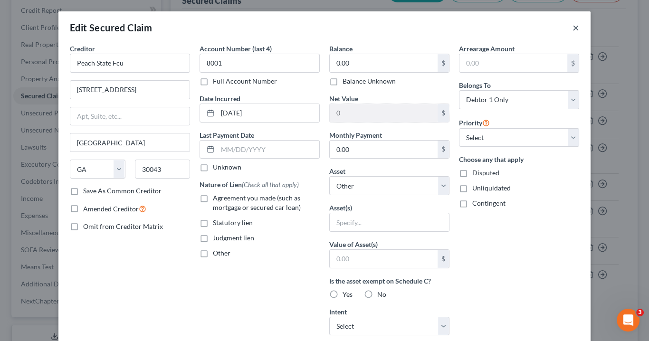
click at [573, 28] on button "×" at bounding box center [576, 27] width 7 height 11
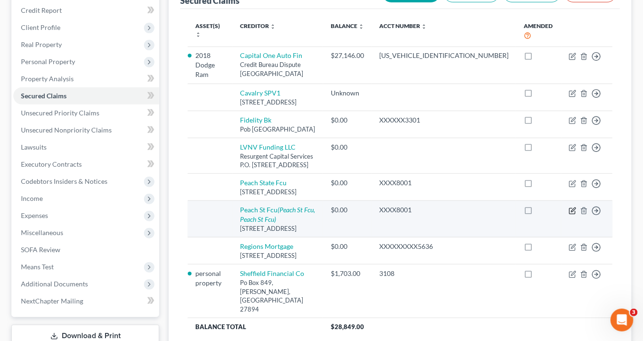
click at [573, 212] on icon "button" at bounding box center [573, 210] width 4 height 4
select select "10"
select select "0"
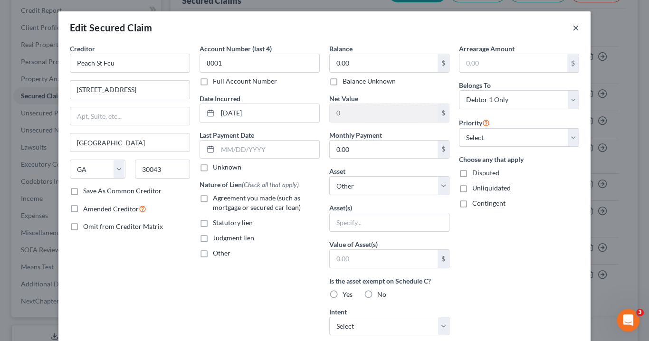
click at [573, 26] on button "×" at bounding box center [576, 27] width 7 height 11
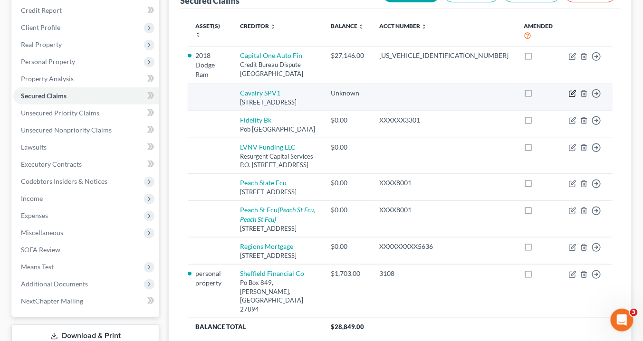
click at [575, 91] on icon "button" at bounding box center [573, 94] width 8 height 8
select select "35"
select select "0"
select select "3"
select select "0"
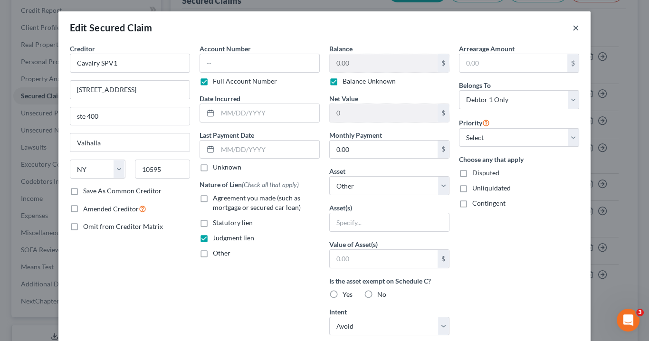
click at [575, 26] on button "×" at bounding box center [576, 27] width 7 height 11
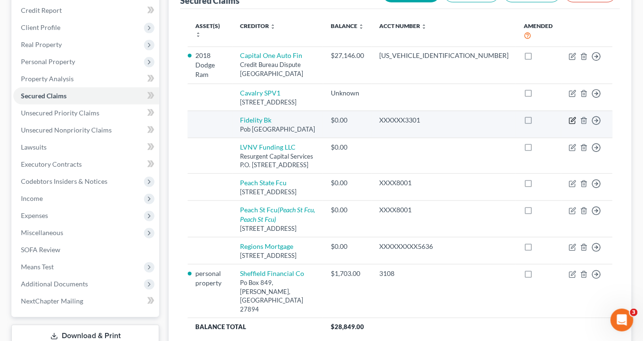
click at [574, 124] on icon "button" at bounding box center [573, 121] width 8 height 8
select select "10"
select select "0"
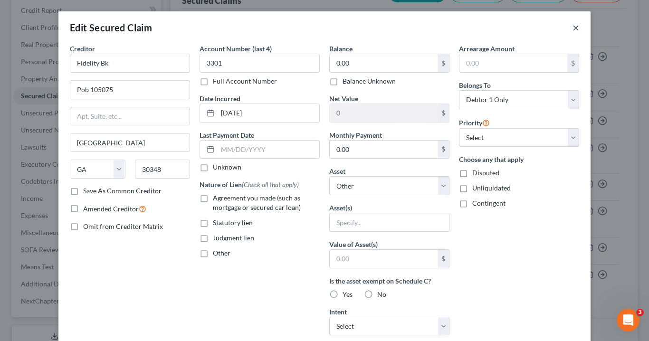
click at [573, 28] on button "×" at bounding box center [576, 27] width 7 height 11
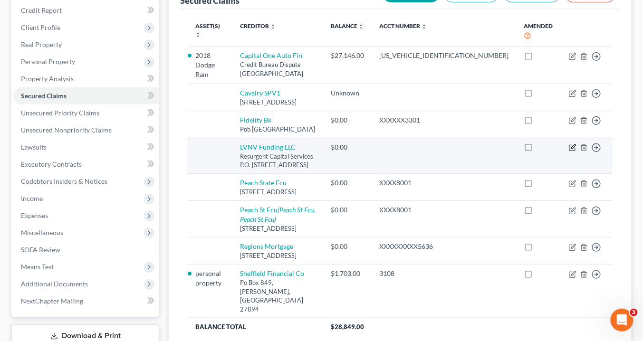
click at [573, 152] on icon "button" at bounding box center [573, 148] width 8 height 8
select select "42"
select select "0"
select select "3"
select select "0"
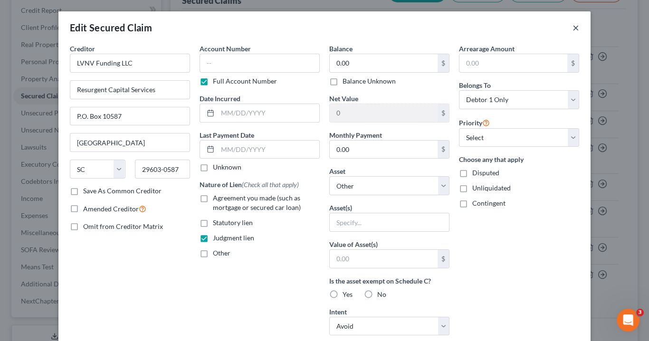
click at [574, 29] on button "×" at bounding box center [576, 27] width 7 height 11
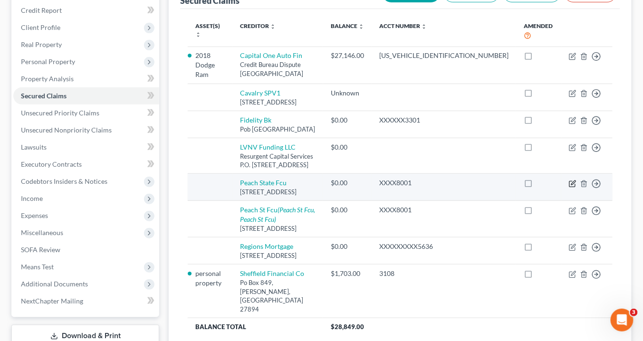
click at [572, 185] on icon "button" at bounding box center [573, 183] width 4 height 4
select select "10"
select select "0"
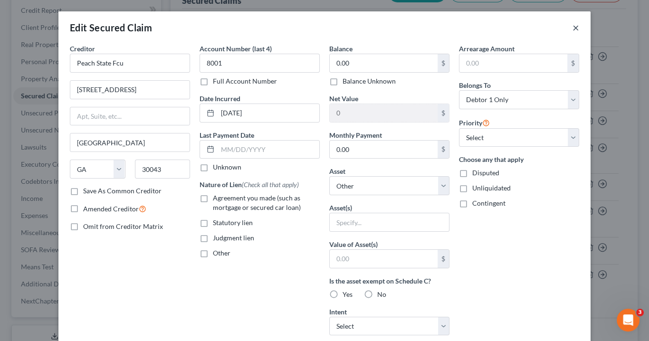
click at [574, 26] on button "×" at bounding box center [576, 27] width 7 height 11
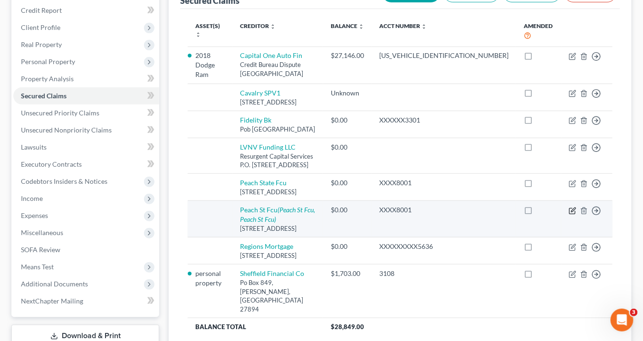
click at [574, 215] on icon "button" at bounding box center [573, 211] width 8 height 8
select select "10"
select select "0"
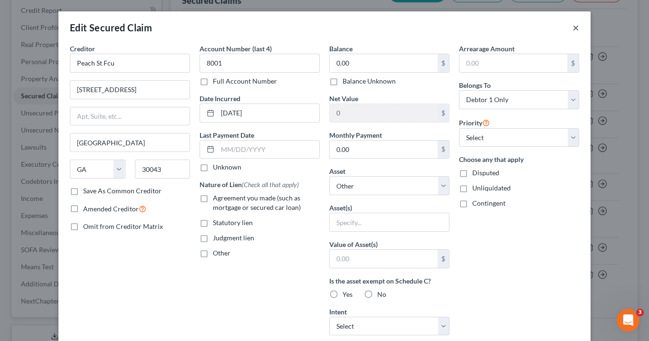
click at [573, 27] on button "×" at bounding box center [576, 27] width 7 height 11
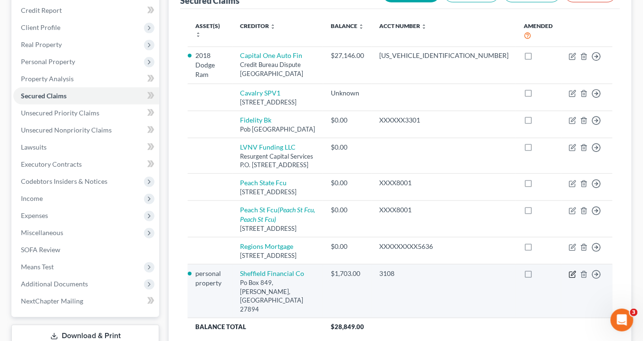
click at [571, 279] on icon "button" at bounding box center [573, 275] width 8 height 8
select select "28"
select select "0"
select select "3"
select select "0"
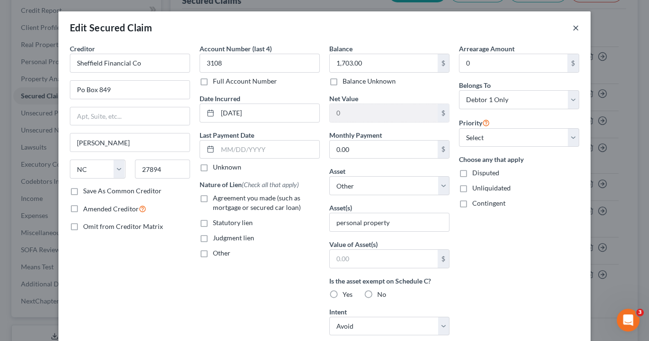
click at [573, 28] on button "×" at bounding box center [576, 27] width 7 height 11
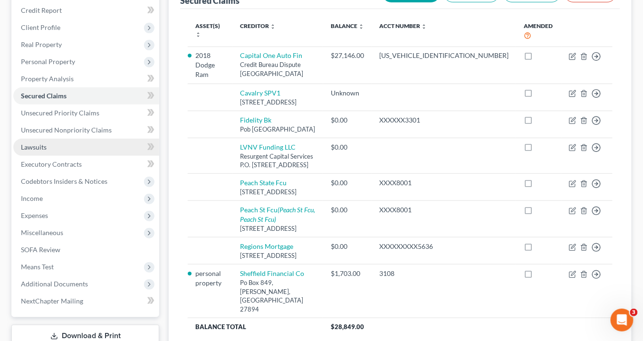
click at [42, 144] on span "Lawsuits" at bounding box center [34, 147] width 26 height 8
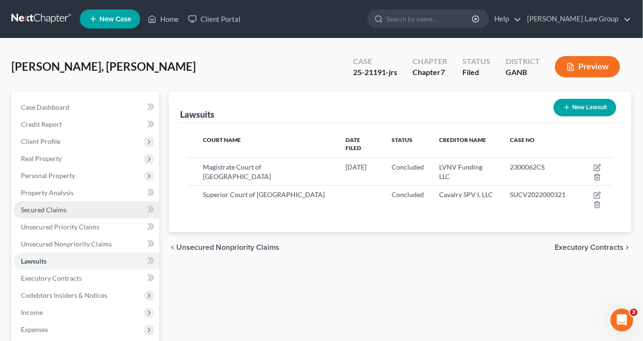
click at [60, 212] on span "Secured Claims" at bounding box center [44, 210] width 46 height 8
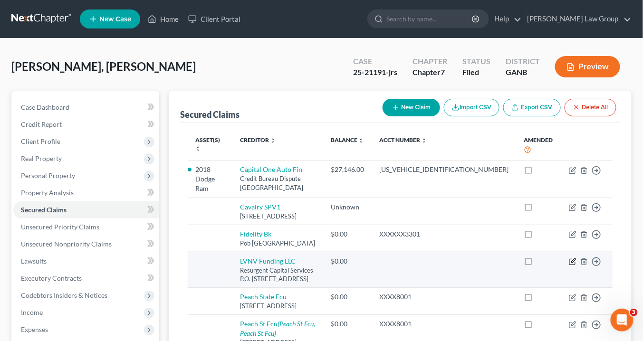
click at [574, 266] on icon "button" at bounding box center [573, 262] width 8 height 8
select select "42"
select select "0"
select select "3"
select select "0"
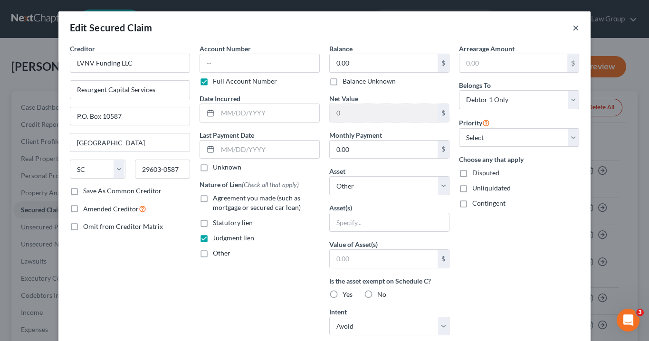
drag, startPoint x: 573, startPoint y: 28, endPoint x: 544, endPoint y: 25, distance: 29.1
click at [573, 28] on button "×" at bounding box center [576, 27] width 7 height 11
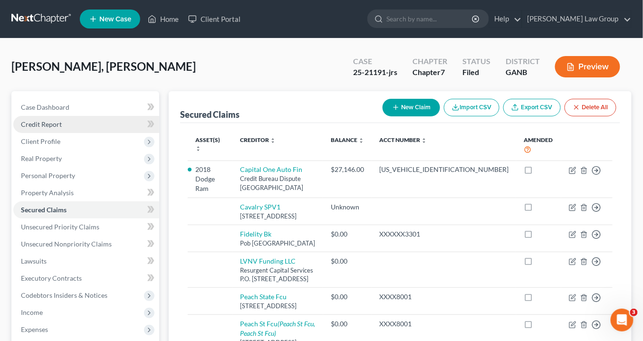
click at [54, 124] on span "Credit Report" at bounding box center [41, 124] width 41 height 8
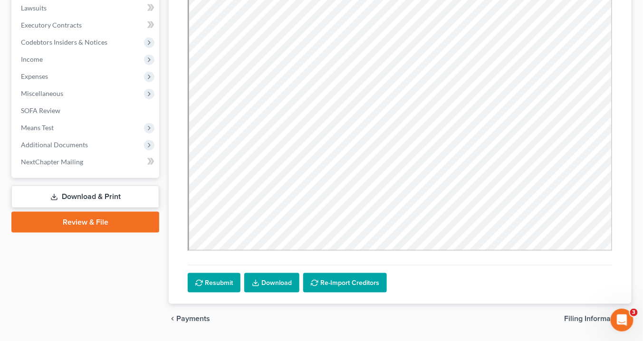
scroll to position [266, 0]
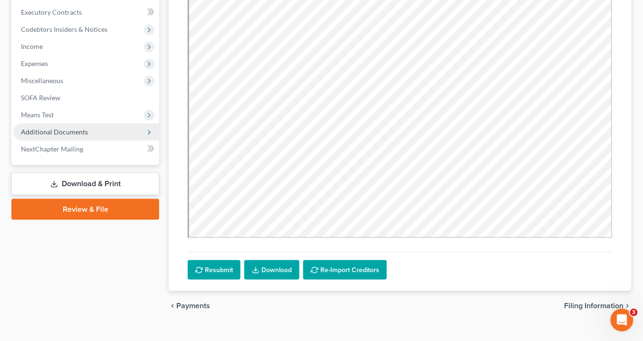
click at [64, 131] on span "Additional Documents" at bounding box center [54, 132] width 67 height 8
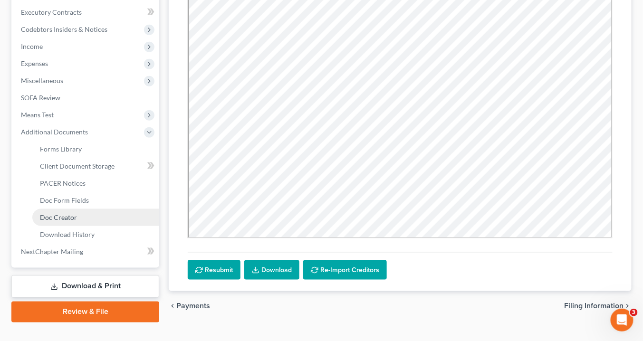
click at [76, 216] on span "Doc Creator" at bounding box center [58, 217] width 37 height 8
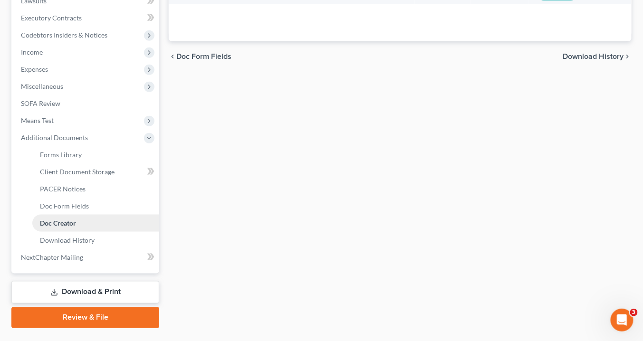
scroll to position [266, 0]
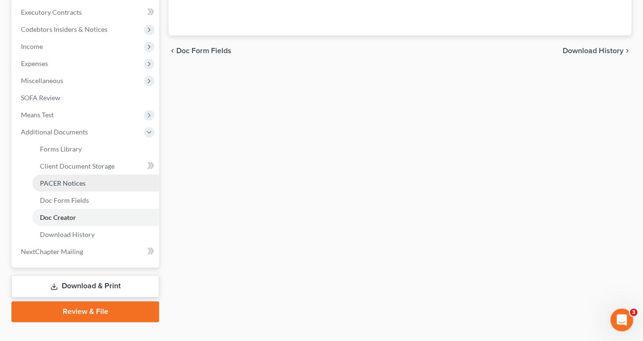
click at [85, 186] on link "PACER Notices" at bounding box center [95, 183] width 127 height 17
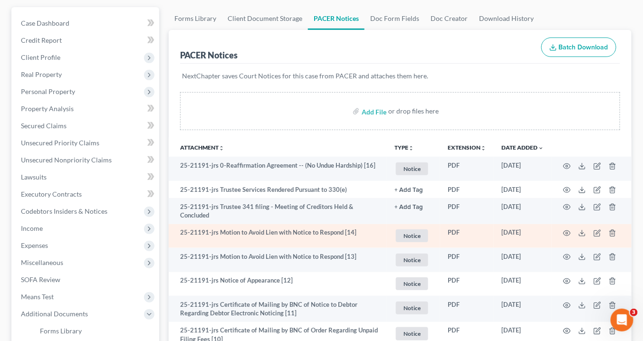
scroll to position [114, 0]
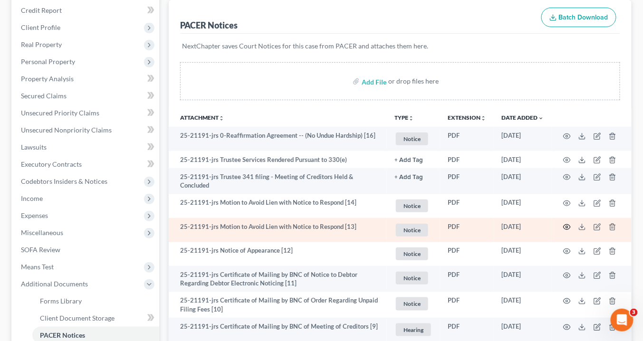
click at [568, 223] on icon "button" at bounding box center [567, 227] width 8 height 8
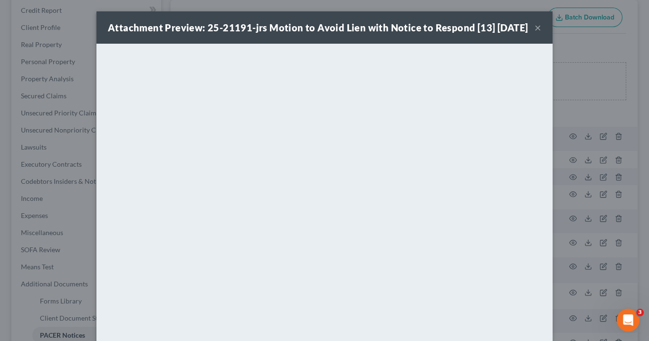
click at [535, 33] on button "×" at bounding box center [538, 27] width 7 height 11
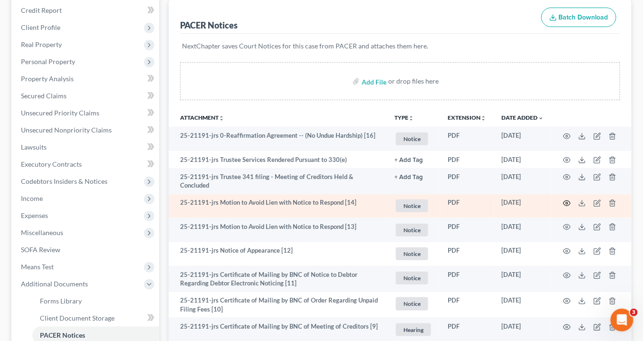
click at [568, 200] on icon "button" at bounding box center [567, 204] width 8 height 8
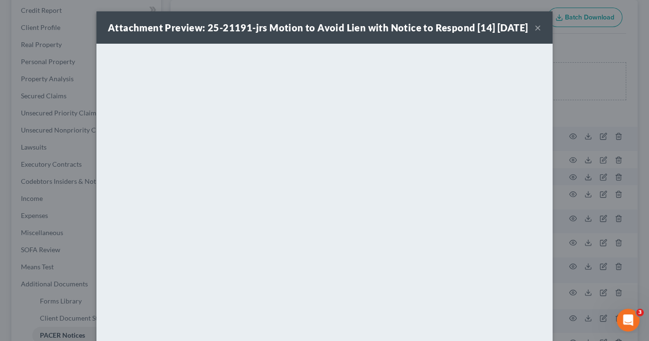
drag, startPoint x: 535, startPoint y: 36, endPoint x: 520, endPoint y: 26, distance: 17.8
click at [535, 33] on button "×" at bounding box center [538, 27] width 7 height 11
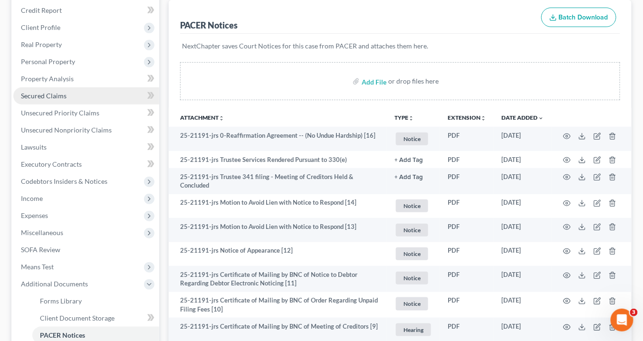
click at [34, 95] on span "Secured Claims" at bounding box center [44, 96] width 46 height 8
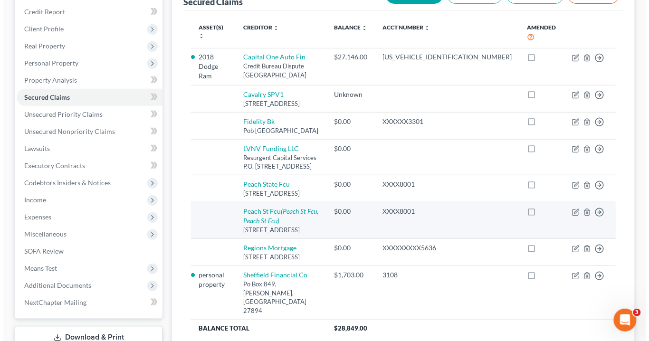
scroll to position [114, 0]
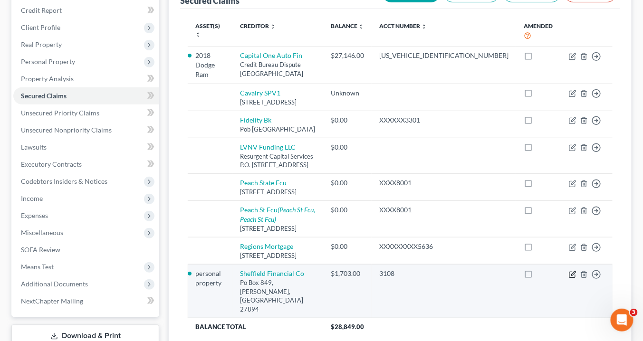
click at [575, 276] on icon "button" at bounding box center [573, 273] width 4 height 4
select select "28"
select select "0"
select select "3"
select select "0"
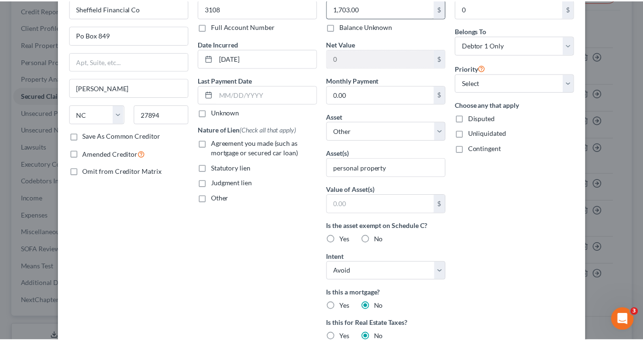
scroll to position [0, 0]
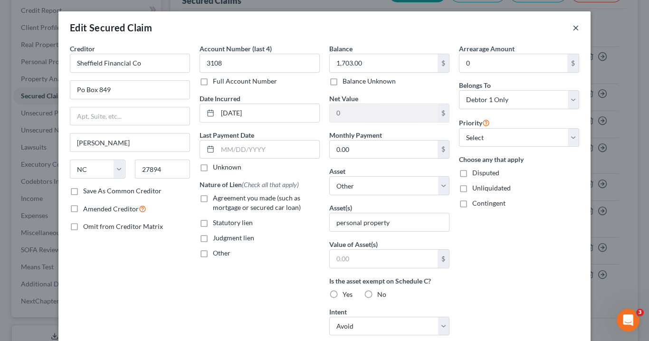
click at [575, 29] on button "×" at bounding box center [576, 27] width 7 height 11
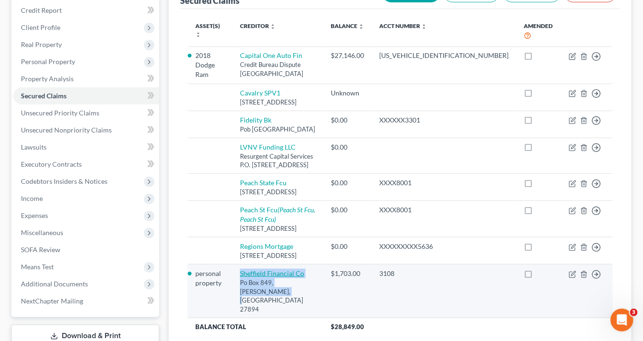
drag, startPoint x: 328, startPoint y: 296, endPoint x: 251, endPoint y: 286, distance: 77.6
click at [249, 287] on td "Sheffield Financial Co Po Box 849, Wilson, NC 27894" at bounding box center [277, 292] width 91 height 54
copy td "Sheffield Financial Co Po Box 849, Wilson, NC 27894"
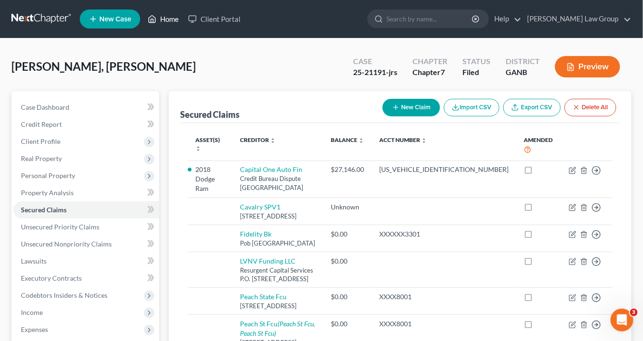
click at [172, 20] on link "Home" at bounding box center [163, 18] width 40 height 17
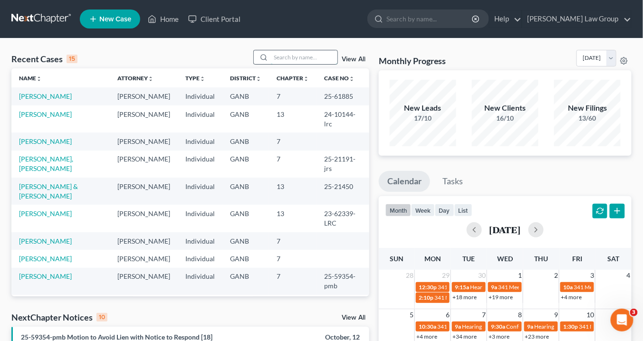
click at [284, 56] on input "search" at bounding box center [304, 57] width 67 height 14
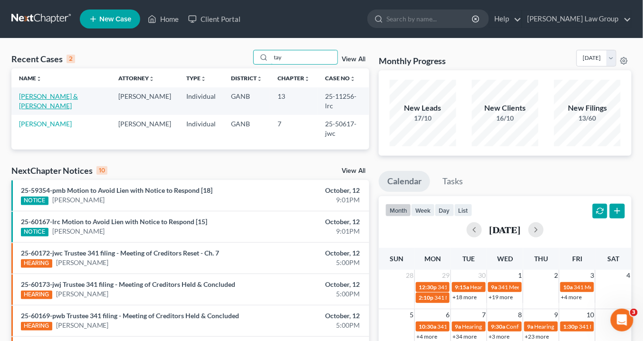
type input "tay"
click at [50, 97] on link "Taylor, Richard & Kandi" at bounding box center [48, 101] width 59 height 18
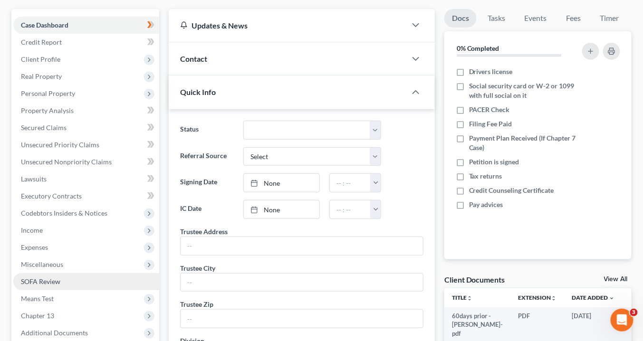
scroll to position [190, 0]
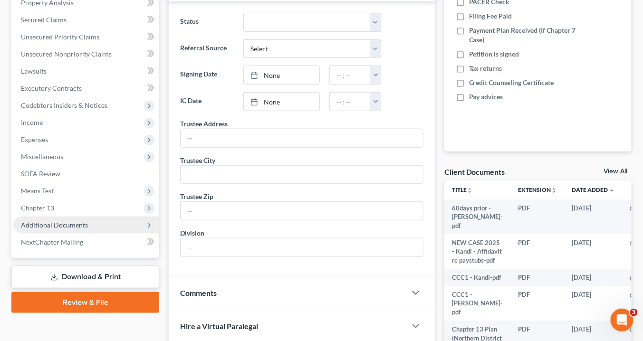
click at [78, 223] on span "Additional Documents" at bounding box center [54, 225] width 67 height 8
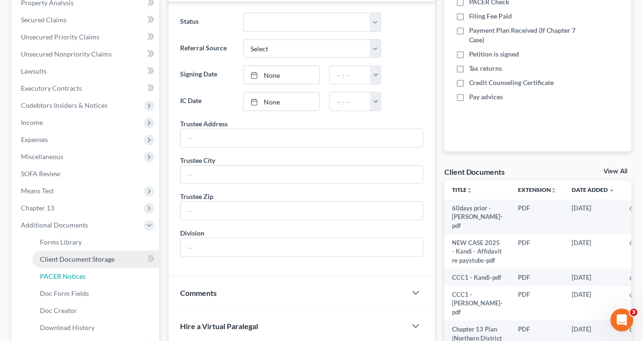
drag, startPoint x: 80, startPoint y: 273, endPoint x: 91, endPoint y: 254, distance: 21.9
click at [81, 273] on span "PACER Notices" at bounding box center [63, 276] width 46 height 8
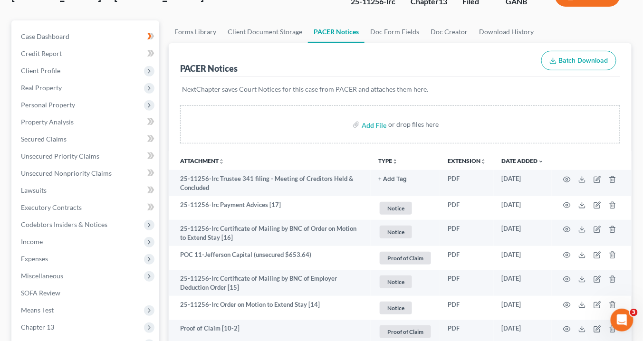
scroll to position [38, 0]
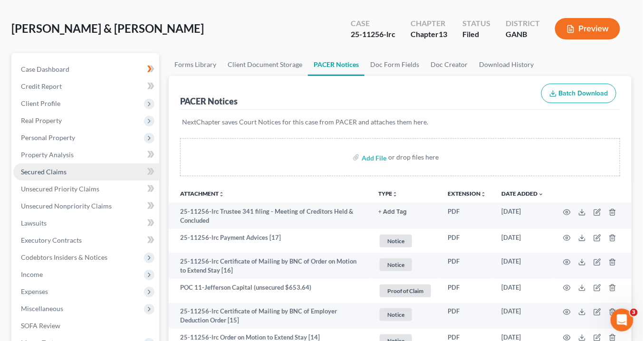
click at [49, 167] on link "Secured Claims" at bounding box center [86, 172] width 146 height 17
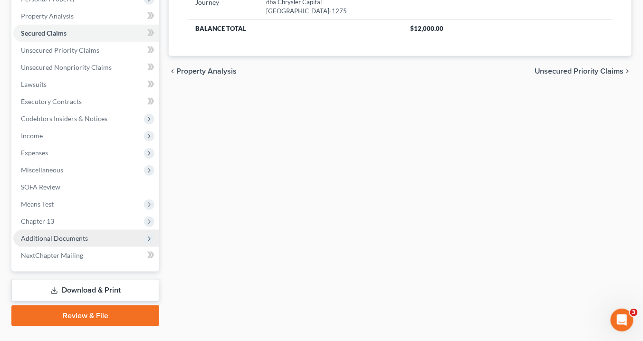
scroll to position [196, 0]
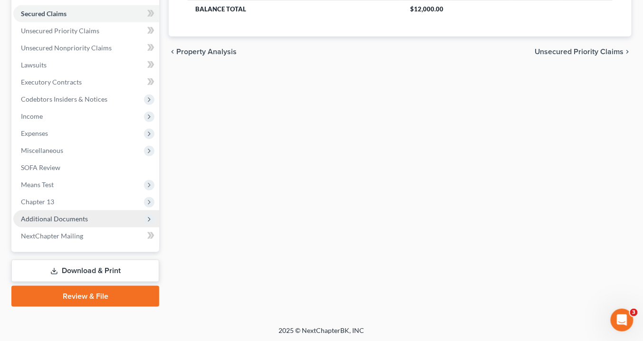
click at [104, 218] on span "Additional Documents" at bounding box center [86, 219] width 146 height 17
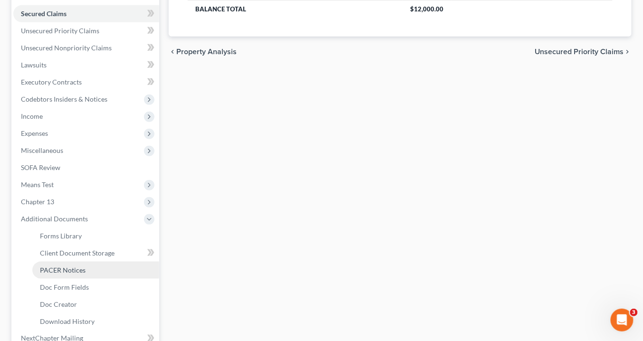
click at [77, 269] on span "PACER Notices" at bounding box center [63, 270] width 46 height 8
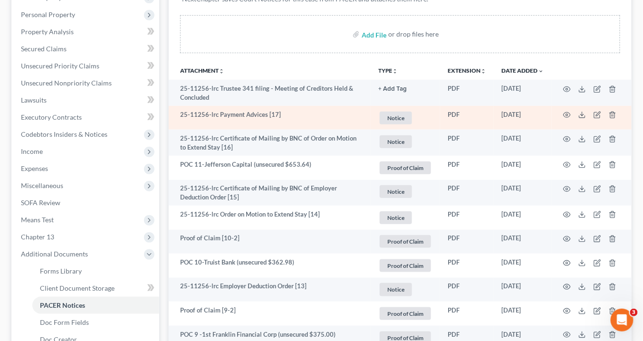
scroll to position [228, 0]
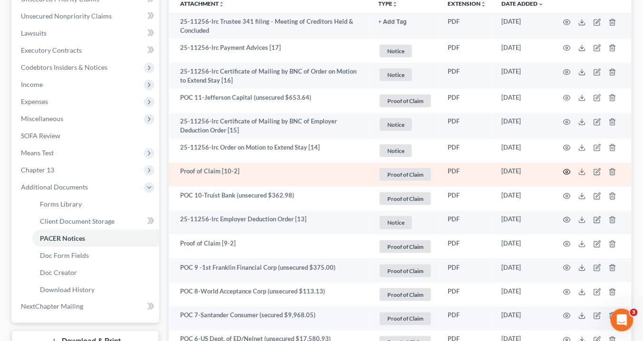
click at [567, 170] on icon "button" at bounding box center [567, 172] width 8 height 8
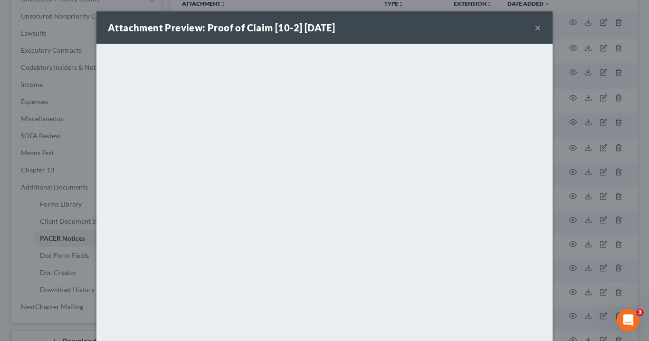
click at [535, 28] on button "×" at bounding box center [538, 27] width 7 height 11
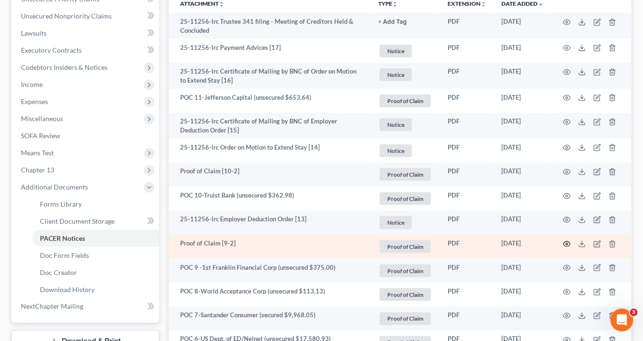
click at [569, 241] on icon "button" at bounding box center [567, 245] width 8 height 8
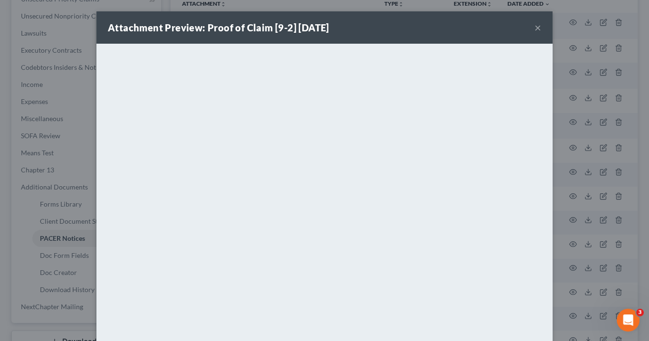
click at [538, 26] on button "×" at bounding box center [538, 27] width 7 height 11
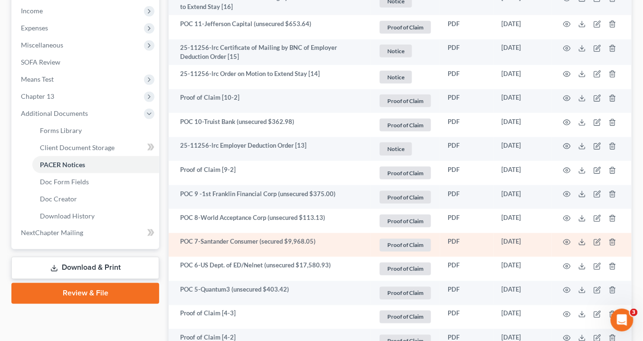
scroll to position [304, 0]
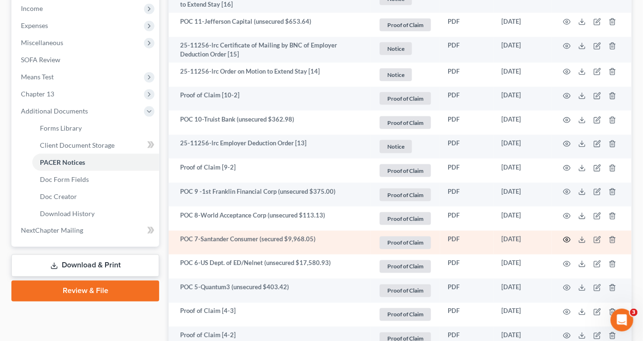
click at [568, 238] on icon "button" at bounding box center [567, 240] width 8 height 8
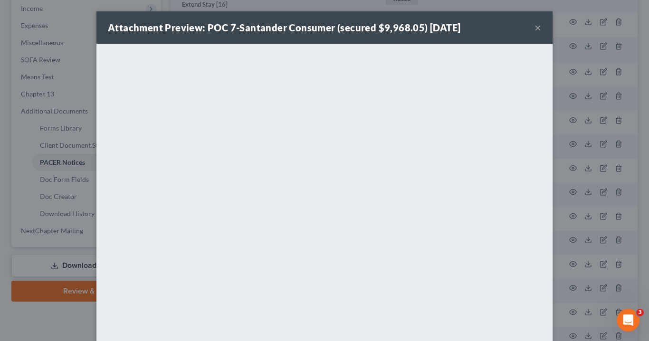
click at [538, 23] on button "×" at bounding box center [538, 27] width 7 height 11
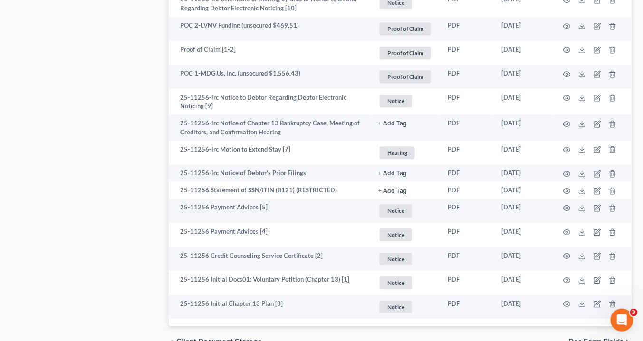
scroll to position [799, 0]
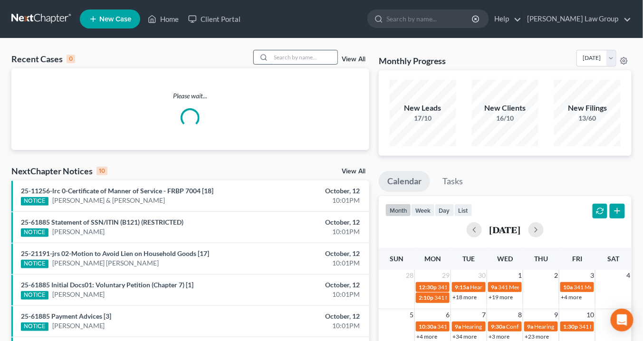
click at [275, 58] on input "search" at bounding box center [304, 57] width 67 height 14
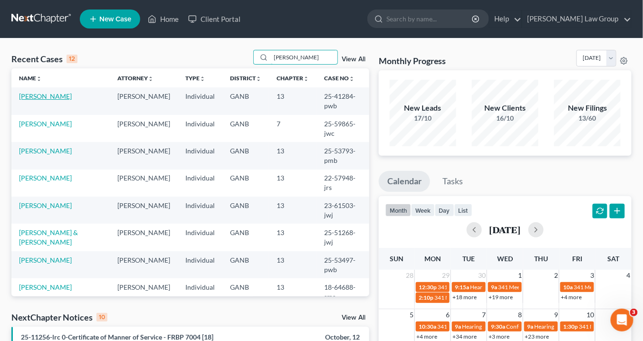
type input "Smith"
click at [40, 97] on link "Smith, April" at bounding box center [45, 96] width 53 height 8
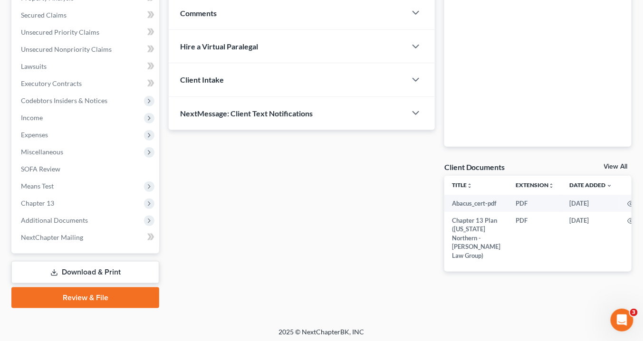
scroll to position [196, 0]
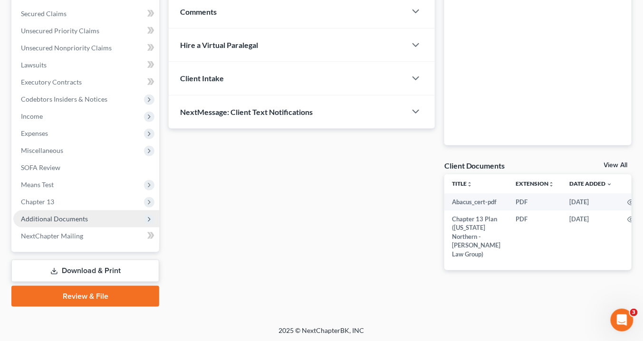
click at [71, 219] on span "Additional Documents" at bounding box center [54, 219] width 67 height 8
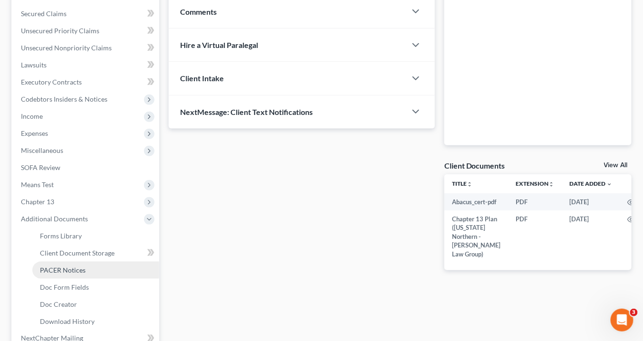
click at [78, 271] on span "PACER Notices" at bounding box center [63, 270] width 46 height 8
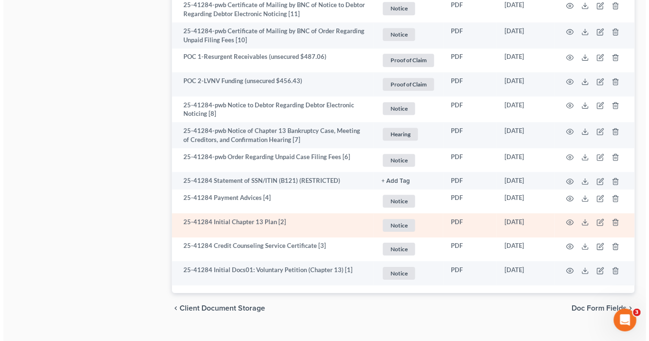
scroll to position [726, 0]
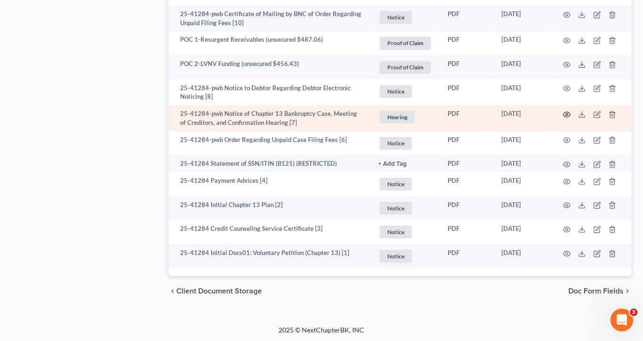
click at [567, 111] on icon "button" at bounding box center [567, 115] width 8 height 8
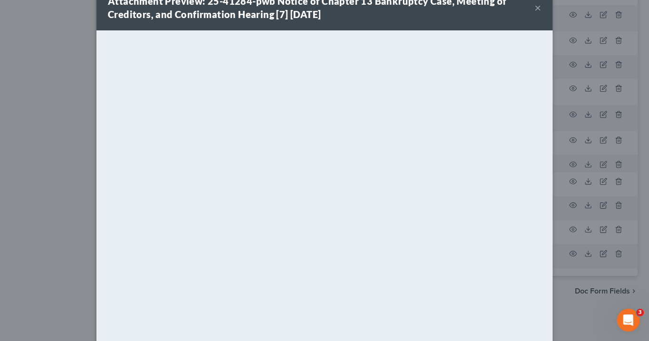
scroll to position [69, 0]
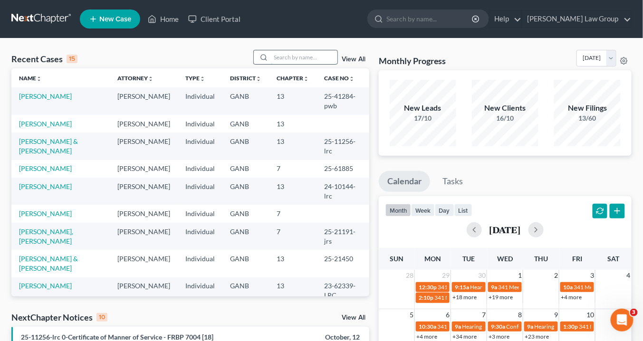
click at [288, 58] on input "search" at bounding box center [304, 57] width 67 height 14
click at [43, 95] on link "[PERSON_NAME]" at bounding box center [45, 96] width 53 height 8
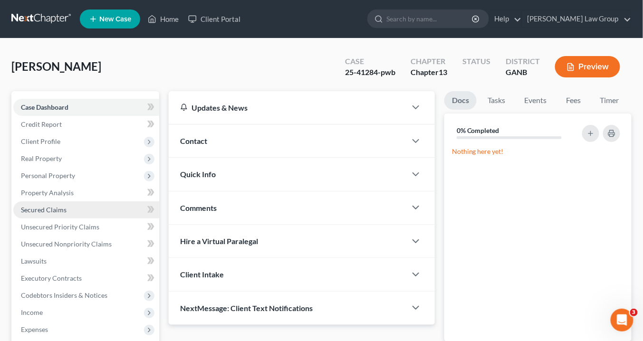
click at [63, 204] on link "Secured Claims" at bounding box center [86, 210] width 146 height 17
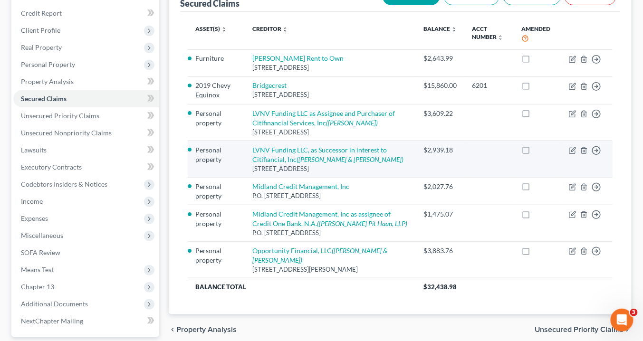
scroll to position [114, 0]
